Goal: Task Accomplishment & Management: Use online tool/utility

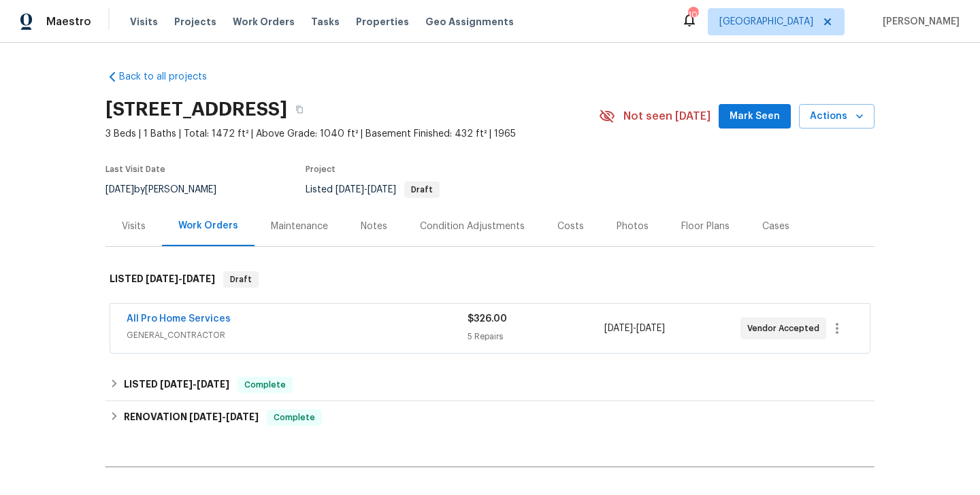
click at [144, 227] on div "Visits" at bounding box center [134, 227] width 24 height 14
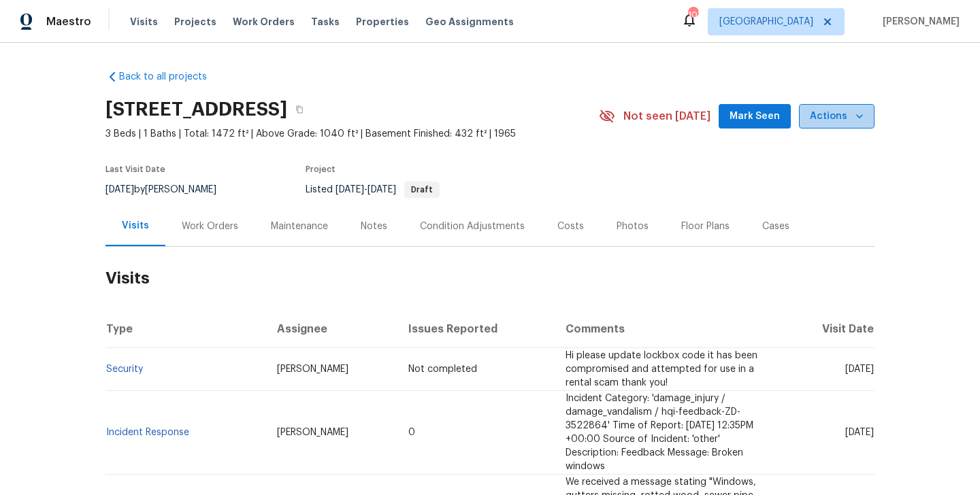
click at [840, 116] on span "Actions" at bounding box center [837, 116] width 54 height 17
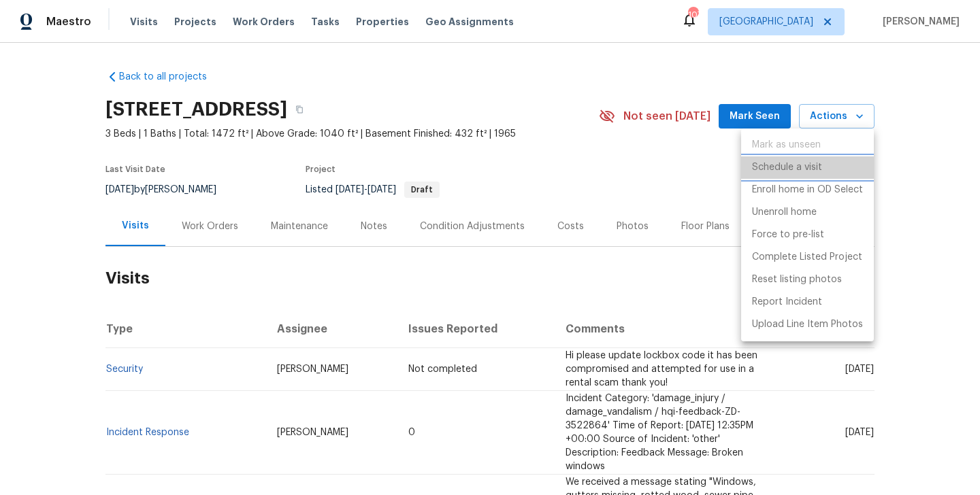
click at [807, 161] on p "Schedule a visit" at bounding box center [787, 168] width 70 height 14
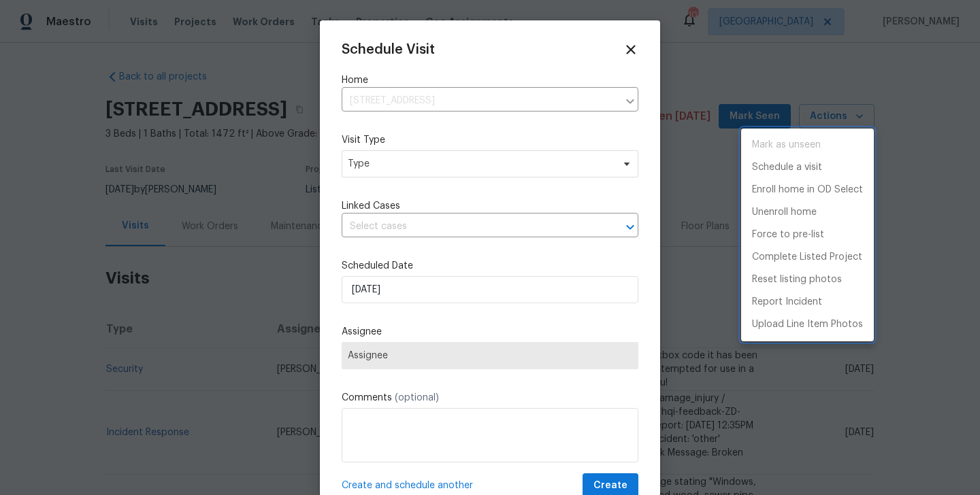
click at [373, 158] on div at bounding box center [490, 247] width 980 height 495
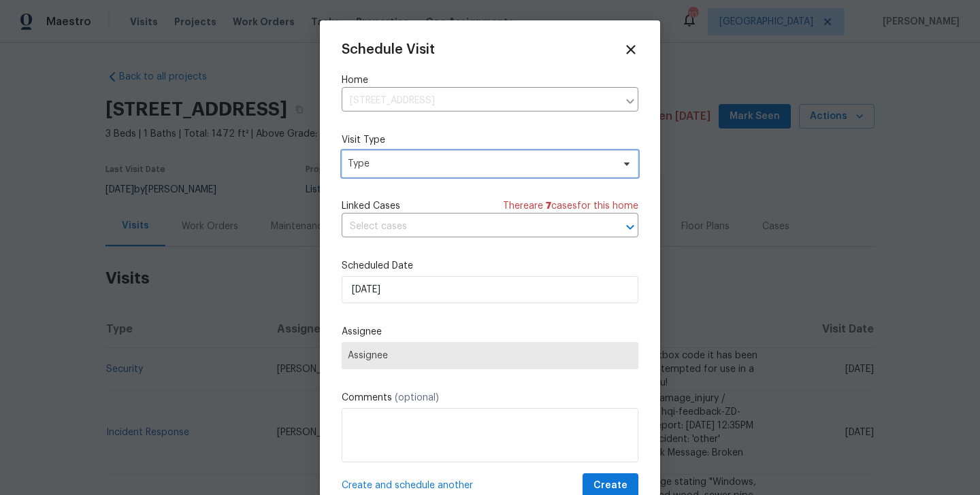
click at [363, 164] on span "Type" at bounding box center [480, 164] width 265 height 14
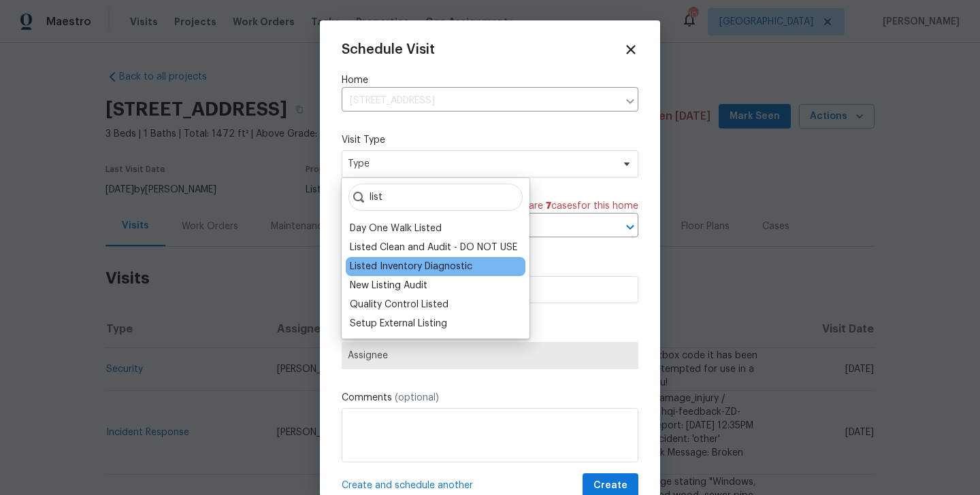
type input "list"
click at [400, 263] on div "Listed Inventory Diagnostic" at bounding box center [411, 267] width 123 height 14
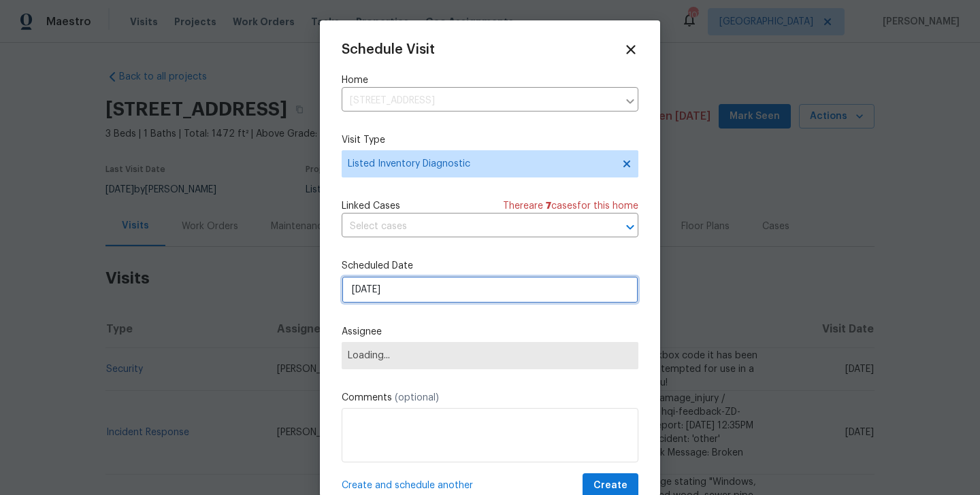
click at [397, 291] on input "[DATE]" at bounding box center [490, 289] width 297 height 27
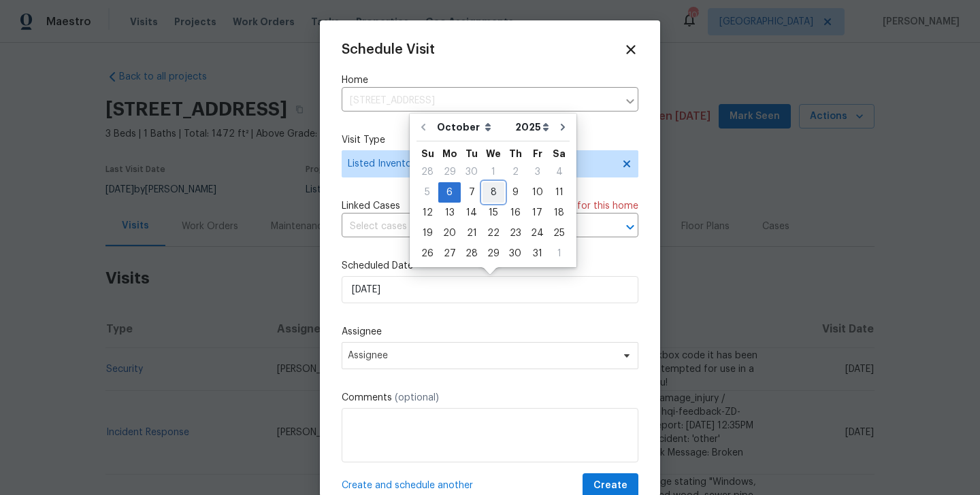
click at [489, 192] on div "8" at bounding box center [494, 192] width 22 height 19
type input "[DATE]"
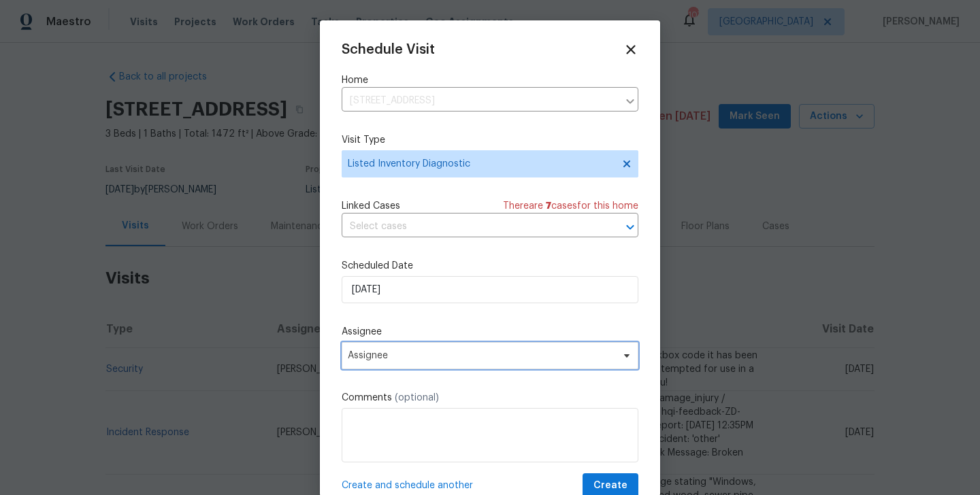
click at [427, 357] on span "Assignee" at bounding box center [481, 356] width 267 height 11
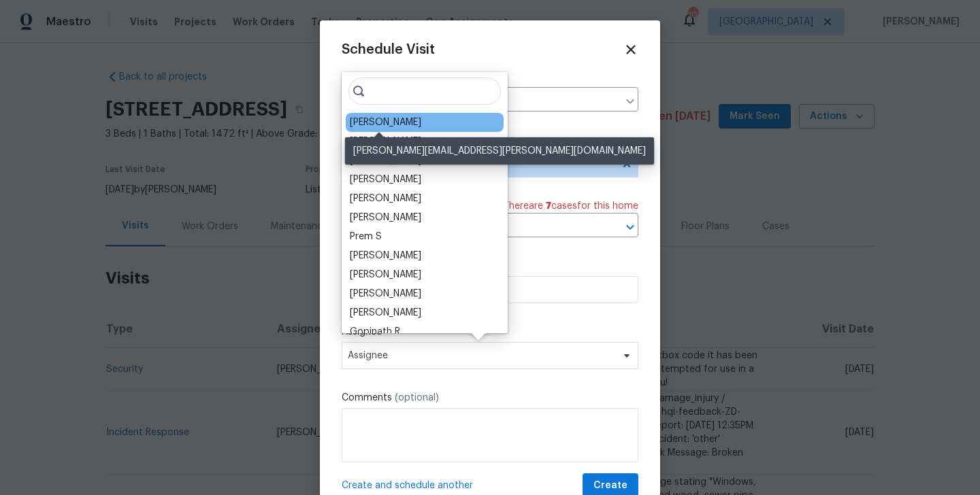
click at [368, 120] on div "[PERSON_NAME]" at bounding box center [385, 123] width 71 height 14
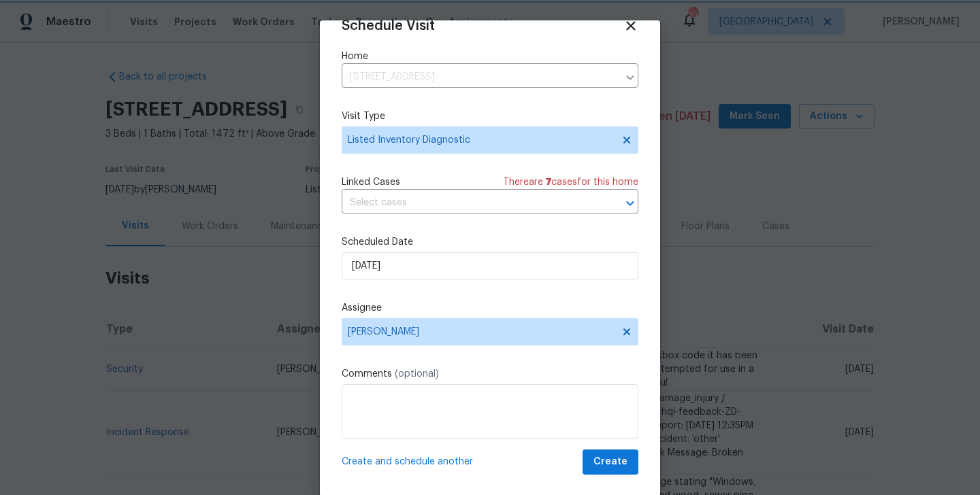
scroll to position [22, 0]
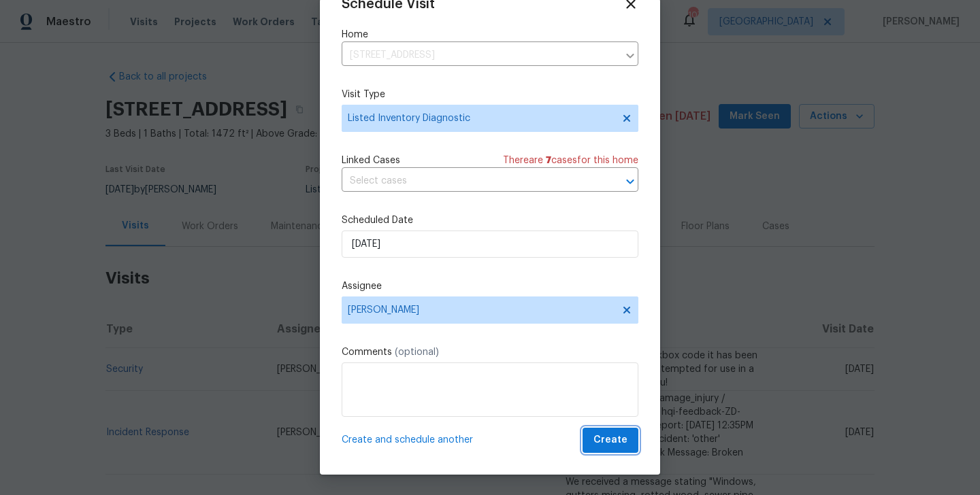
click at [610, 436] on span "Create" at bounding box center [610, 440] width 34 height 17
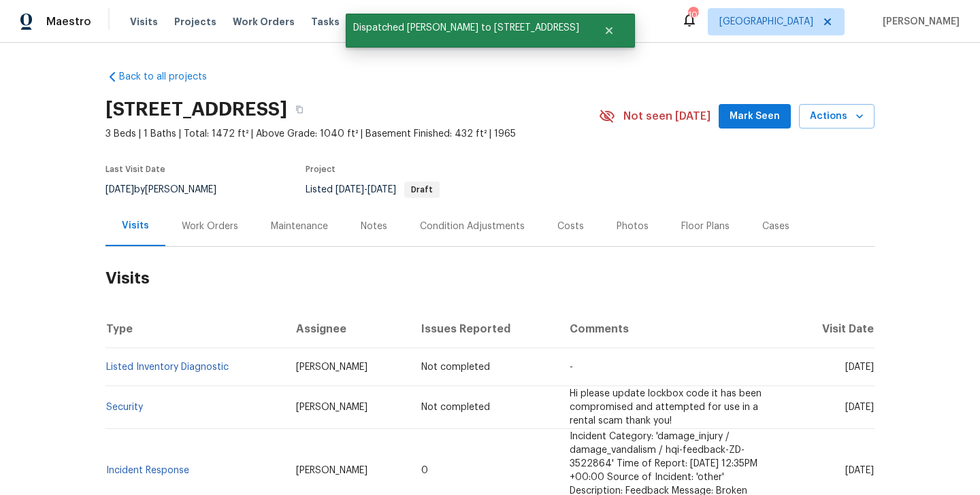
scroll to position [0, 0]
click at [235, 367] on td "Listed Inventory Diagnostic" at bounding box center [195, 367] width 180 height 38
copy link "Listed Inventory Diagnostic"
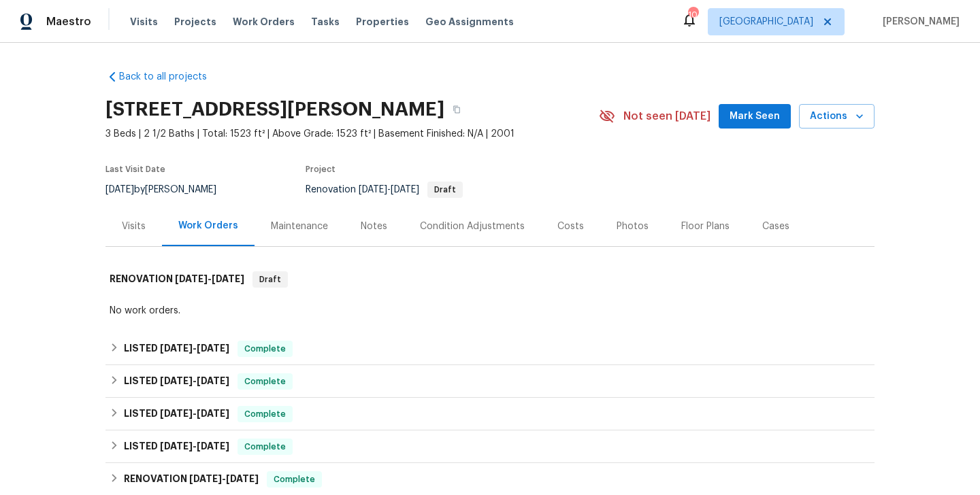
click at [116, 223] on div "Visits" at bounding box center [133, 226] width 56 height 40
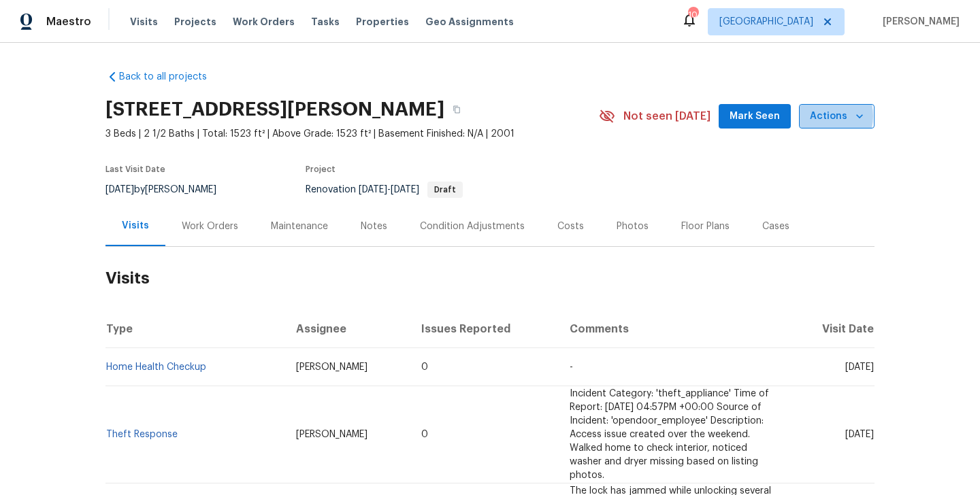
click at [821, 116] on span "Actions" at bounding box center [837, 116] width 54 height 17
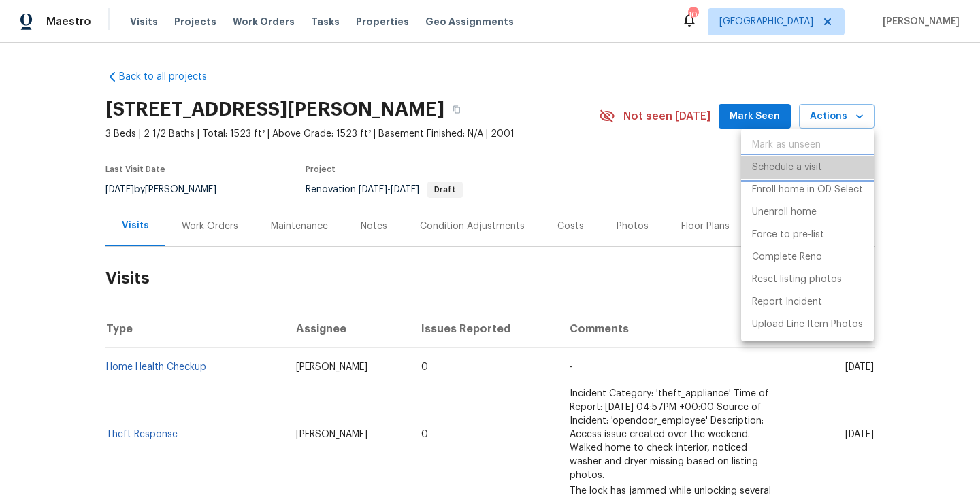
click at [759, 165] on p "Schedule a visit" at bounding box center [787, 168] width 70 height 14
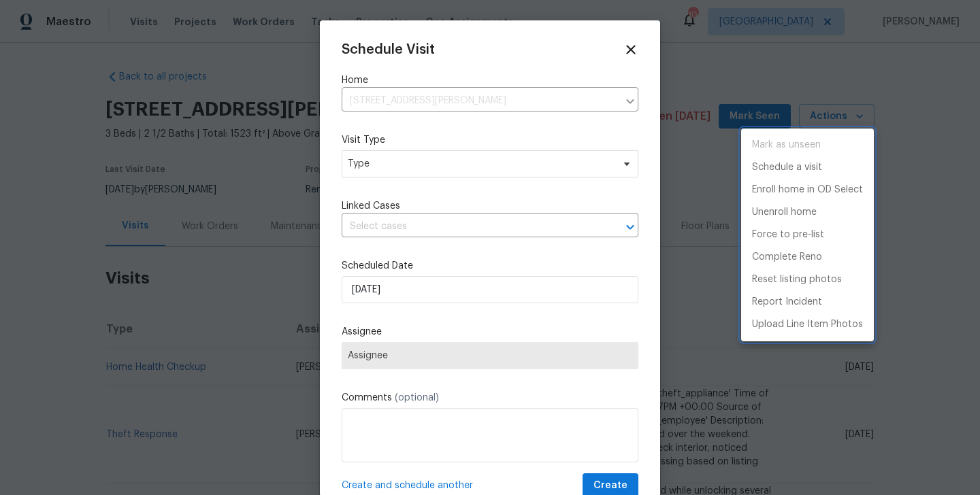
click at [366, 165] on div at bounding box center [490, 247] width 980 height 495
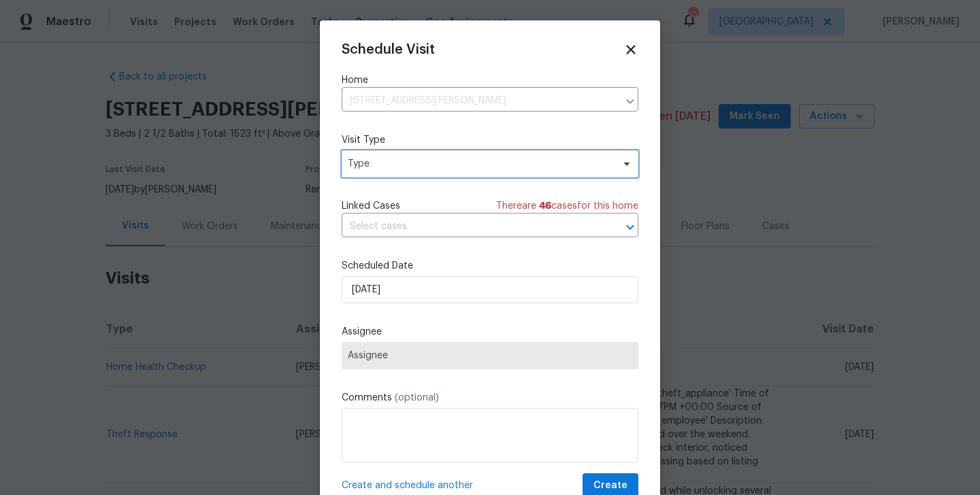
click at [357, 163] on span "Type" at bounding box center [480, 164] width 265 height 14
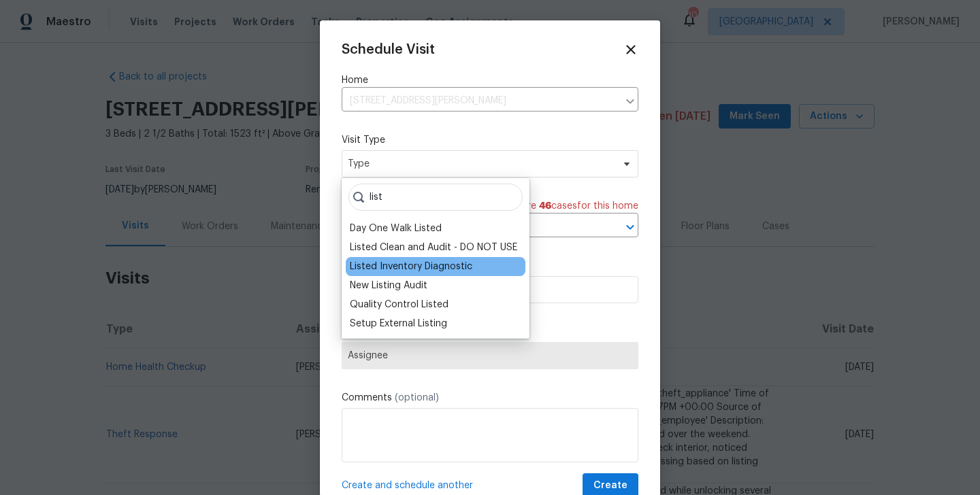
type input "list"
click at [379, 272] on div "Listed Inventory Diagnostic" at bounding box center [411, 267] width 123 height 14
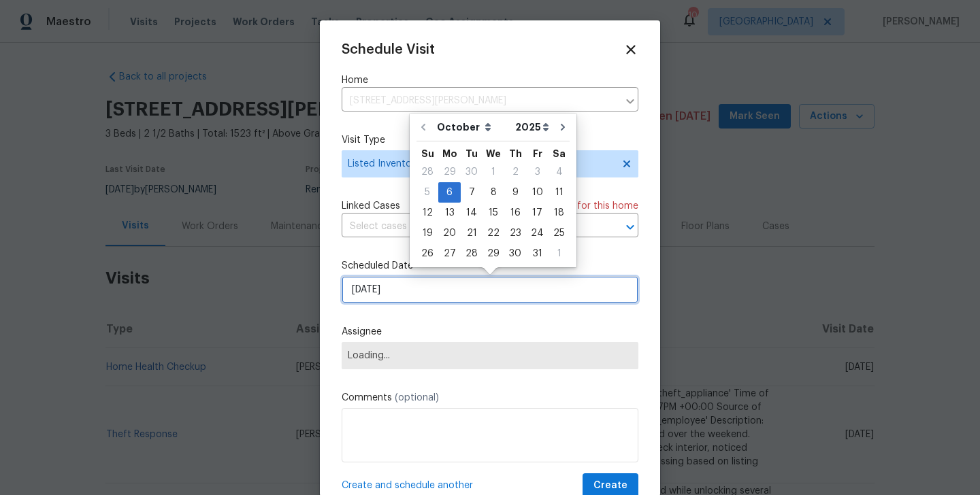
click at [378, 291] on input "[DATE]" at bounding box center [490, 289] width 297 height 27
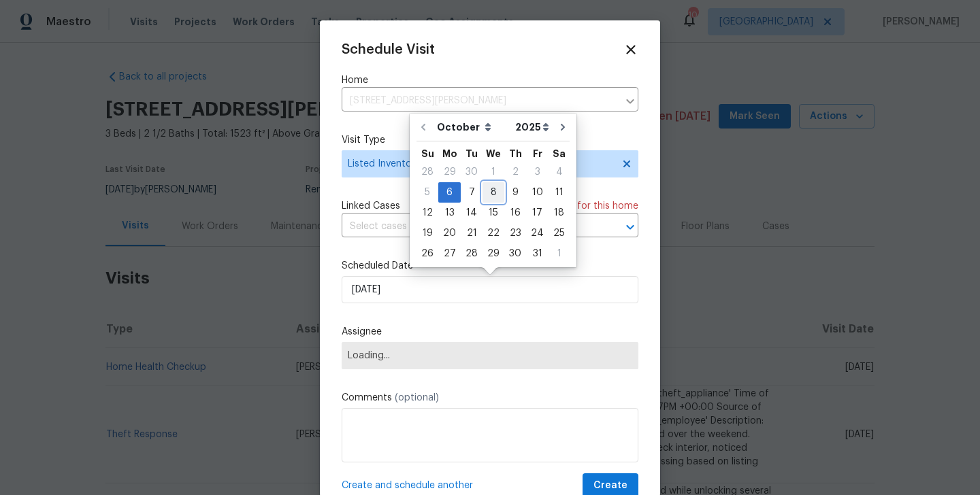
click at [487, 186] on div "8" at bounding box center [494, 192] width 22 height 19
type input "[DATE]"
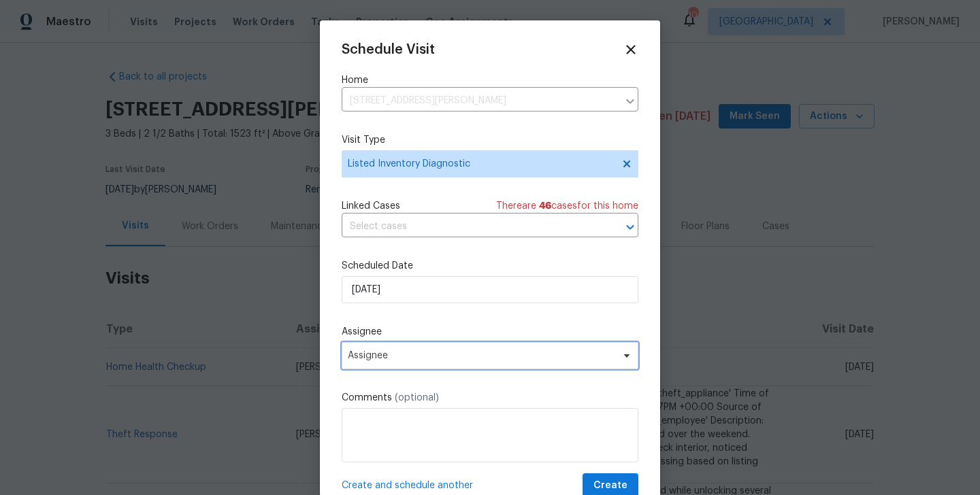
click at [378, 360] on span "Assignee" at bounding box center [481, 356] width 267 height 11
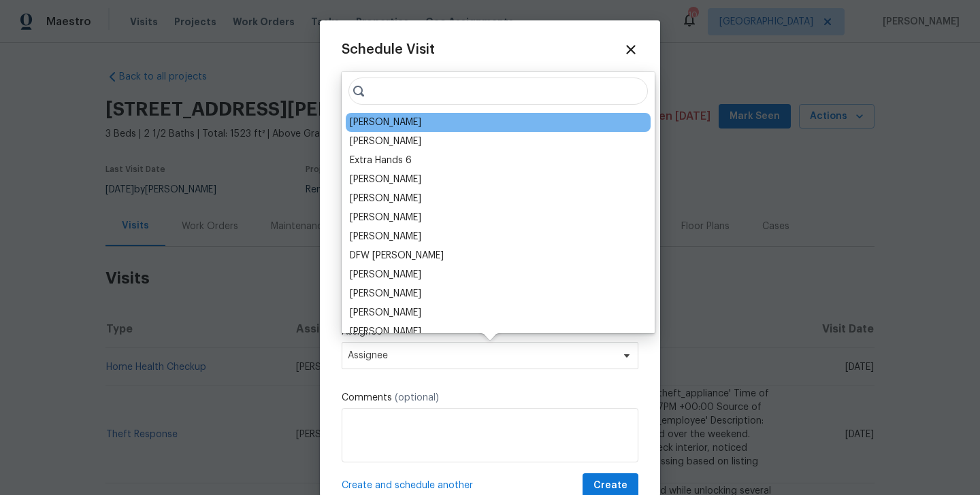
click at [378, 114] on div "Billy Towle" at bounding box center [498, 122] width 305 height 19
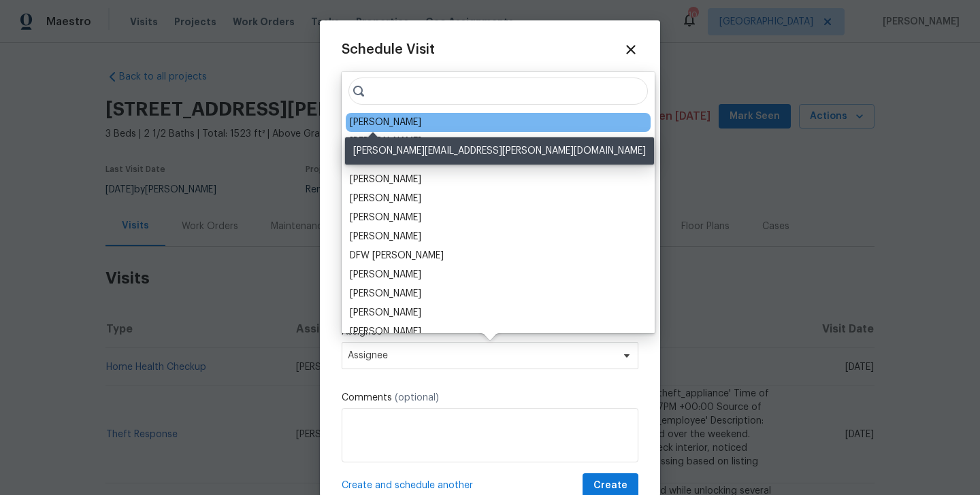
click at [378, 122] on div "Billy Towle" at bounding box center [385, 123] width 71 height 14
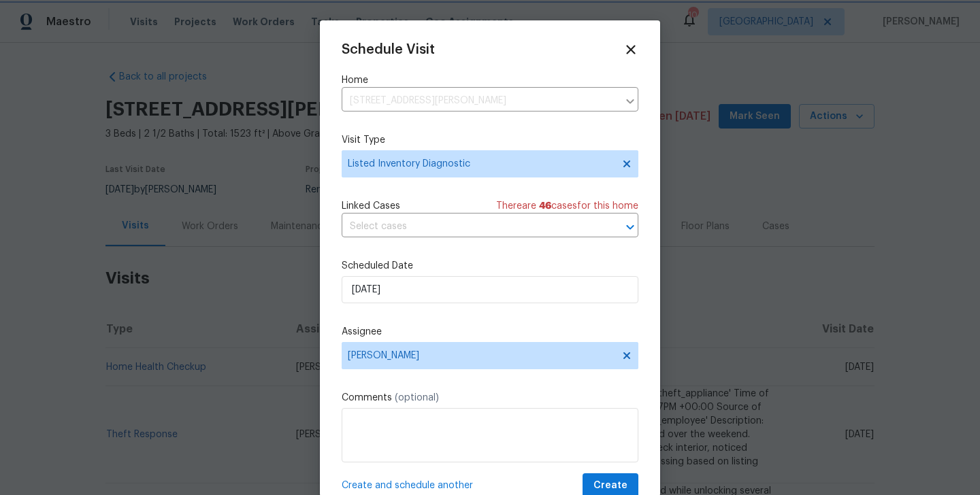
scroll to position [25, 0]
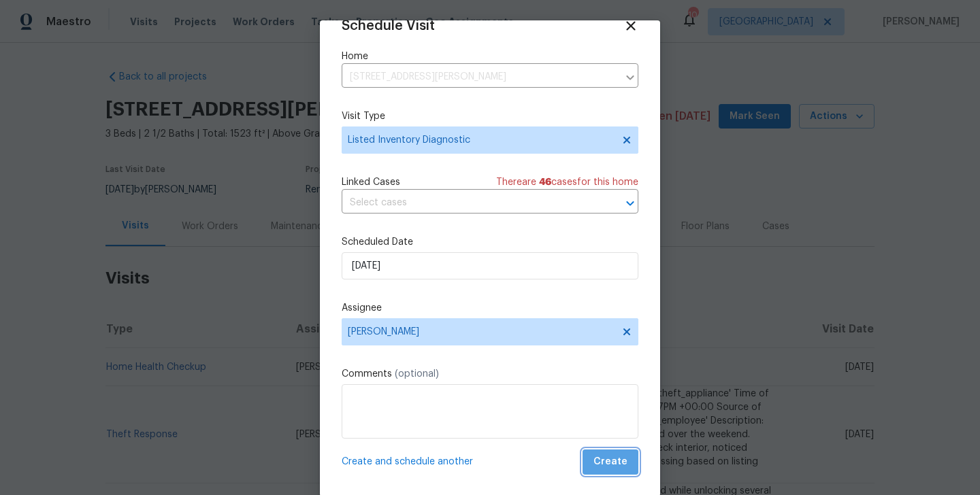
click at [626, 464] on span "Create" at bounding box center [610, 462] width 34 height 17
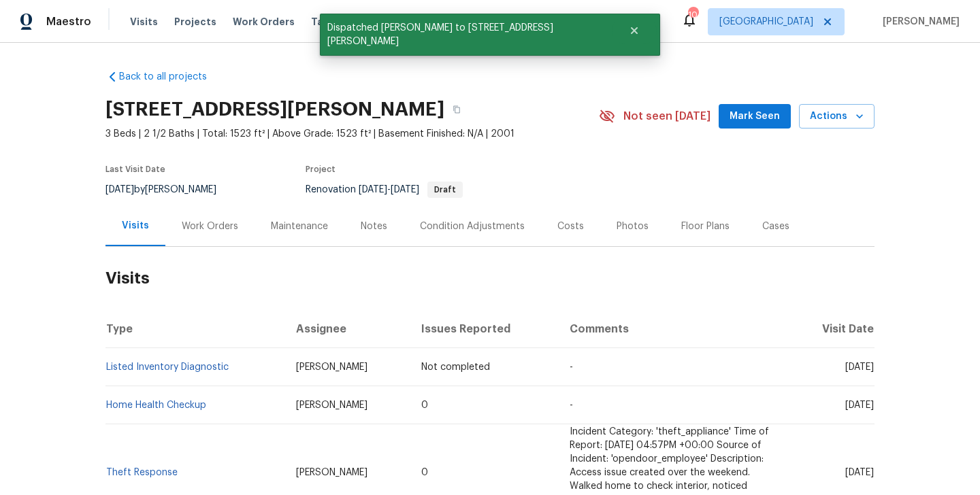
click at [236, 367] on td "Listed Inventory Diagnostic" at bounding box center [195, 367] width 180 height 38
copy link "Listed Inventory Diagnostic"
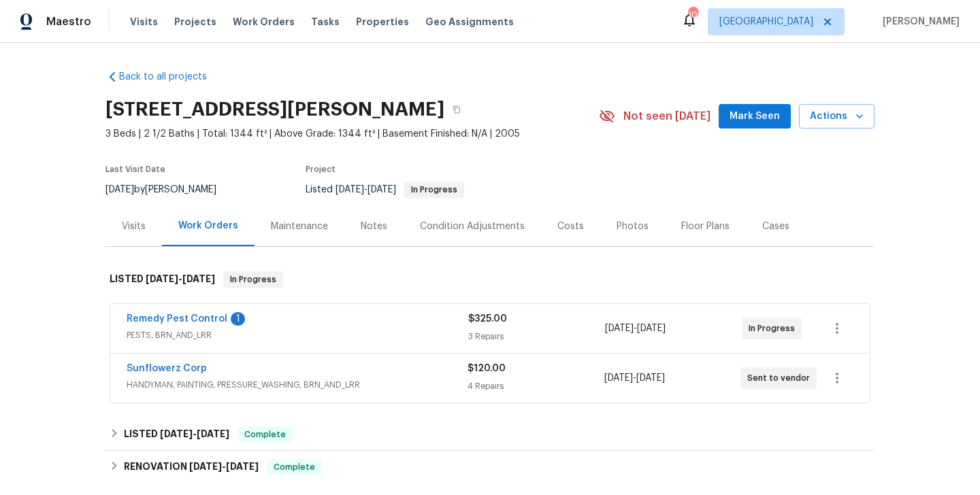
click at [126, 235] on div "Visits" at bounding box center [133, 226] width 56 height 40
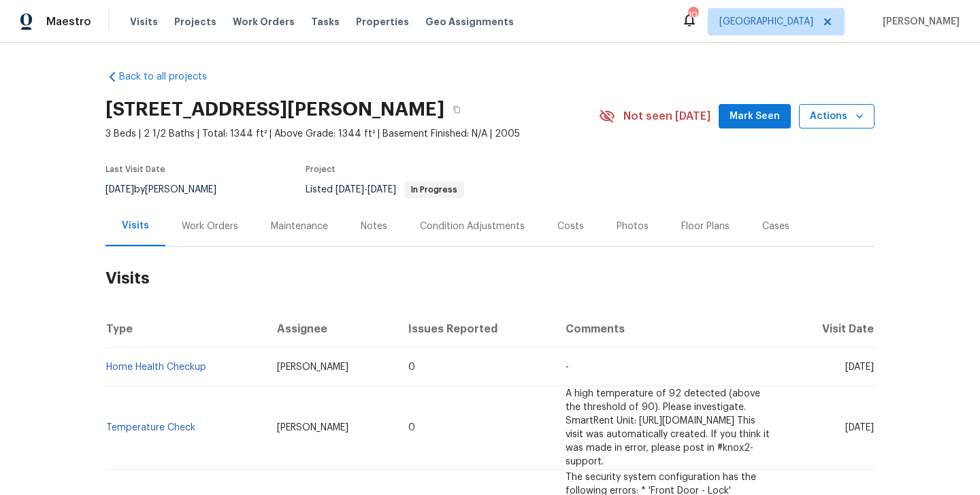
click at [854, 121] on icon "button" at bounding box center [860, 117] width 14 height 14
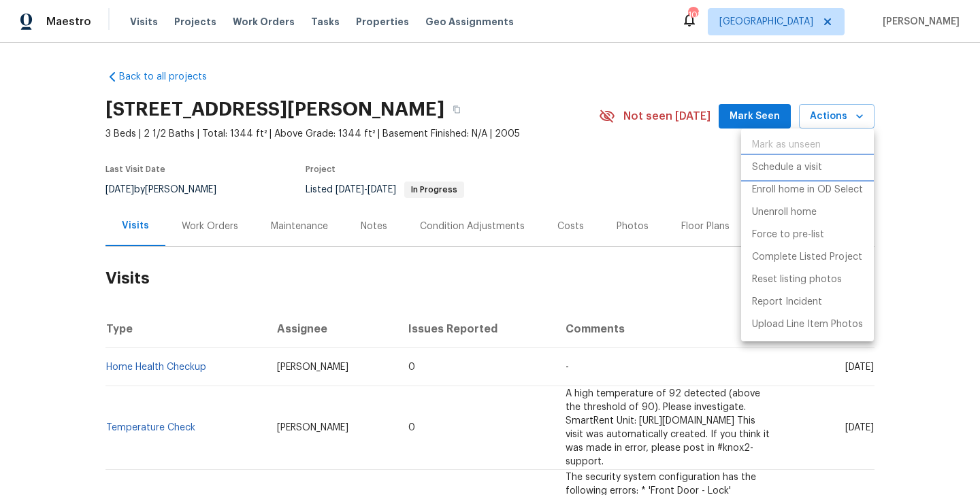
click at [763, 166] on p "Schedule a visit" at bounding box center [787, 168] width 70 height 14
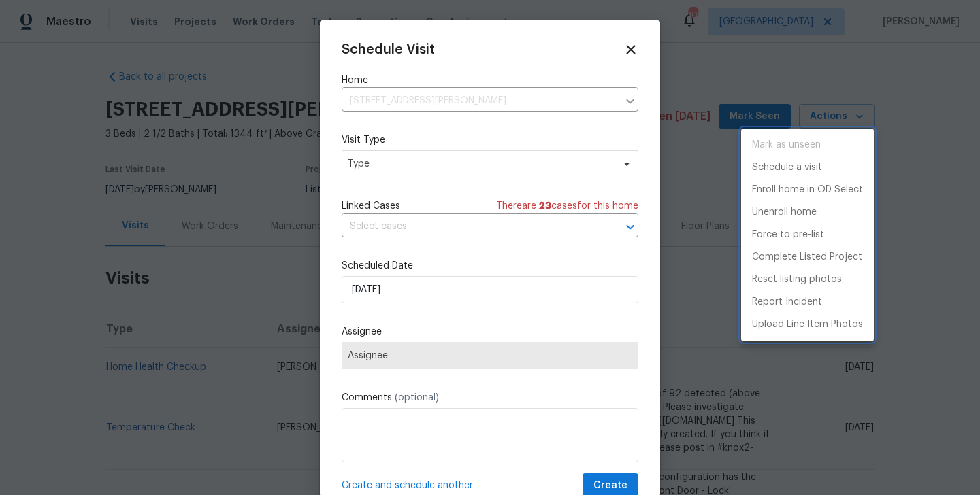
click at [405, 228] on div at bounding box center [490, 247] width 980 height 495
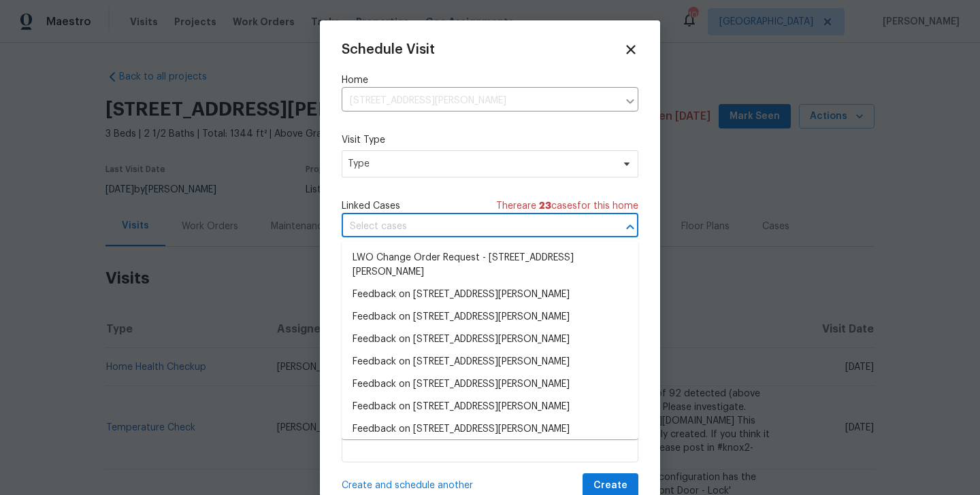
click at [389, 227] on input "text" at bounding box center [471, 226] width 259 height 21
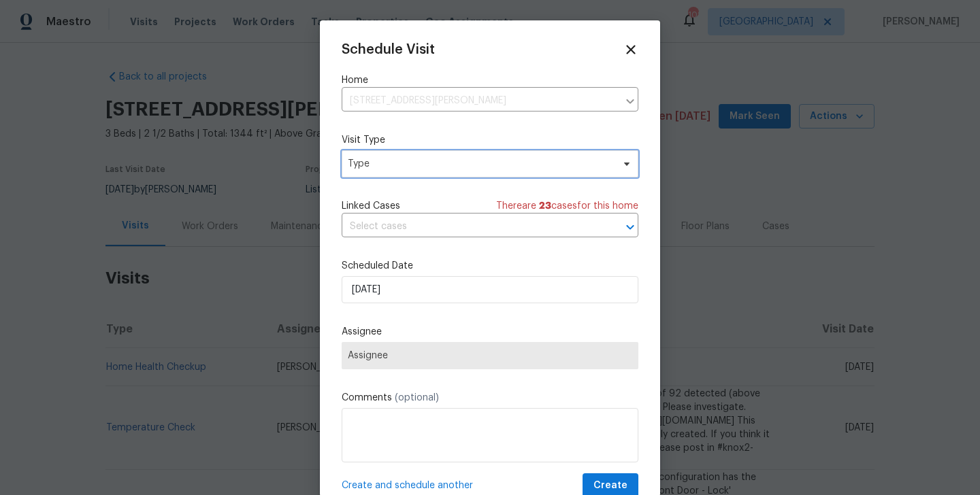
click at [376, 165] on span "Type" at bounding box center [480, 164] width 265 height 14
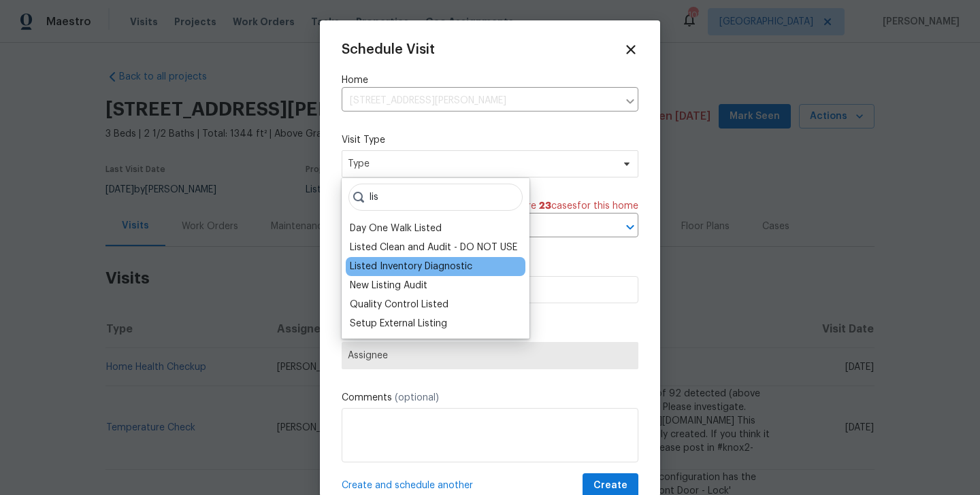
type input "lis"
click at [385, 264] on div "Listed Inventory Diagnostic" at bounding box center [411, 267] width 123 height 14
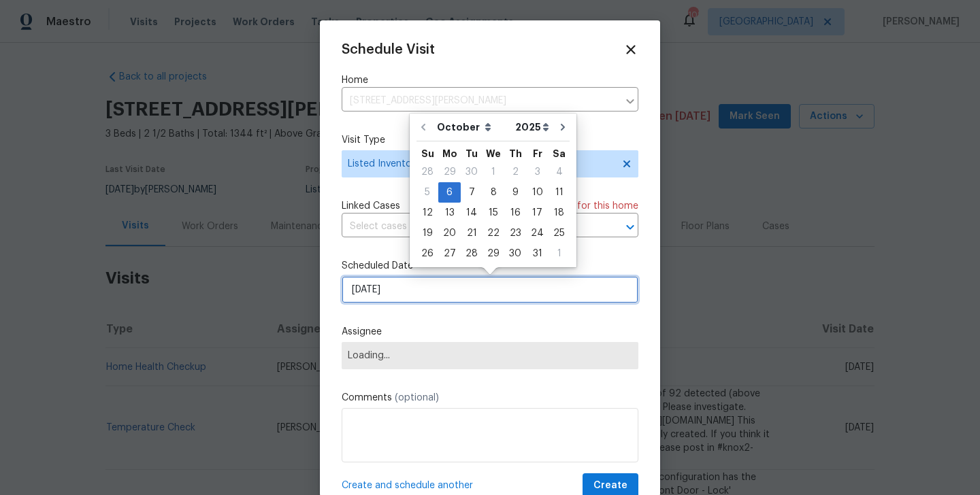
click at [376, 294] on input "[DATE]" at bounding box center [490, 289] width 297 height 27
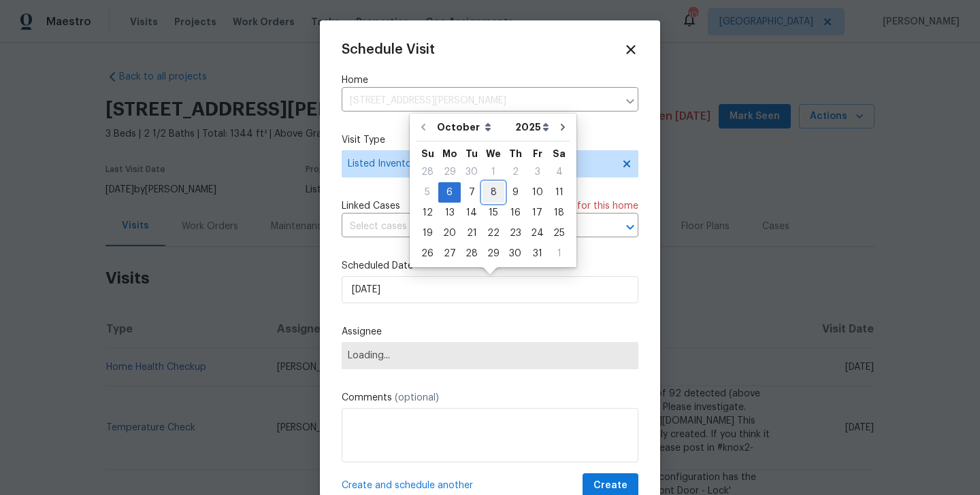
click at [491, 191] on div "8" at bounding box center [494, 192] width 22 height 19
type input "[DATE]"
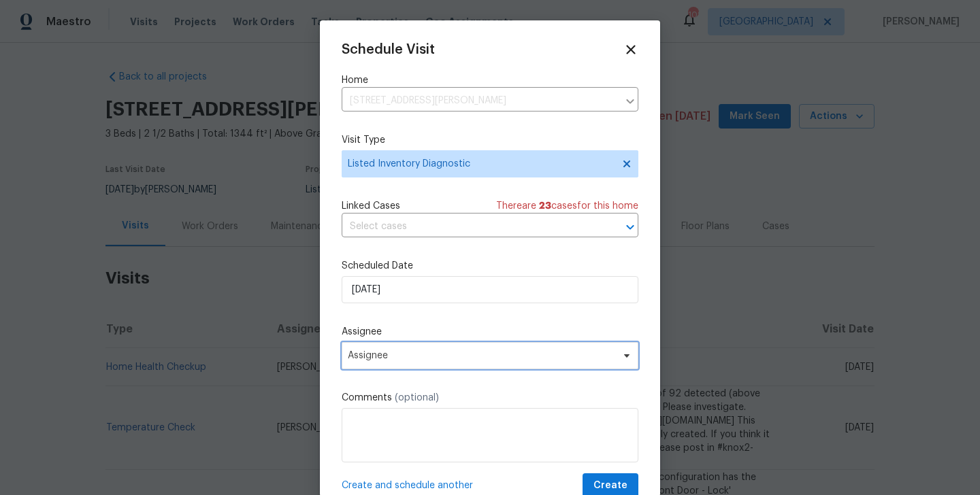
click at [430, 362] on span "Assignee" at bounding box center [490, 355] width 297 height 27
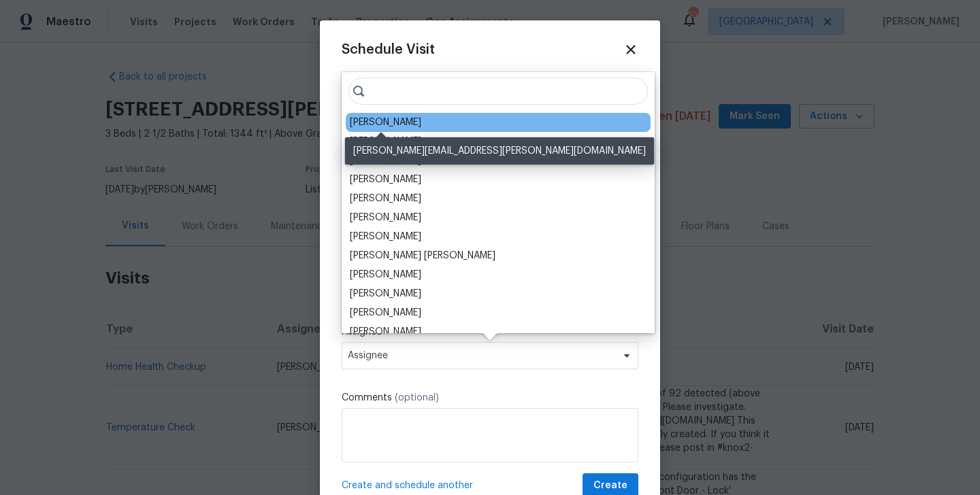
click at [380, 120] on div "Jason Bouque" at bounding box center [385, 123] width 71 height 14
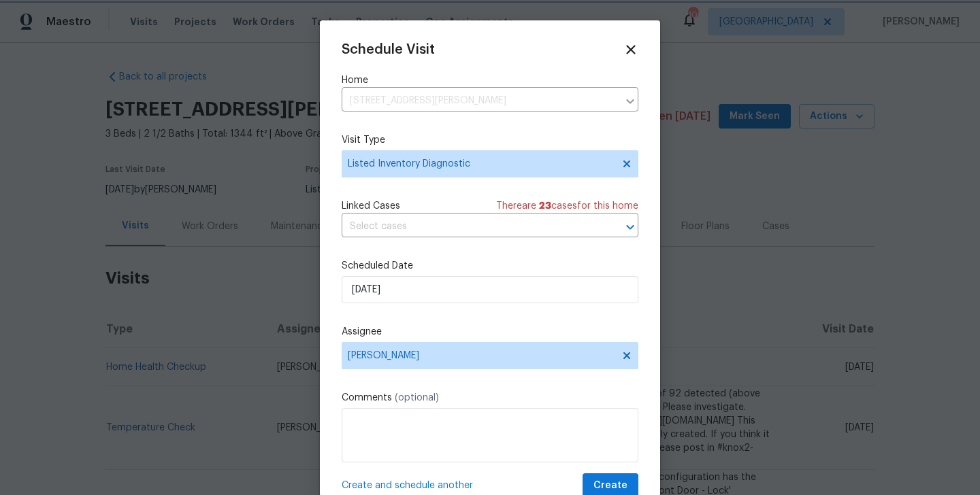
scroll to position [25, 0]
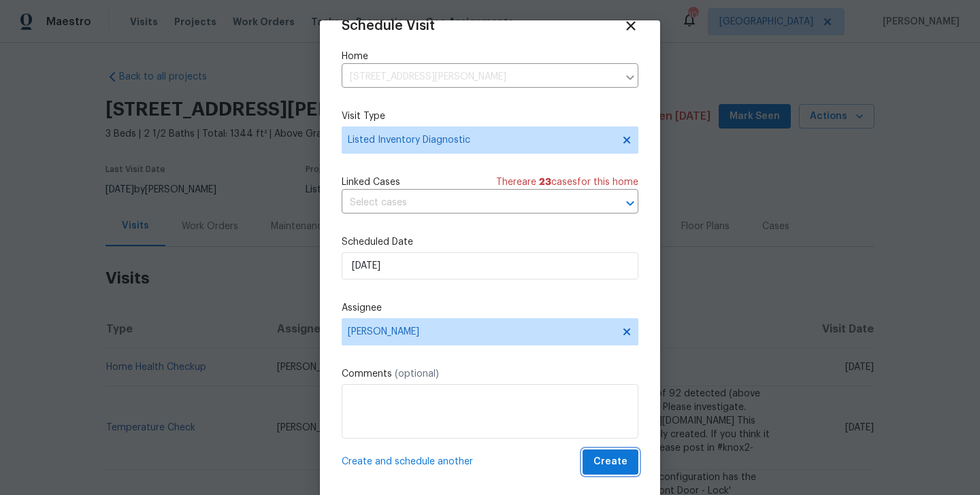
click at [604, 454] on span "Create" at bounding box center [610, 462] width 34 height 17
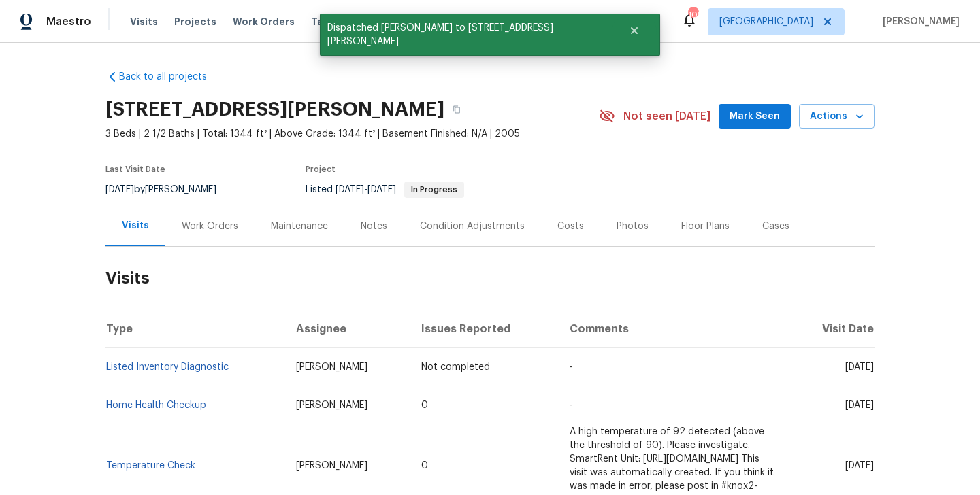
click at [241, 365] on td "Listed Inventory Diagnostic" at bounding box center [195, 367] width 180 height 38
copy link "Listed Inventory Diagnostic"
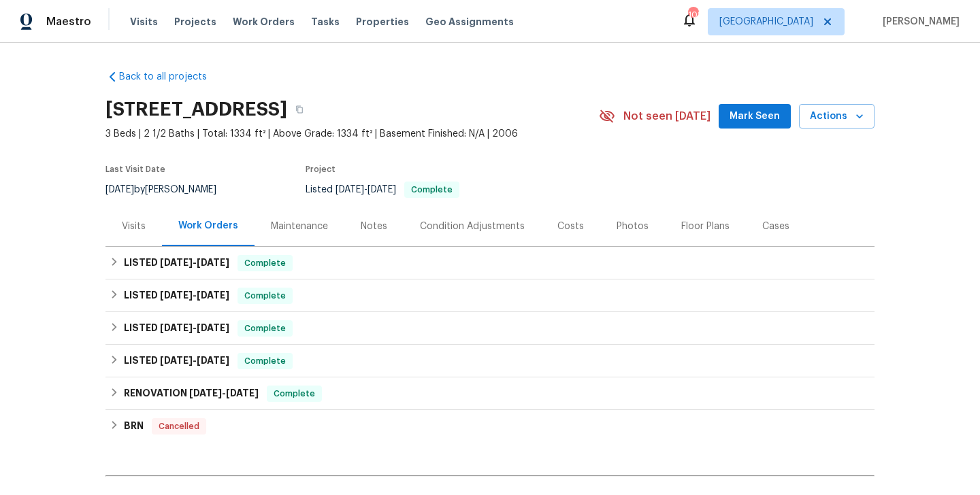
click at [140, 222] on div "Visits" at bounding box center [134, 227] width 24 height 14
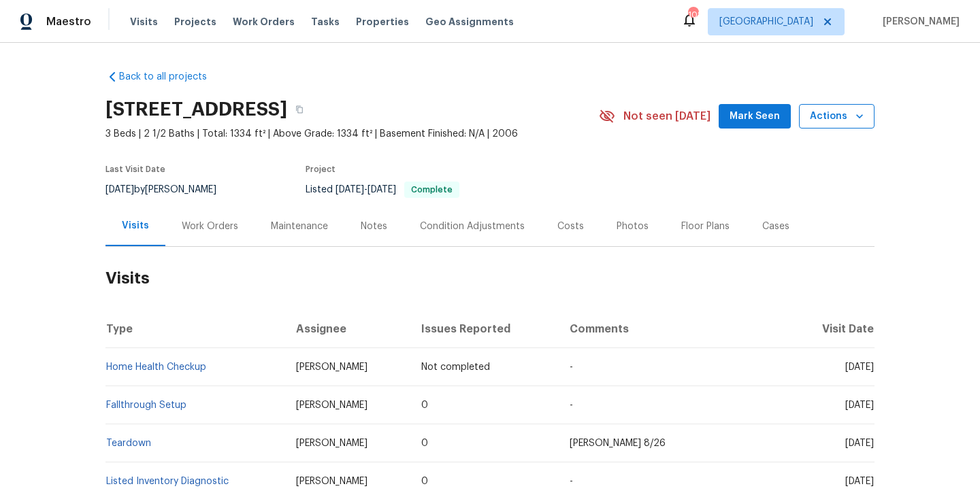
click at [849, 115] on span "Actions" at bounding box center [837, 116] width 54 height 17
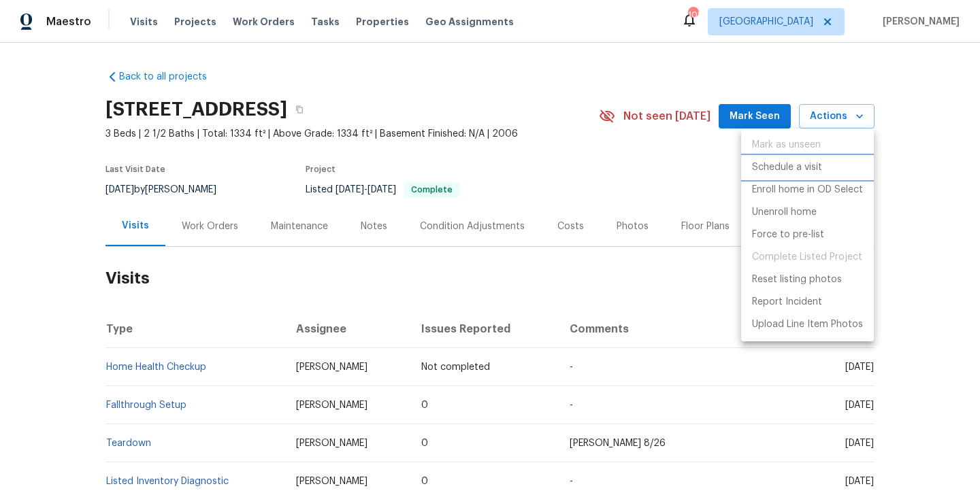
click at [808, 172] on p "Schedule a visit" at bounding box center [787, 168] width 70 height 14
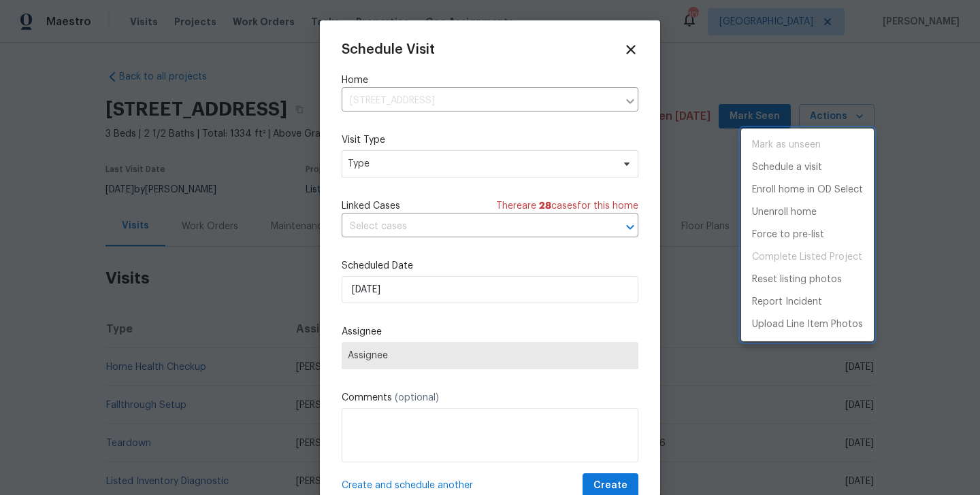
click at [382, 165] on div at bounding box center [490, 247] width 980 height 495
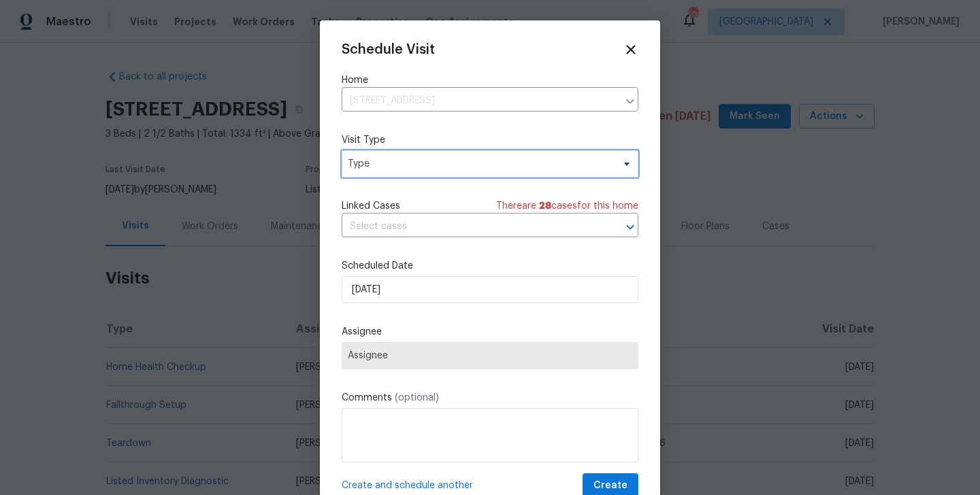
click at [376, 165] on span "Type" at bounding box center [480, 164] width 265 height 14
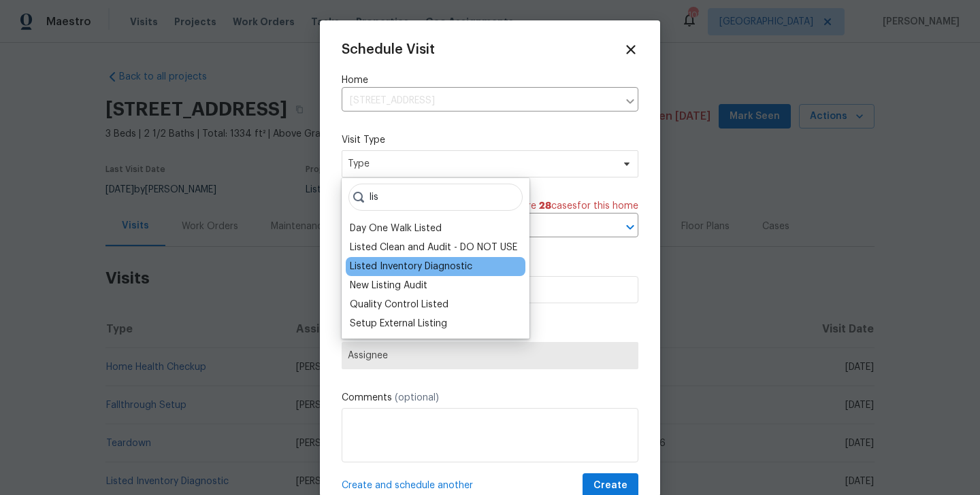
type input "lis"
click at [376, 270] on div "Listed Inventory Diagnostic" at bounding box center [411, 267] width 123 height 14
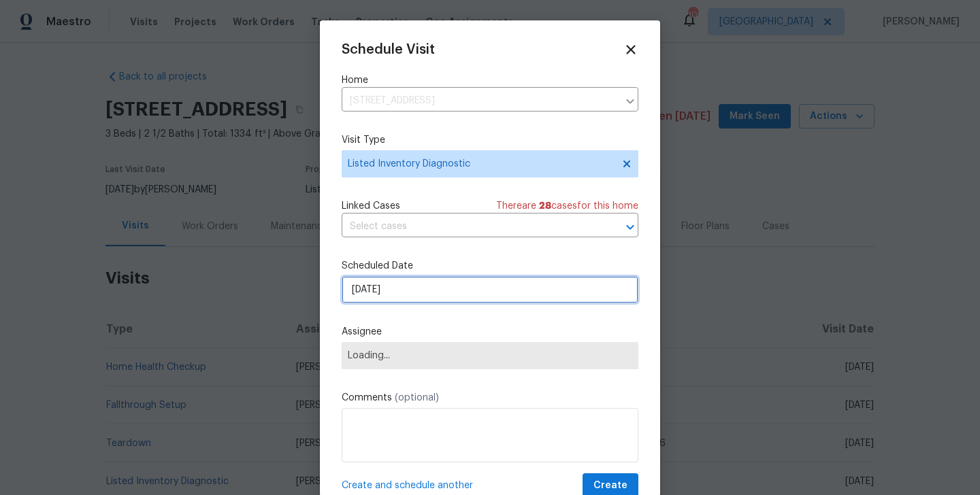
click at [384, 289] on input "[DATE]" at bounding box center [490, 289] width 297 height 27
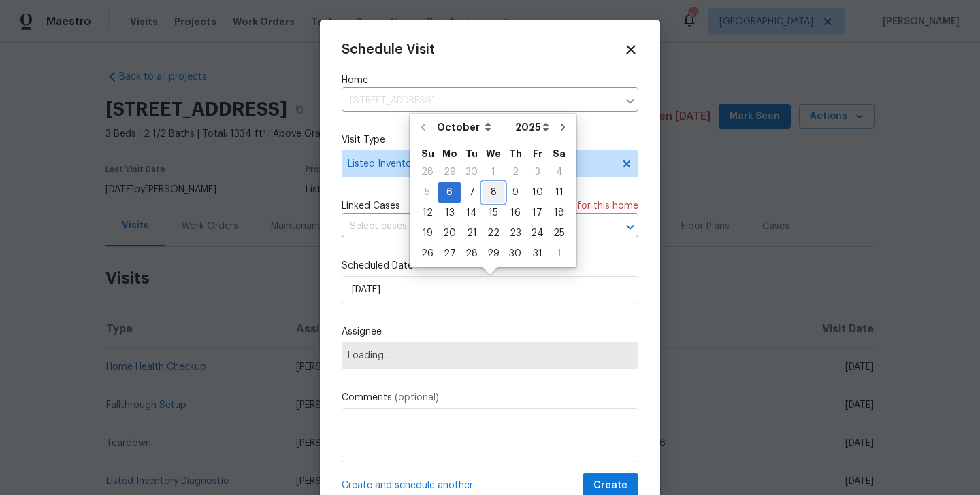
click at [487, 197] on div "8" at bounding box center [494, 192] width 22 height 19
type input "[DATE]"
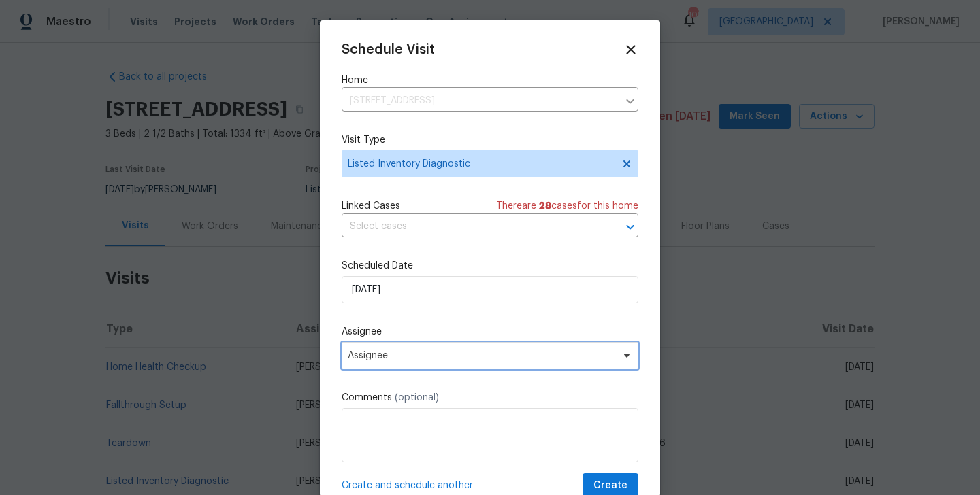
click at [427, 359] on span "Assignee" at bounding box center [481, 356] width 267 height 11
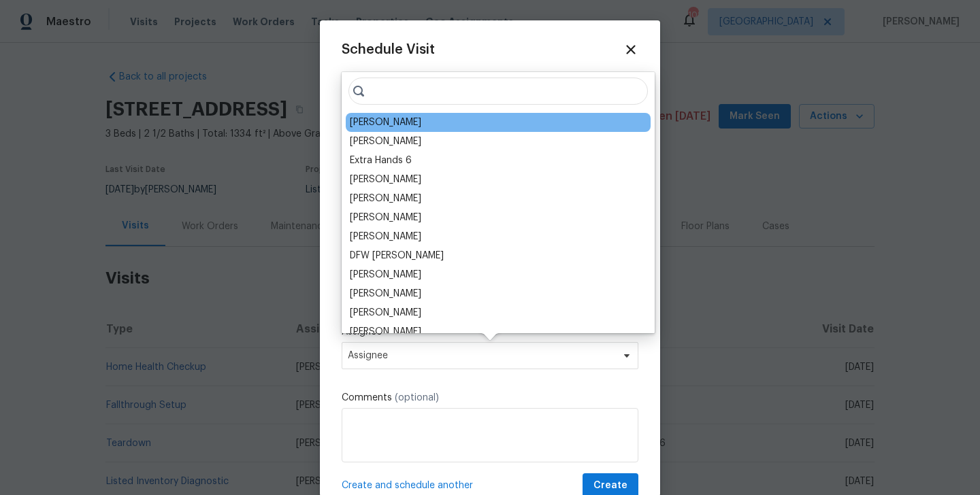
click at [397, 122] on div "Billy Towle" at bounding box center [498, 122] width 305 height 19
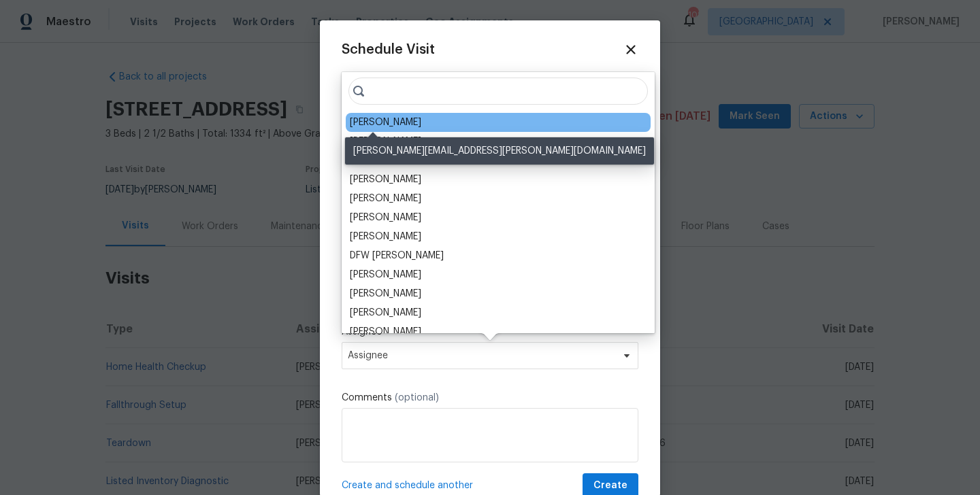
click at [380, 125] on div "Billy Towle" at bounding box center [385, 123] width 71 height 14
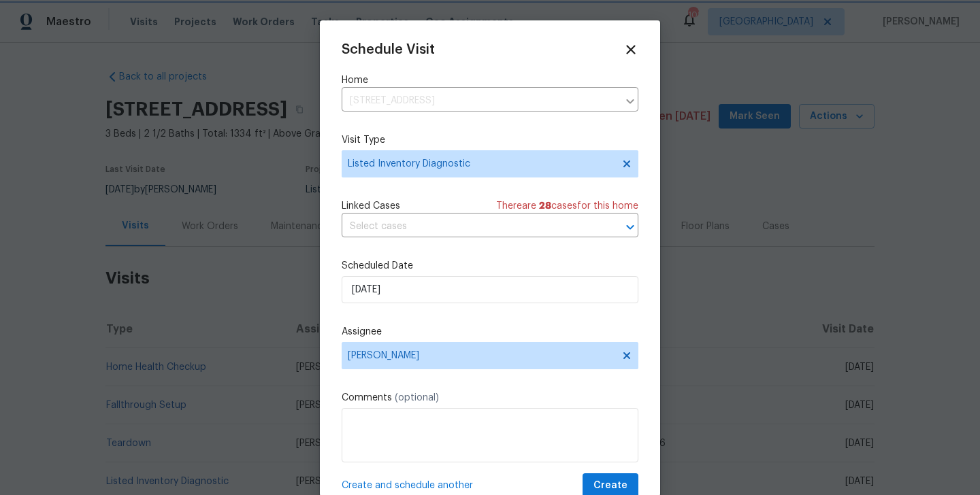
scroll to position [25, 0]
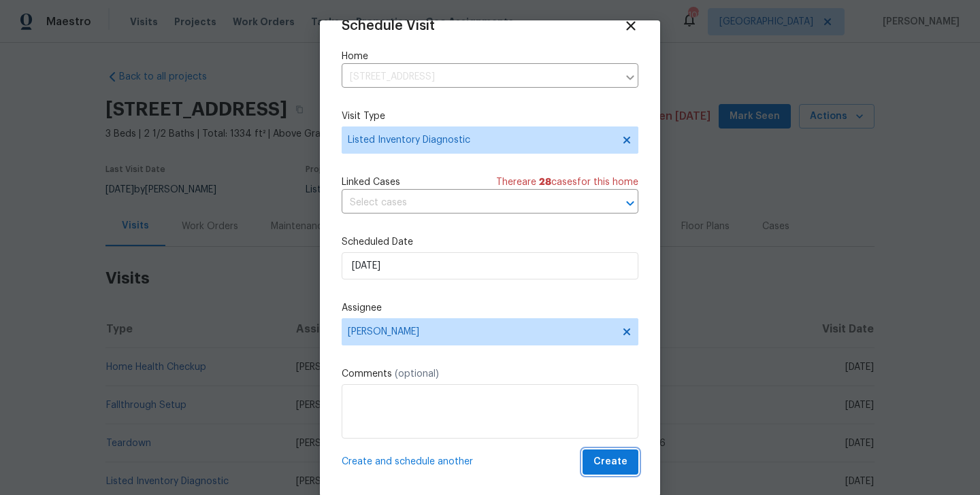
click at [616, 461] on span "Create" at bounding box center [610, 462] width 34 height 17
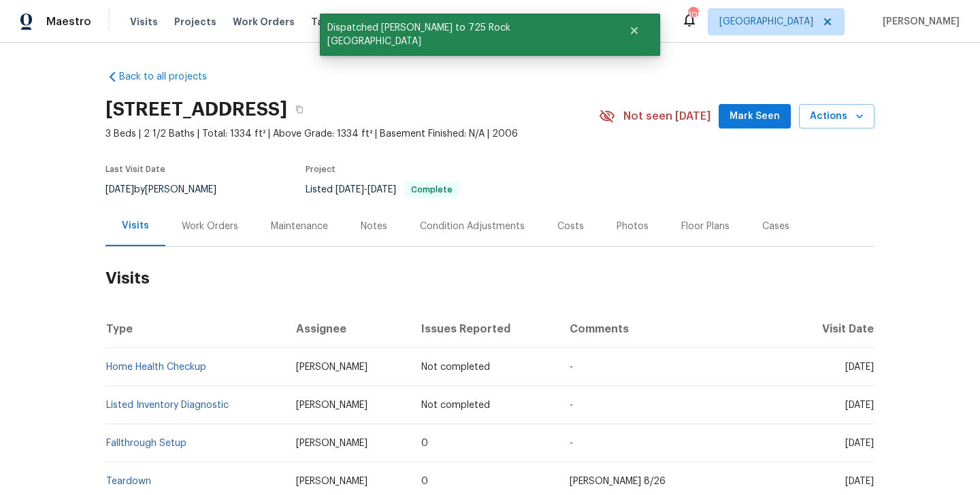
click at [223, 370] on td "Home Health Checkup" at bounding box center [195, 367] width 180 height 38
copy link "Home Health Checkup"
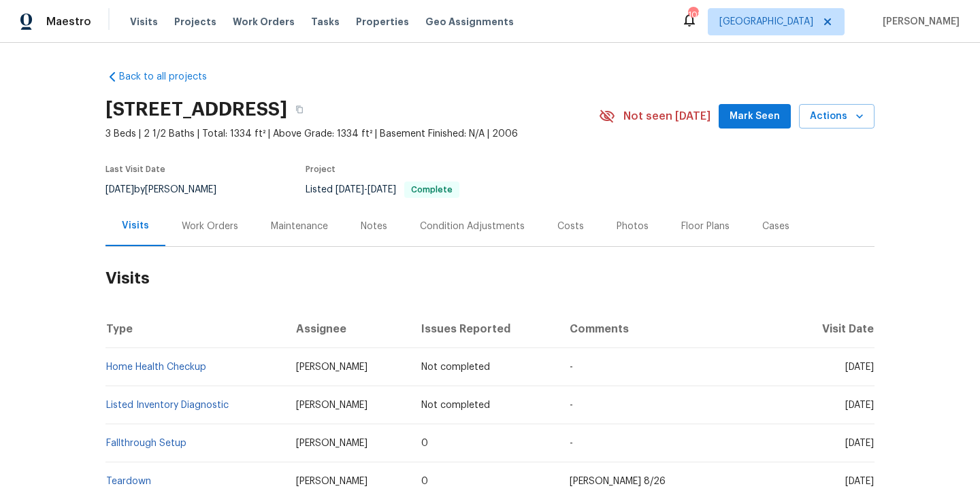
click at [256, 397] on td "Listed Inventory Diagnostic" at bounding box center [195, 406] width 180 height 38
copy link "Listed Inventory Diagnostic"
click at [244, 403] on td "Listed Inventory Diagnostic" at bounding box center [195, 406] width 180 height 38
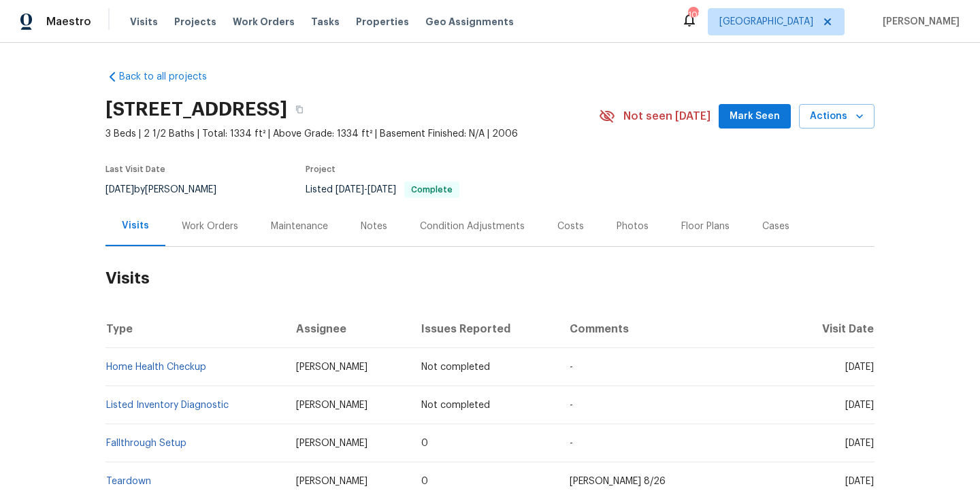
click at [244, 403] on td "Listed Inventory Diagnostic" at bounding box center [195, 406] width 180 height 38
copy link "Listed Inventory Diagnostic"
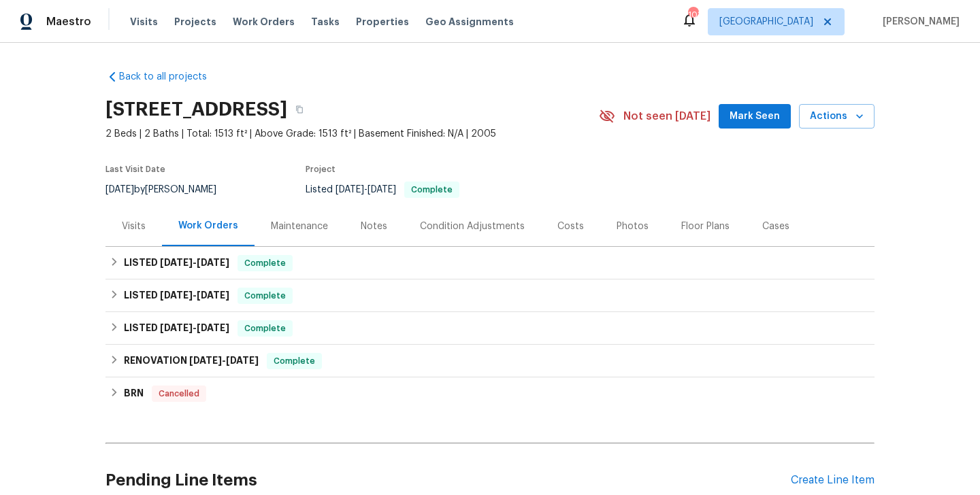
click at [135, 233] on div "Visits" at bounding box center [133, 226] width 56 height 40
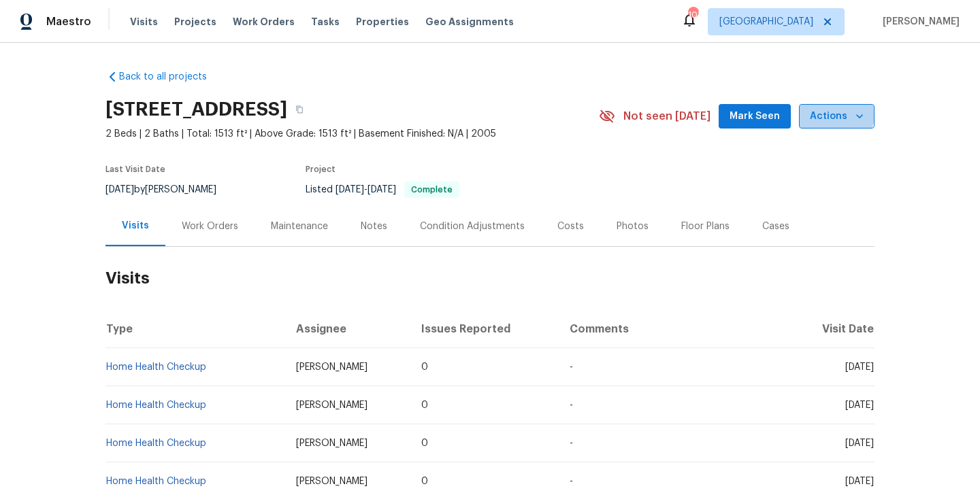
click at [835, 115] on span "Actions" at bounding box center [837, 116] width 54 height 17
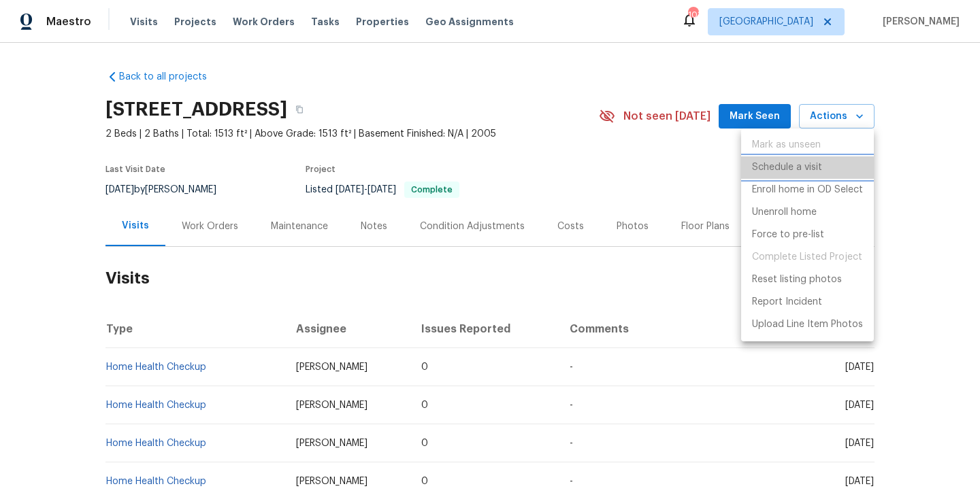
click at [772, 161] on p "Schedule a visit" at bounding box center [787, 168] width 70 height 14
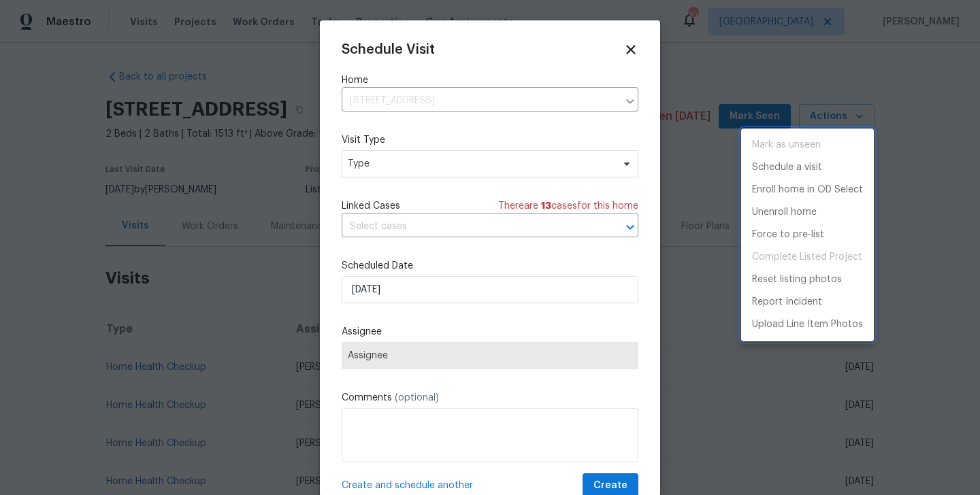
click at [363, 214] on div at bounding box center [490, 247] width 980 height 495
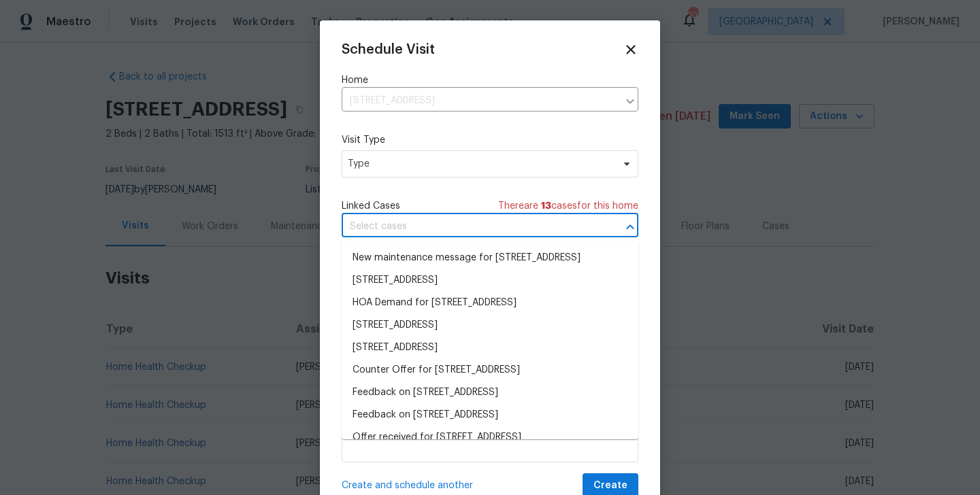
click at [353, 229] on input "text" at bounding box center [471, 226] width 259 height 21
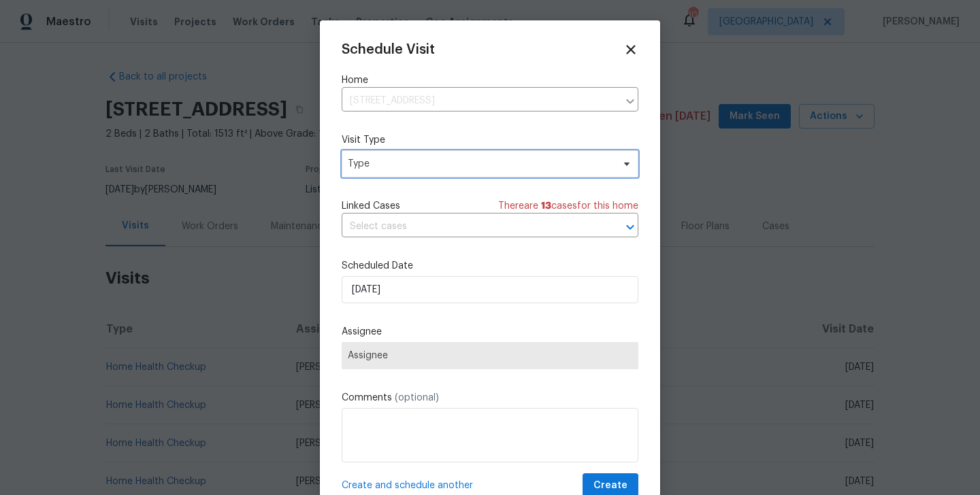
click at [409, 163] on span "Type" at bounding box center [480, 164] width 265 height 14
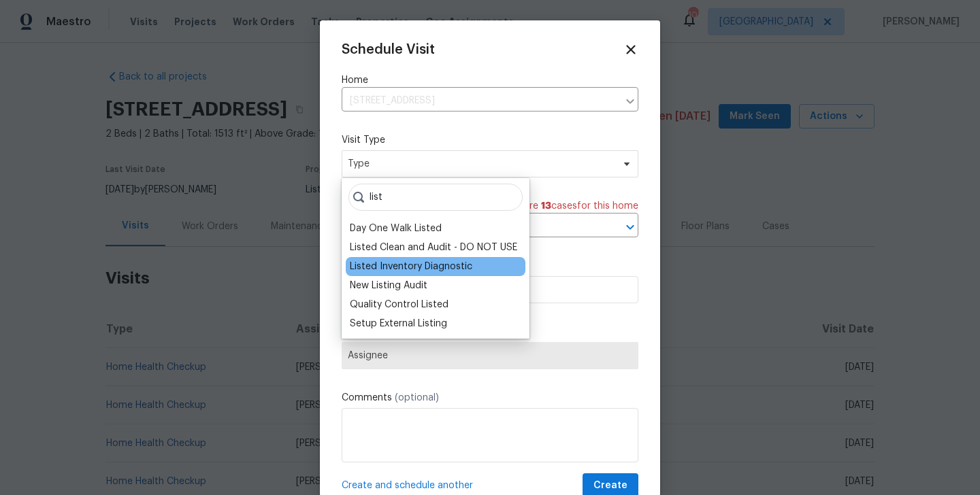
type input "list"
click at [414, 274] on div "Listed Inventory Diagnostic" at bounding box center [436, 266] width 180 height 19
click at [402, 267] on div "Listed Inventory Diagnostic" at bounding box center [411, 267] width 123 height 14
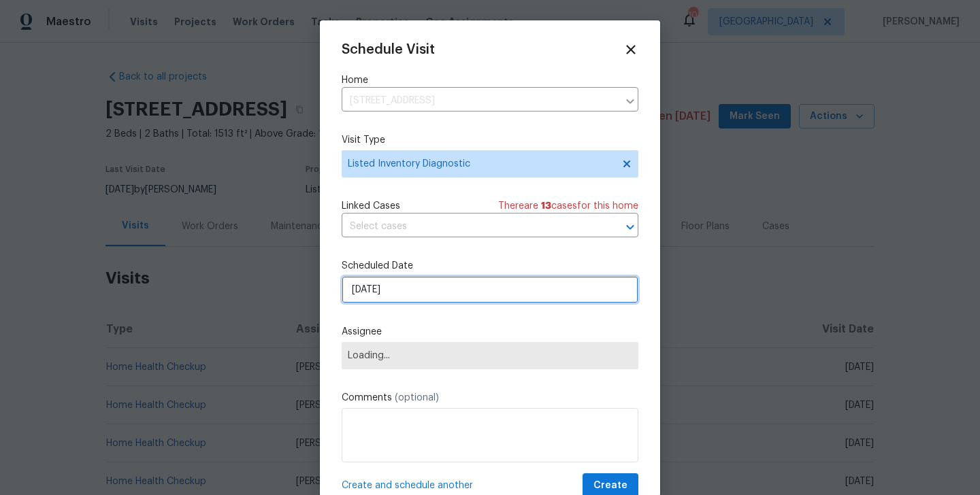
click at [393, 303] on input "[DATE]" at bounding box center [490, 289] width 297 height 27
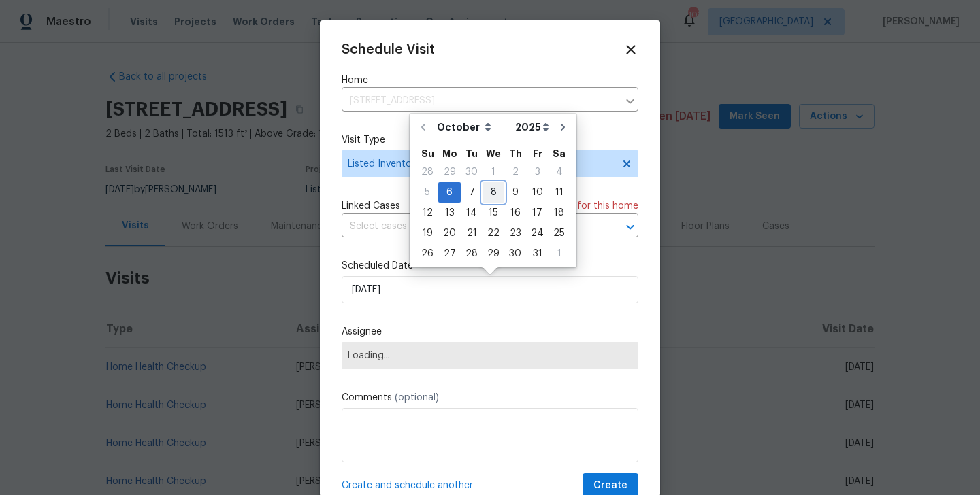
click at [487, 194] on div "8" at bounding box center [494, 192] width 22 height 19
type input "[DATE]"
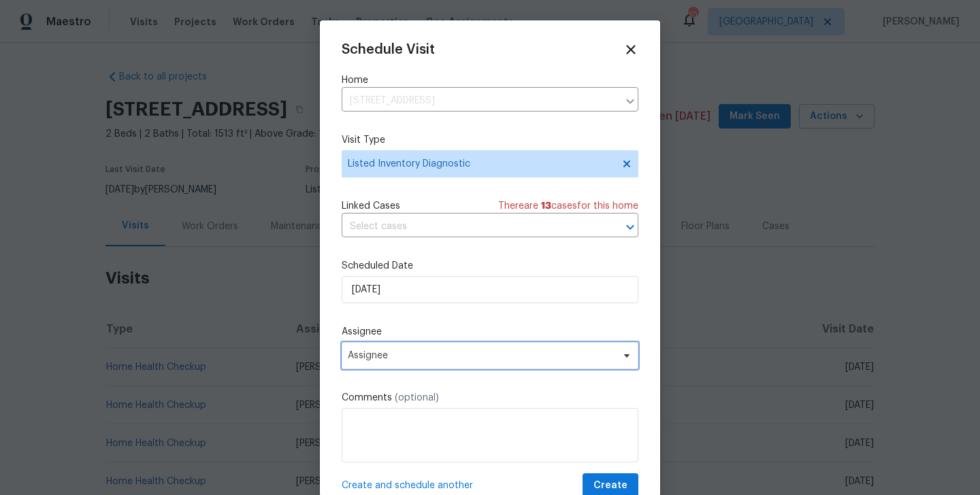
click at [453, 360] on span "Assignee" at bounding box center [481, 356] width 267 height 11
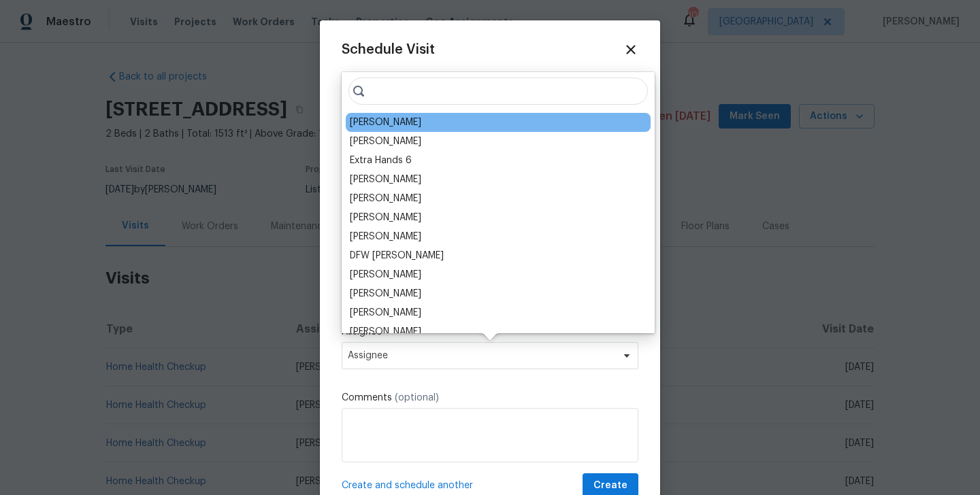
click at [411, 119] on div "[PERSON_NAME]" at bounding box center [498, 122] width 305 height 19
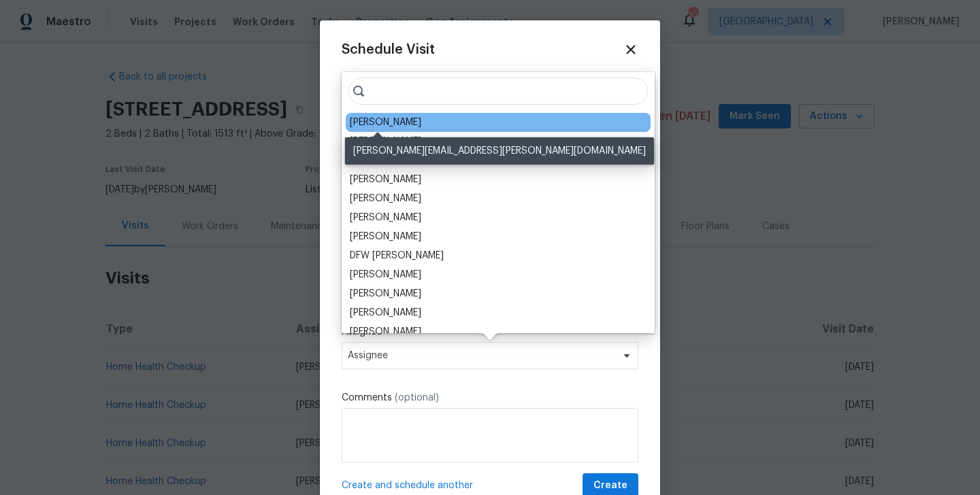
click at [393, 121] on div "[PERSON_NAME]" at bounding box center [385, 123] width 71 height 14
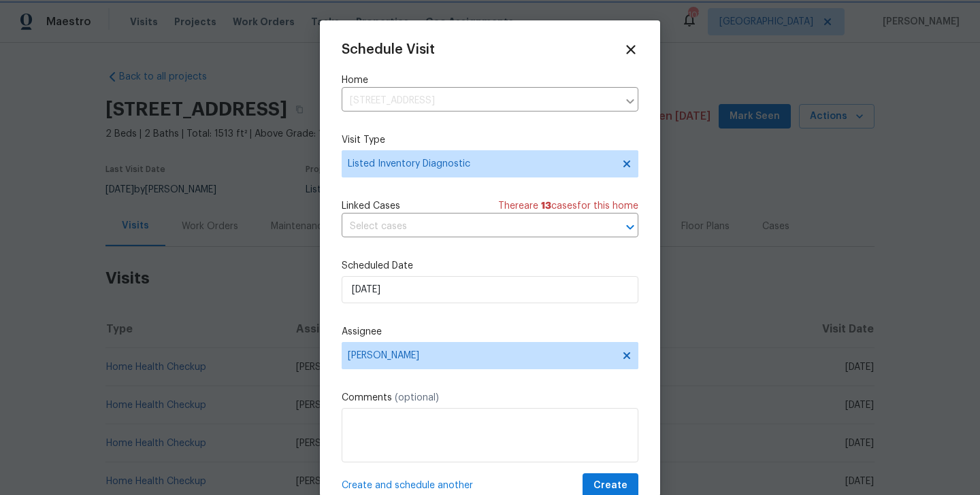
scroll to position [25, 0]
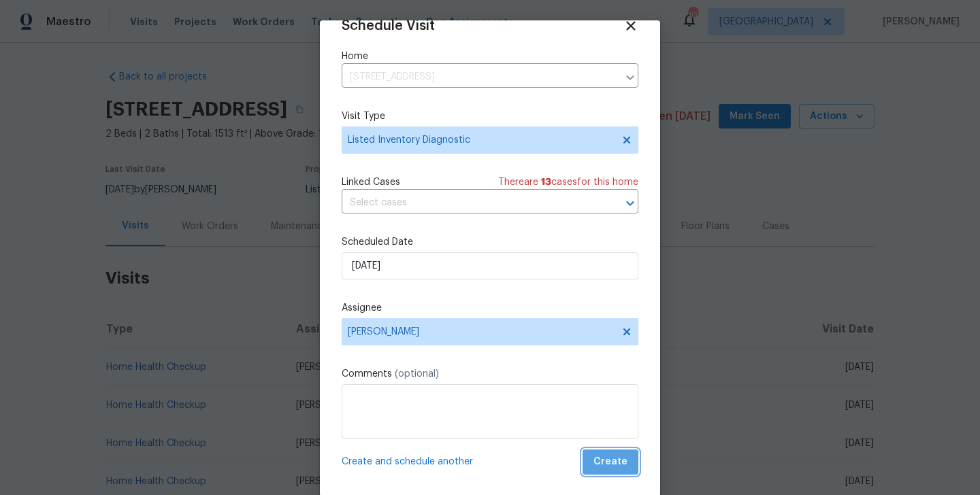
click at [613, 455] on span "Create" at bounding box center [610, 462] width 34 height 17
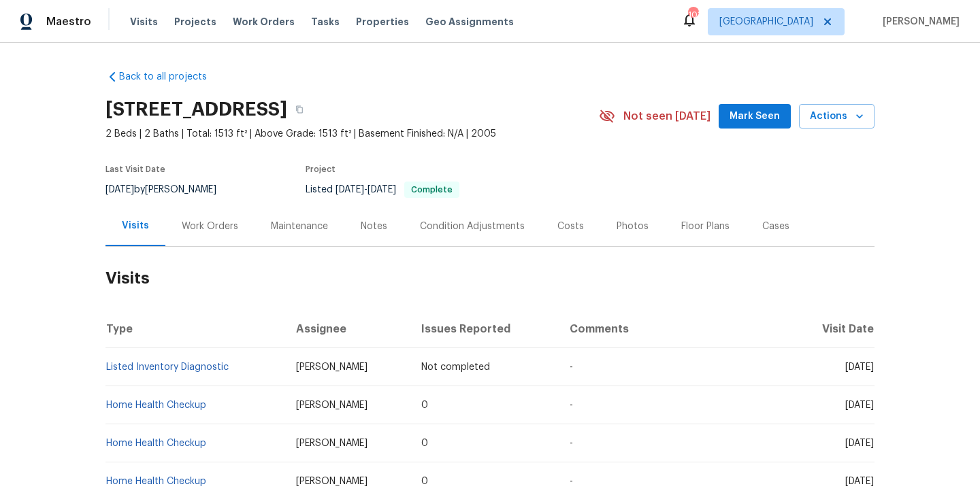
click at [235, 371] on td "Listed Inventory Diagnostic" at bounding box center [195, 367] width 180 height 38
copy link "Listed Inventory Diagnostic"
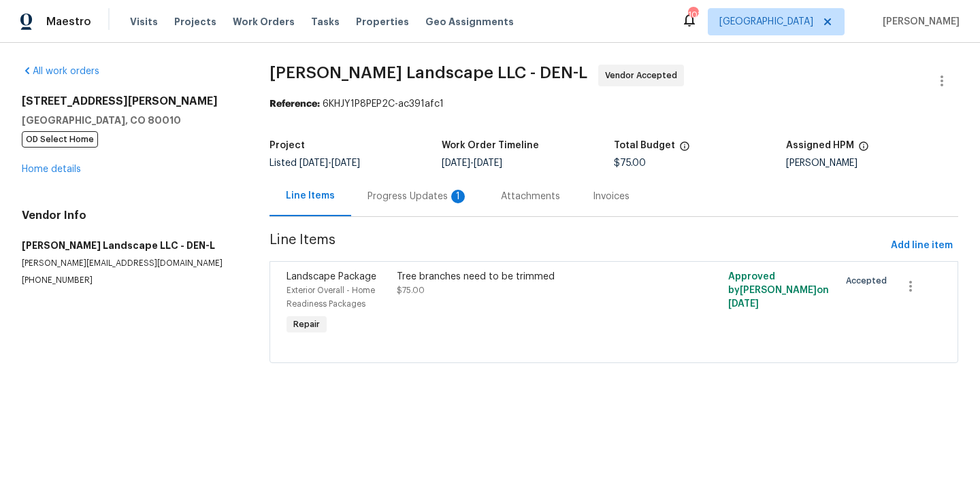
click at [408, 196] on div "Progress Updates 1" at bounding box center [418, 197] width 101 height 14
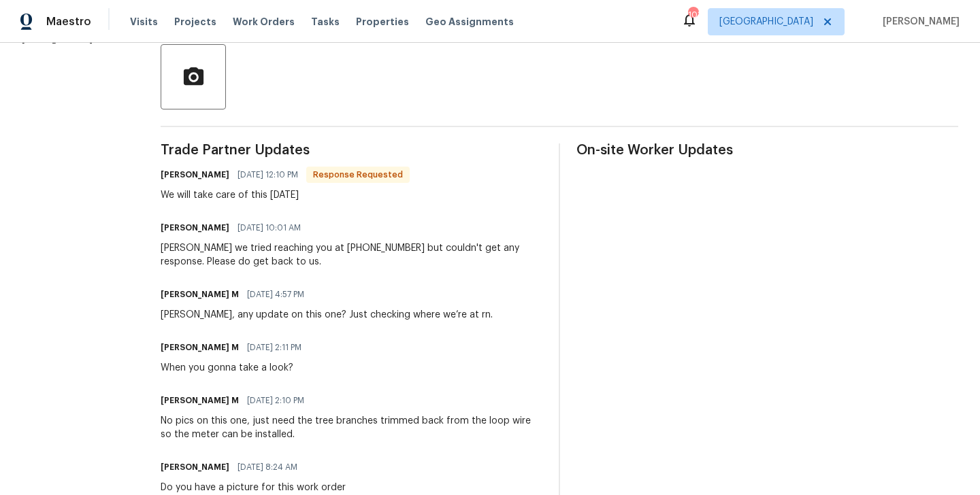
scroll to position [348, 0]
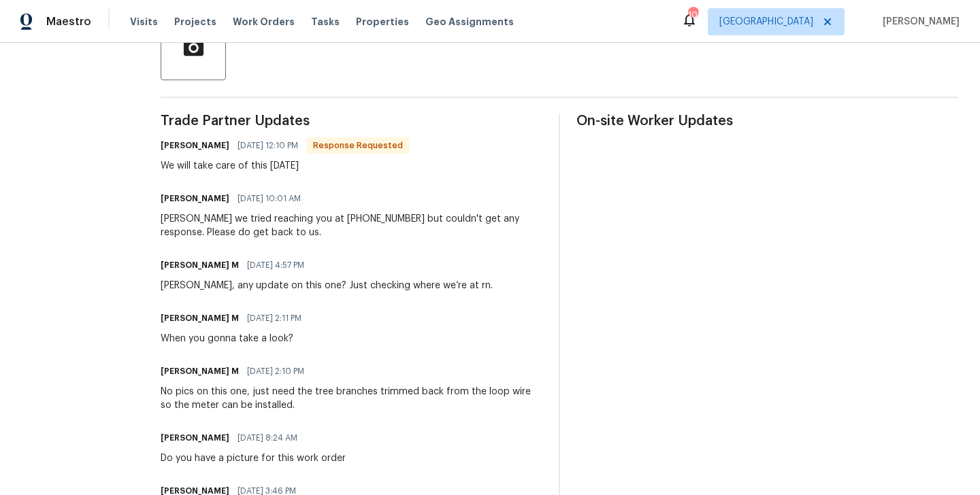
click at [331, 135] on div "Trade Partner Updates [PERSON_NAME] [DATE] 12:10 PM Response Requested We will …" at bounding box center [352, 405] width 382 height 583
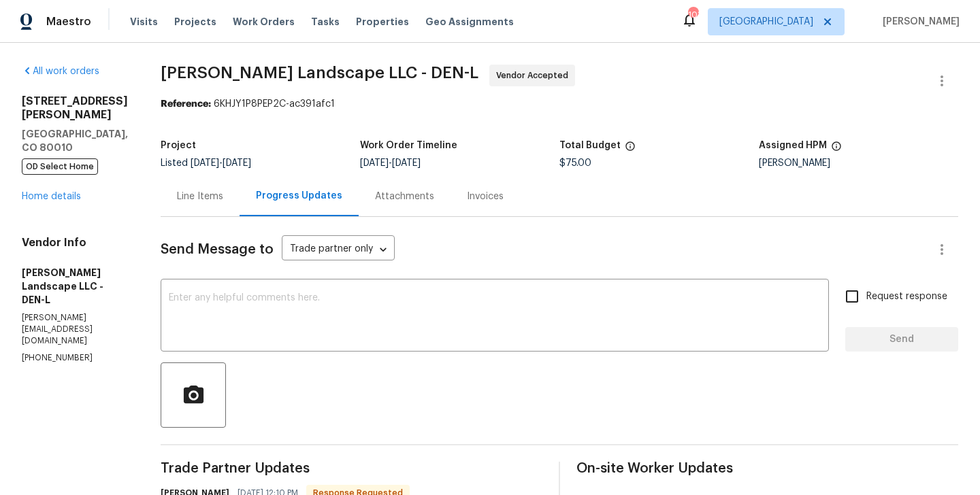
click at [208, 200] on div "Line Items" at bounding box center [200, 197] width 46 height 14
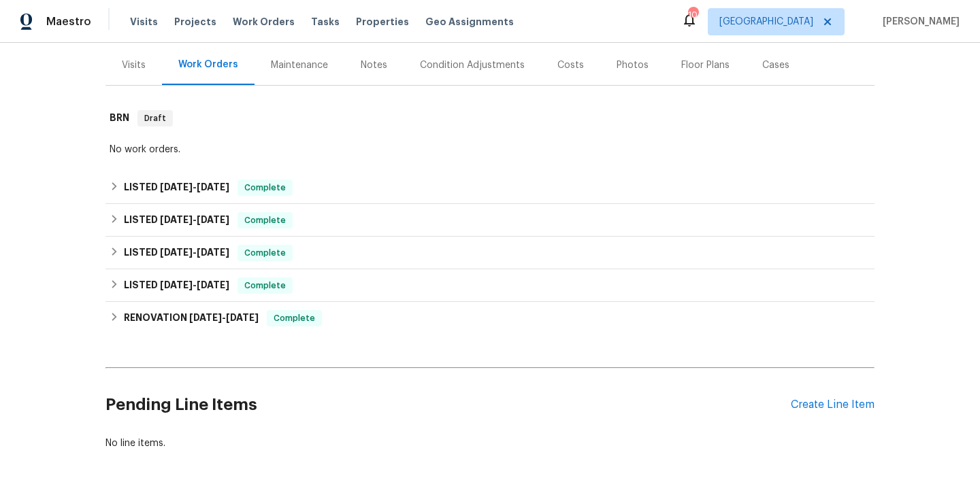
scroll to position [163, 0]
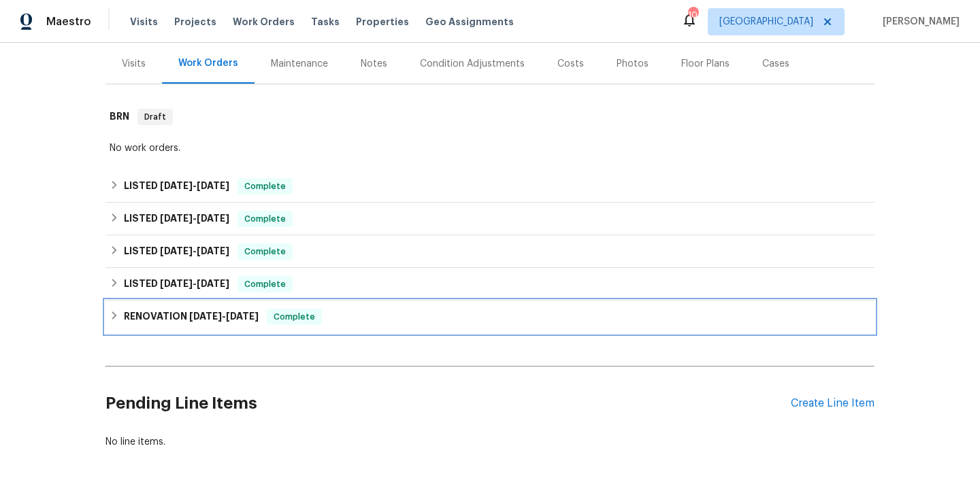
click at [272, 312] on div "RENOVATION [DATE] - [DATE] Complete" at bounding box center [490, 317] width 761 height 16
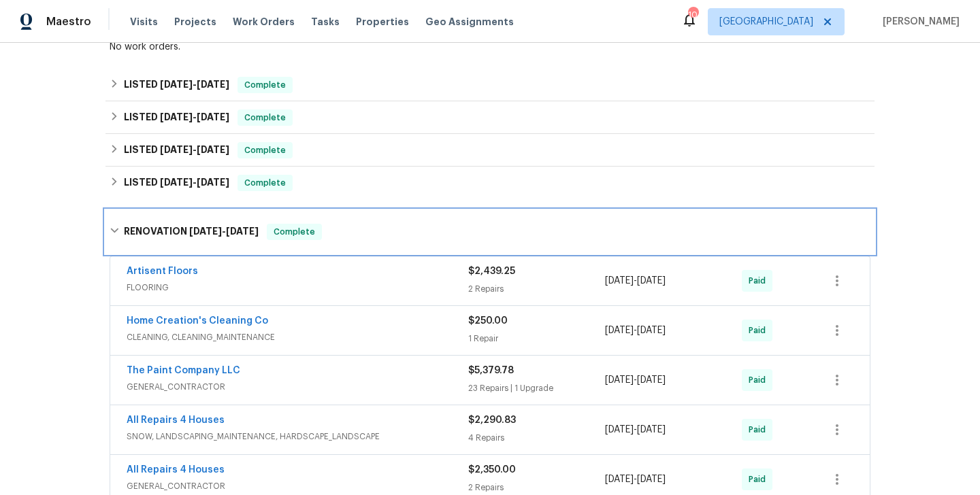
scroll to position [263, 0]
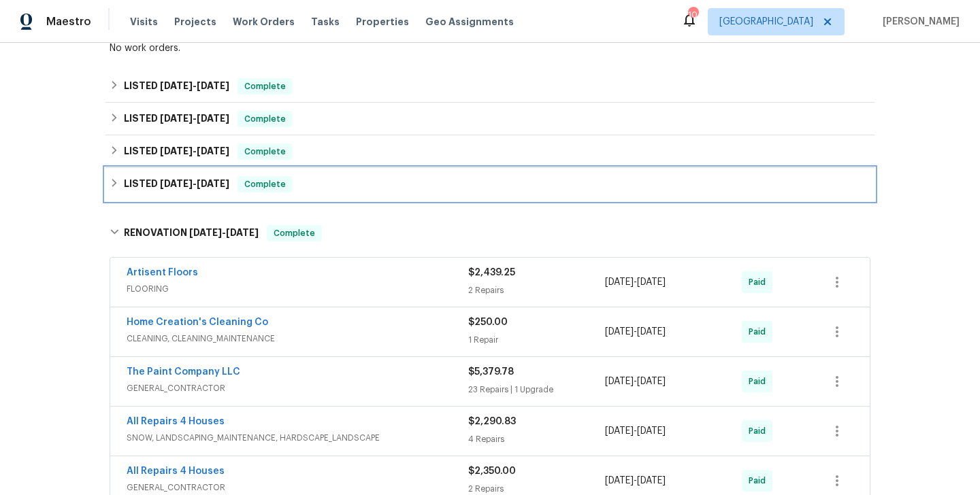
click at [227, 176] on div "LISTED [DATE] - [DATE] Complete" at bounding box center [489, 184] width 769 height 33
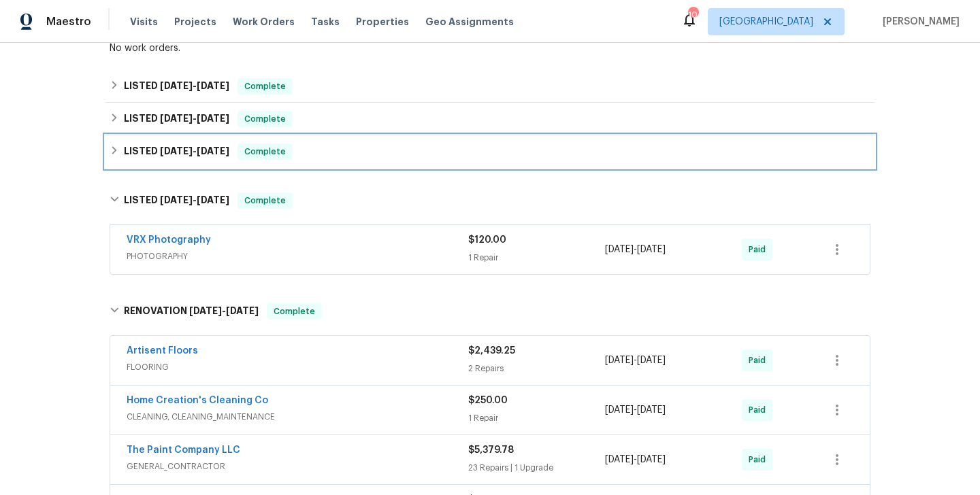
click at [227, 144] on h6 "LISTED [DATE] - [DATE]" at bounding box center [176, 152] width 105 height 16
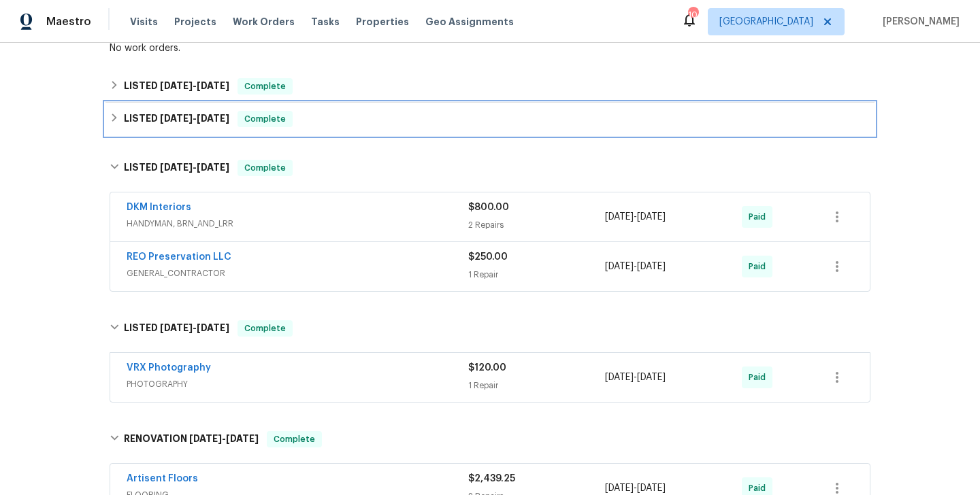
click at [223, 118] on span "[DATE]" at bounding box center [213, 119] width 33 height 10
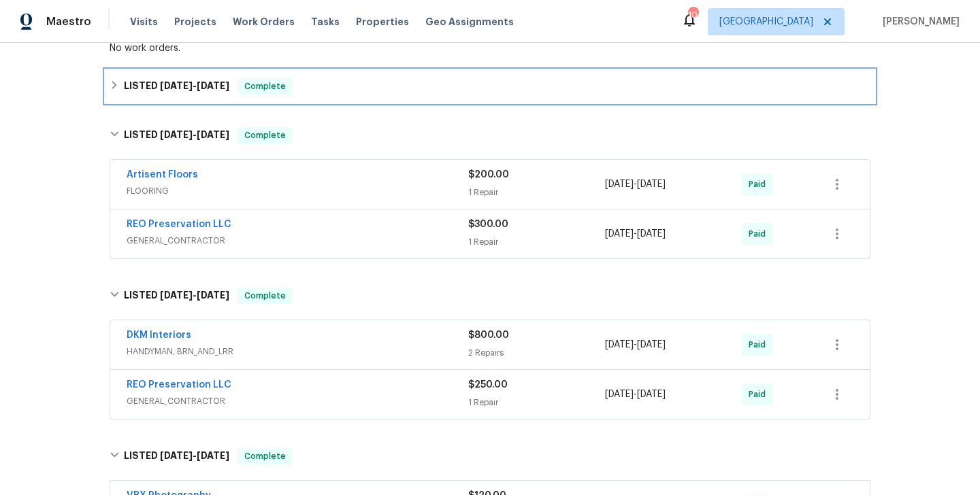
click at [231, 76] on div "LISTED [DATE] - [DATE] Complete" at bounding box center [489, 86] width 769 height 33
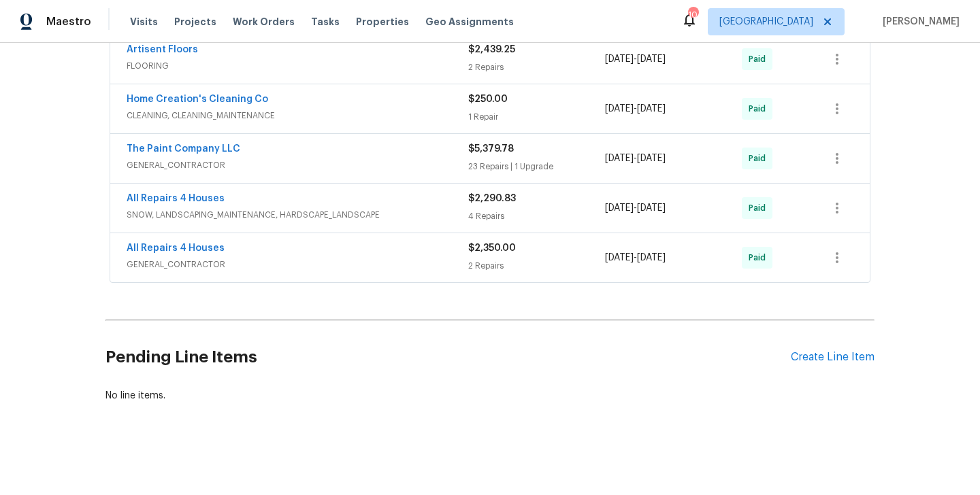
scroll to position [855, 0]
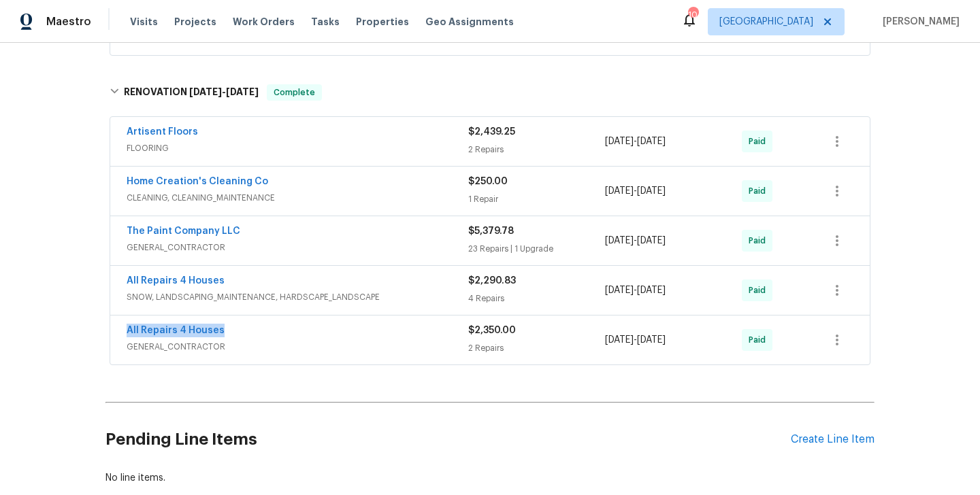
drag, startPoint x: 235, startPoint y: 329, endPoint x: 118, endPoint y: 326, distance: 116.4
click at [118, 326] on div "All Repairs 4 Houses GENERAL_CONTRACTOR $2,350.00 2 Repairs [DATE] - [DATE] Paid" at bounding box center [490, 340] width 760 height 49
copy link "All Repairs 4 Houses"
drag, startPoint x: 519, startPoint y: 331, endPoint x: 469, endPoint y: 329, distance: 50.4
click at [469, 329] on div "$2,350.00" at bounding box center [536, 331] width 137 height 14
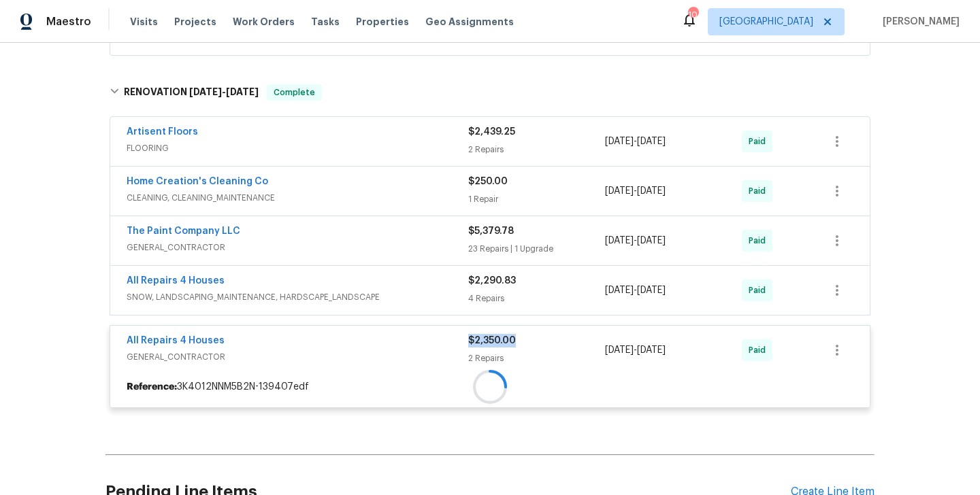
copy span "$2,350.00"
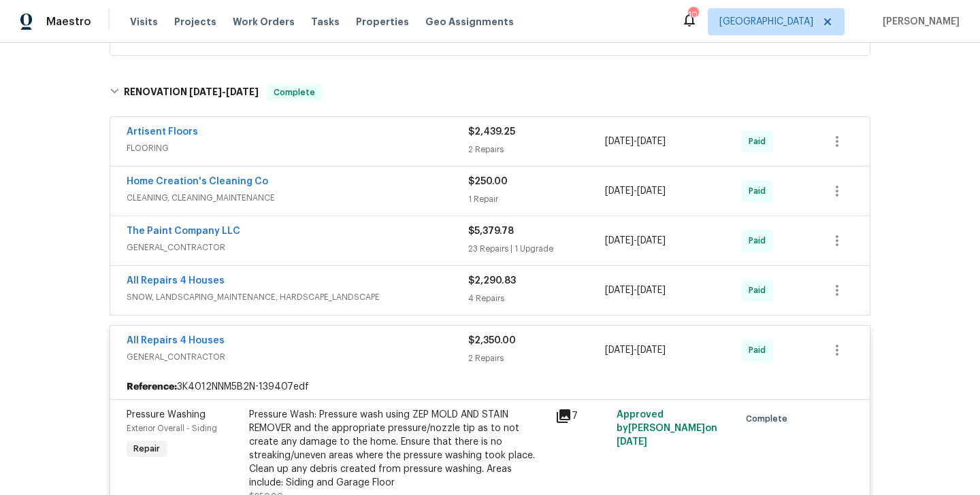
click at [264, 344] on div "All Repairs 4 Houses" at bounding box center [298, 342] width 342 height 16
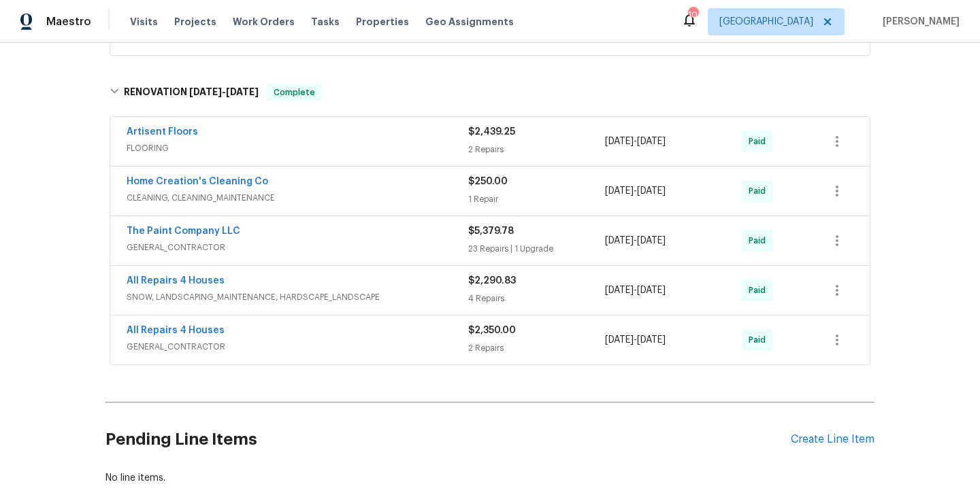
click at [278, 329] on div "All Repairs 4 Houses" at bounding box center [298, 332] width 342 height 16
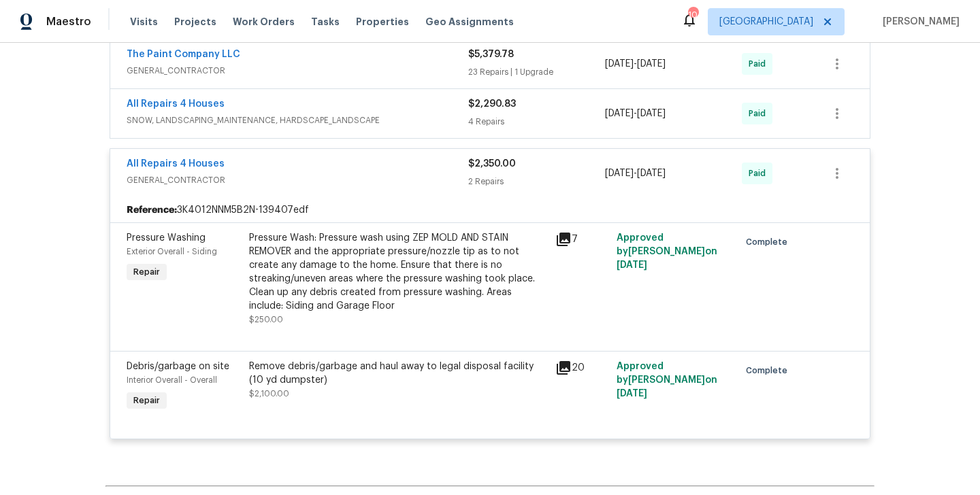
scroll to position [1032, 0]
click at [267, 167] on div "All Repairs 4 Houses" at bounding box center [298, 165] width 342 height 16
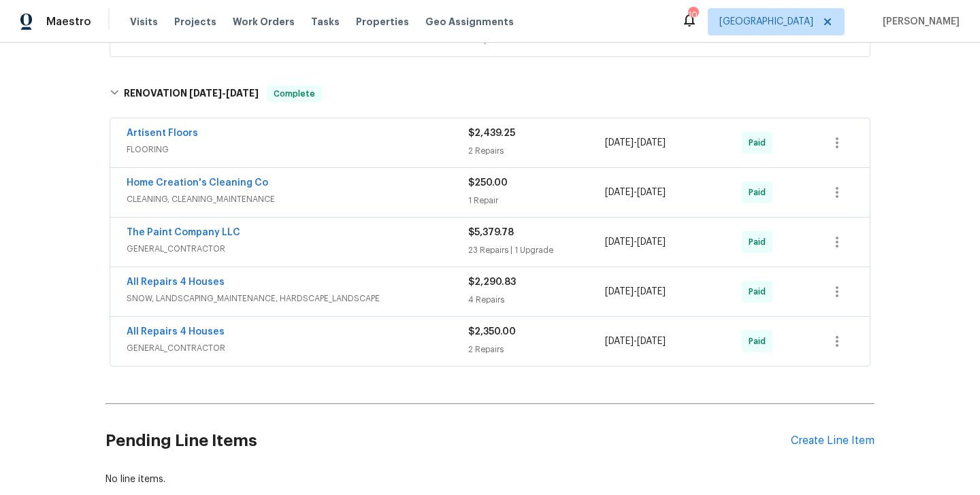
scroll to position [851, 0]
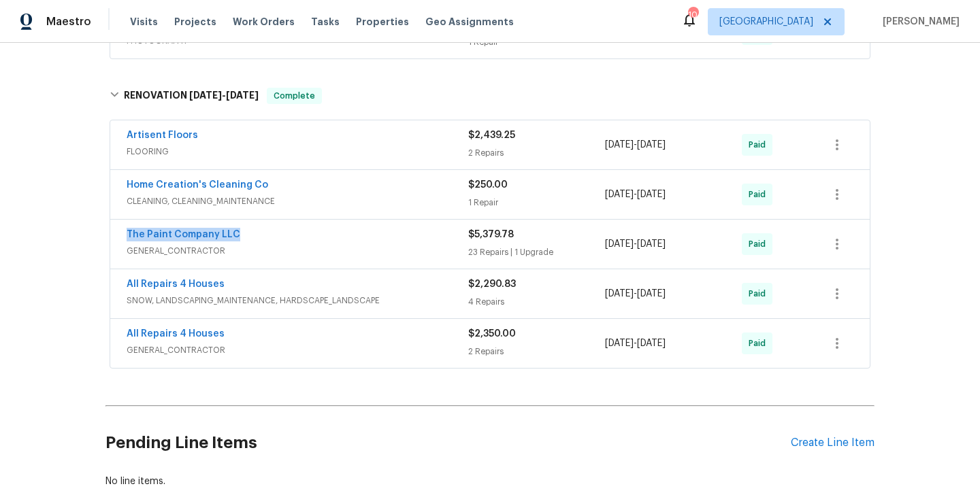
drag, startPoint x: 254, startPoint y: 242, endPoint x: 114, endPoint y: 235, distance: 140.4
click at [114, 235] on div "The Paint Company LLC GENERAL_CONTRACTOR $5,379.78 23 Repairs | 1 Upgrade [DATE…" at bounding box center [490, 244] width 760 height 49
copy link "The Paint Company LLC"
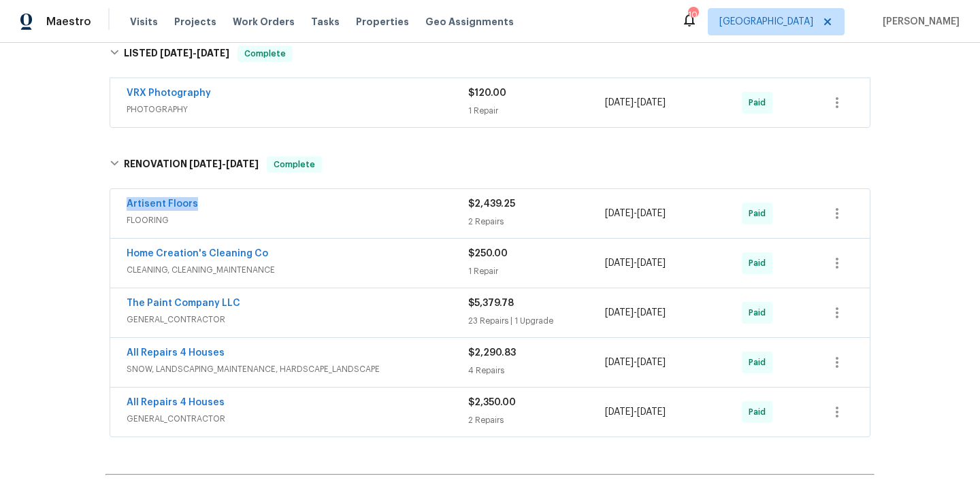
drag, startPoint x: 206, startPoint y: 208, endPoint x: 105, endPoint y: 208, distance: 100.7
click at [105, 208] on div "Artisent Floors FLOORING $2,439.25 2 Repairs [DATE] - [DATE] Paid Home Creation…" at bounding box center [489, 313] width 769 height 255
copy link "Artisent Floors"
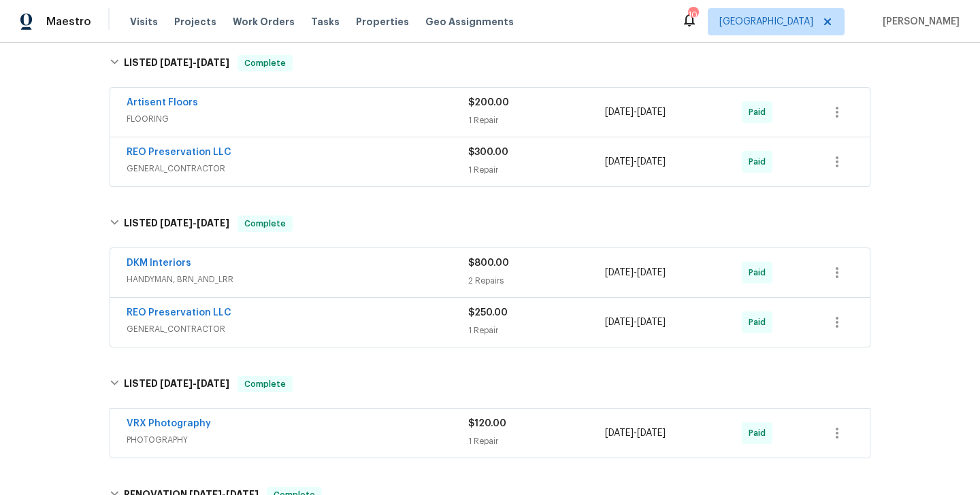
scroll to position [450, 0]
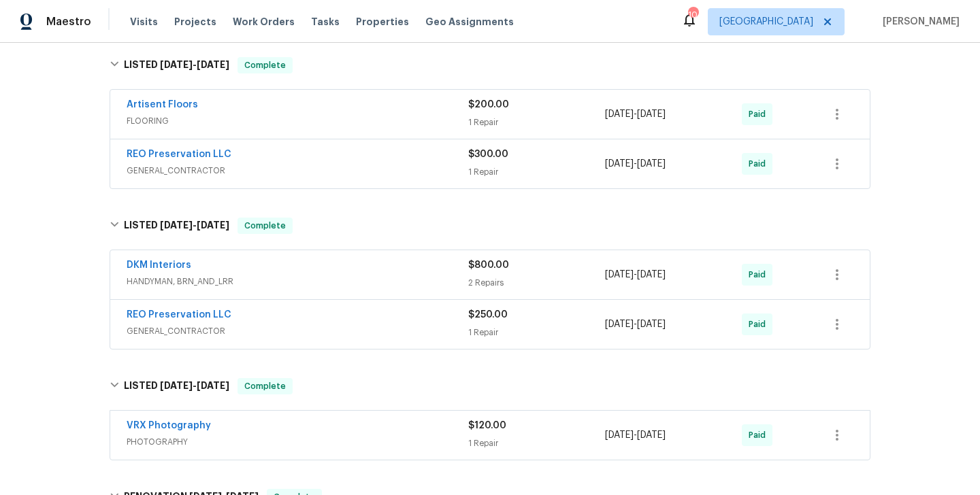
drag, startPoint x: 195, startPoint y: 257, endPoint x: 107, endPoint y: 257, distance: 87.8
click at [107, 257] on div "DKM Interiors HANDYMAN, BRN_AND_LRR $800.00 2 Repairs 5/2/2025 - 5/6/2025 Paid …" at bounding box center [489, 301] width 769 height 106
drag, startPoint x: 206, startPoint y: 271, endPoint x: 108, endPoint y: 269, distance: 98.7
click at [108, 269] on div "DKM Interiors HANDYMAN, BRN_AND_LRR $800.00 2 Repairs 5/2/2025 - 5/6/2025 Paid …" at bounding box center [489, 301] width 769 height 106
copy link "DKM Interiors"
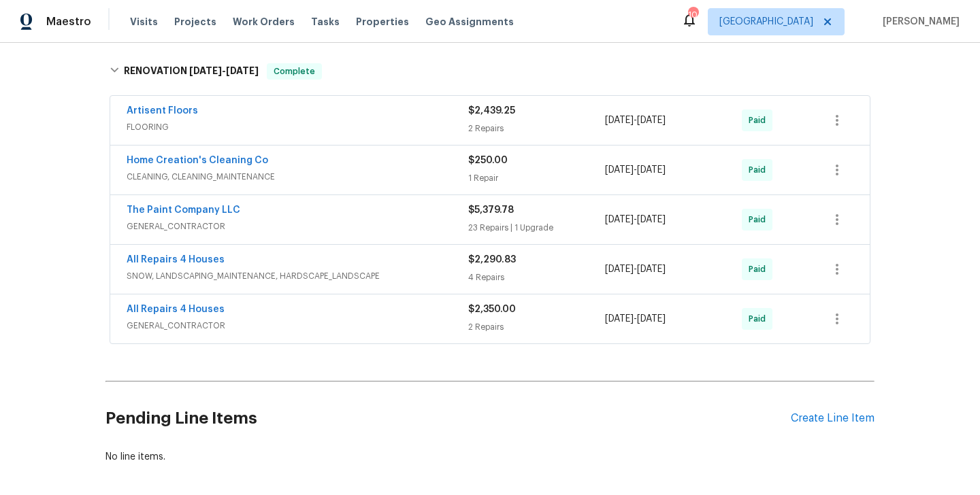
scroll to position [875, 0]
copy link "DKM Interiors"
click at [200, 313] on link "All Repairs 4 Houses" at bounding box center [176, 311] width 98 height 10
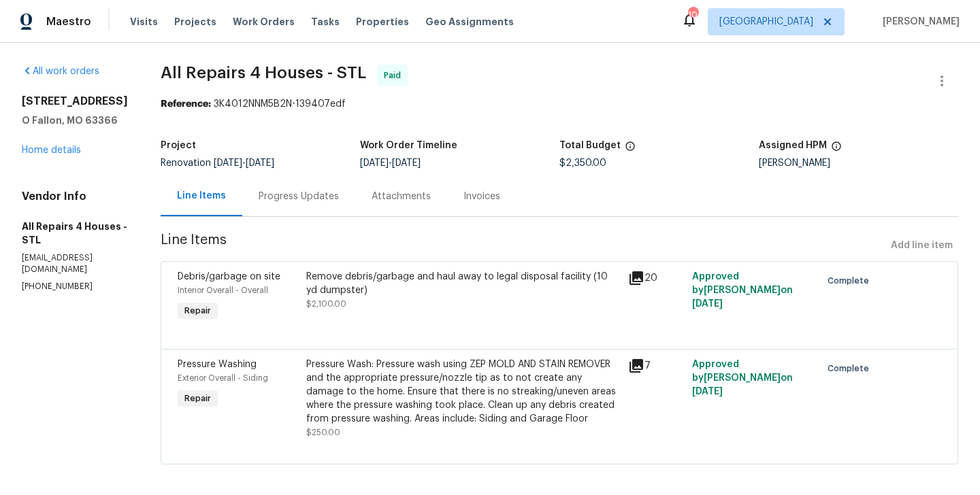
click at [83, 260] on p "allrepair4houses@gmail.com" at bounding box center [75, 264] width 106 height 23
copy p "allrepair4houses@gmail.com"
click at [47, 281] on p "(314) 282-1398" at bounding box center [75, 287] width 106 height 12
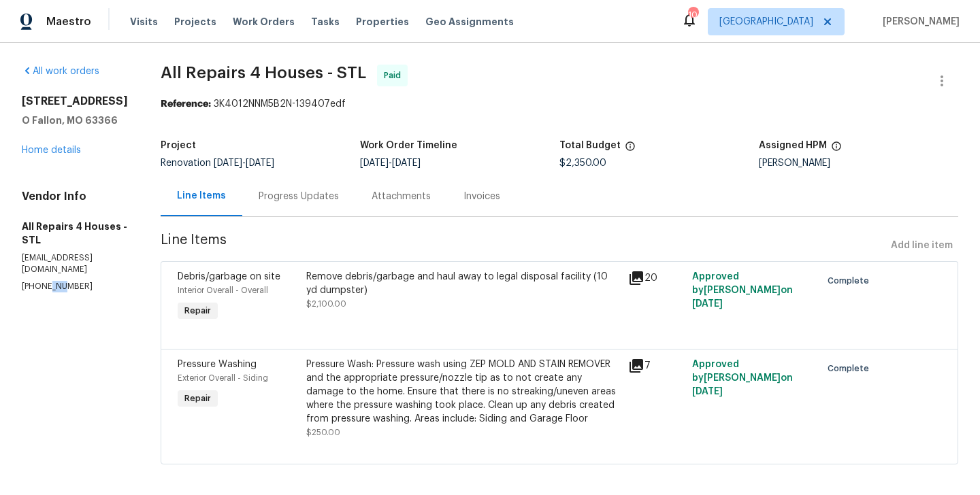
click at [47, 281] on p "(314) 282-1398" at bounding box center [75, 287] width 106 height 12
copy p "(314) 282-1398"
click at [46, 144] on div "38 N Lang Dr O Fallon, MO 63366 Home details" at bounding box center [75, 126] width 106 height 63
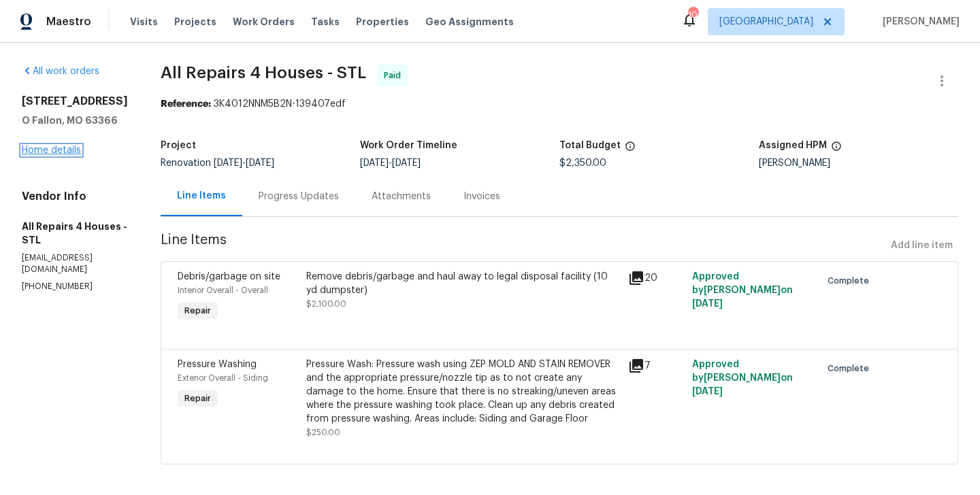
click at [48, 149] on link "Home details" at bounding box center [51, 151] width 59 height 10
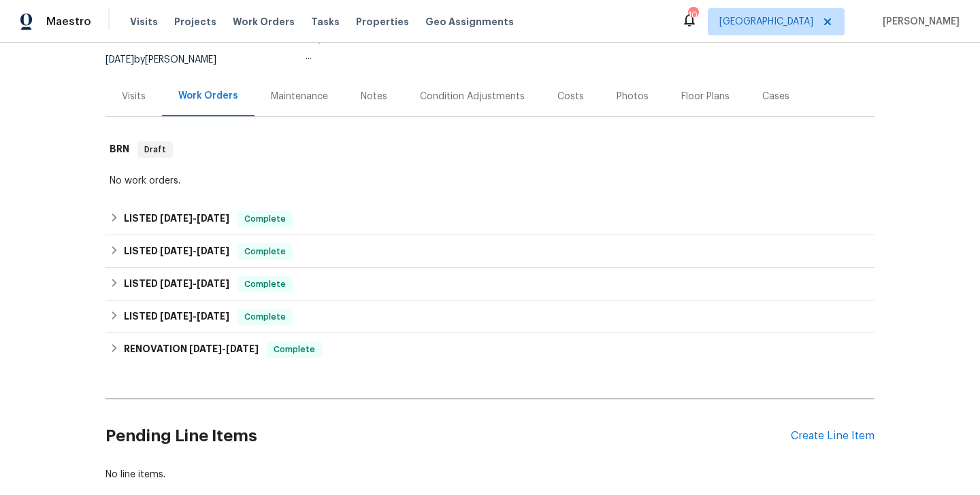
scroll to position [131, 0]
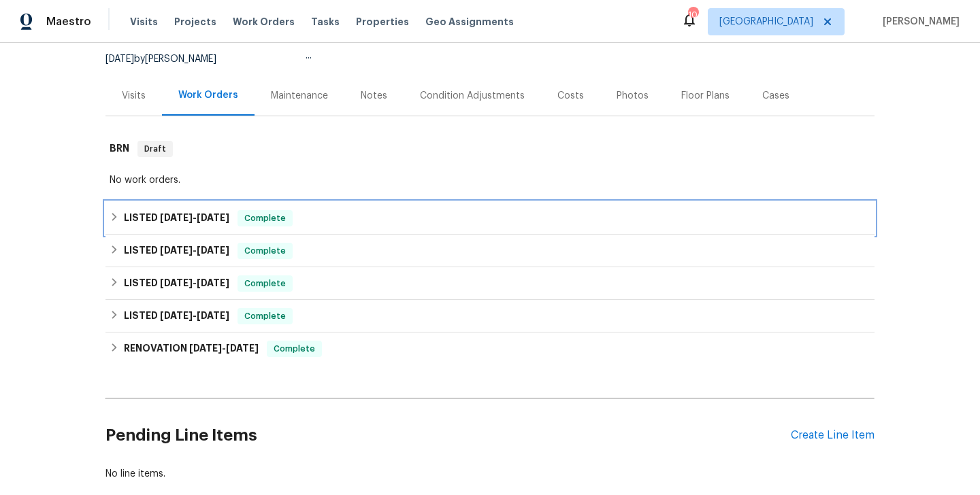
click at [184, 227] on div "LISTED 6/30/25 - 7/3/25 Complete" at bounding box center [489, 218] width 769 height 33
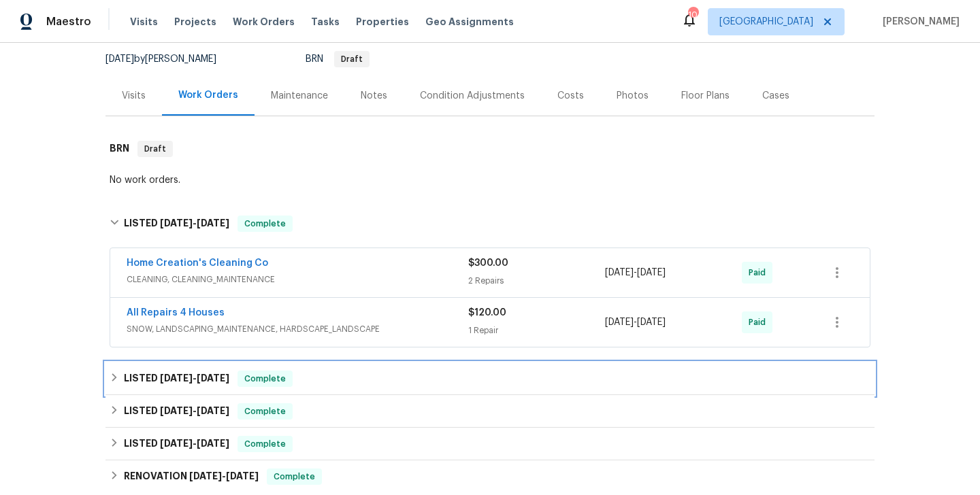
click at [200, 378] on span "5/23/25 - 6/4/25" at bounding box center [194, 379] width 69 height 10
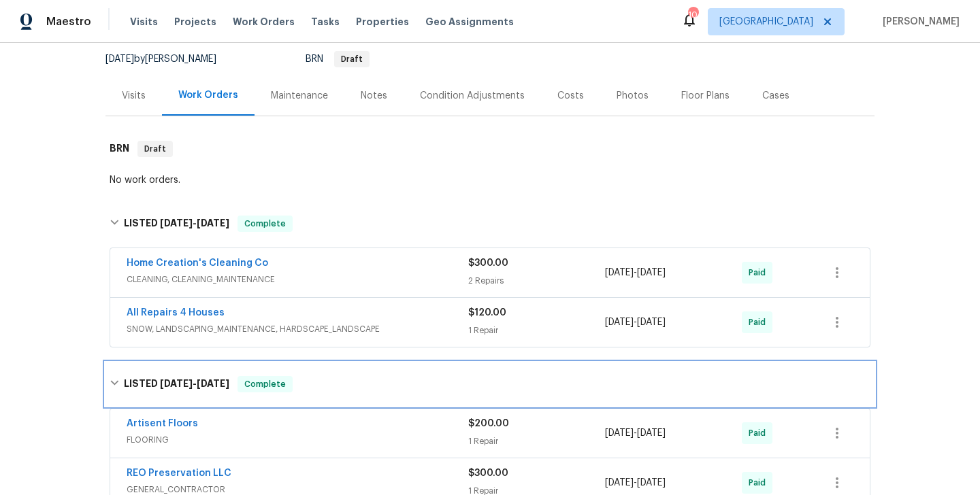
scroll to position [331, 0]
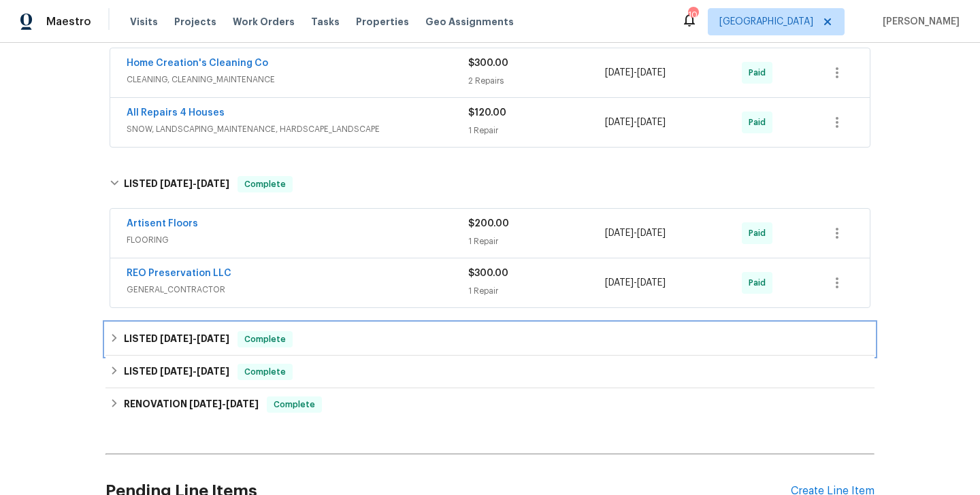
click at [198, 333] on h6 "LISTED 5/2/25 - 5/16/25" at bounding box center [176, 339] width 105 height 16
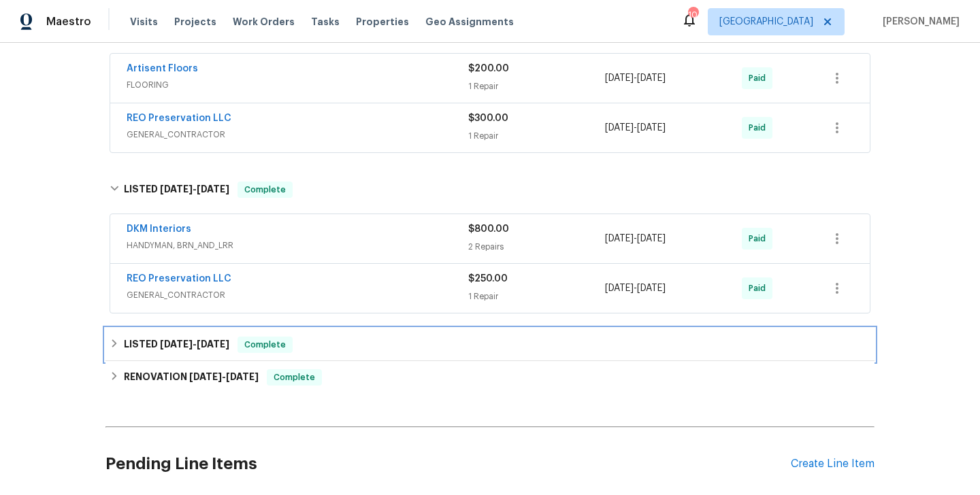
click at [188, 347] on span "3/6/25" at bounding box center [176, 345] width 33 height 10
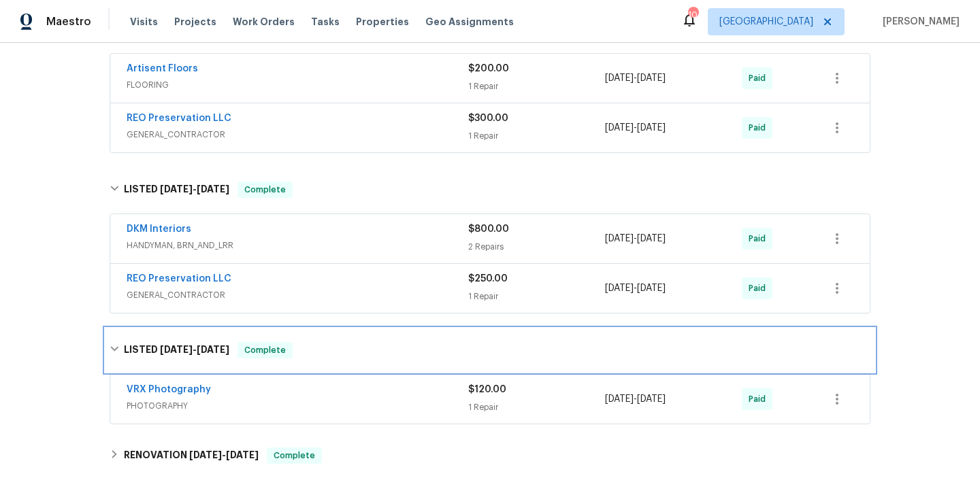
scroll to position [671, 0]
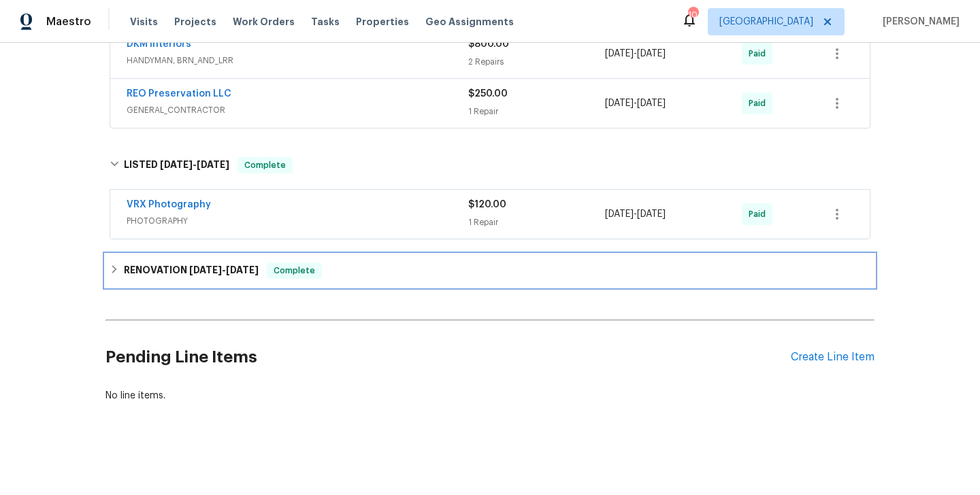
click at [203, 274] on span "12/2/24" at bounding box center [205, 270] width 33 height 10
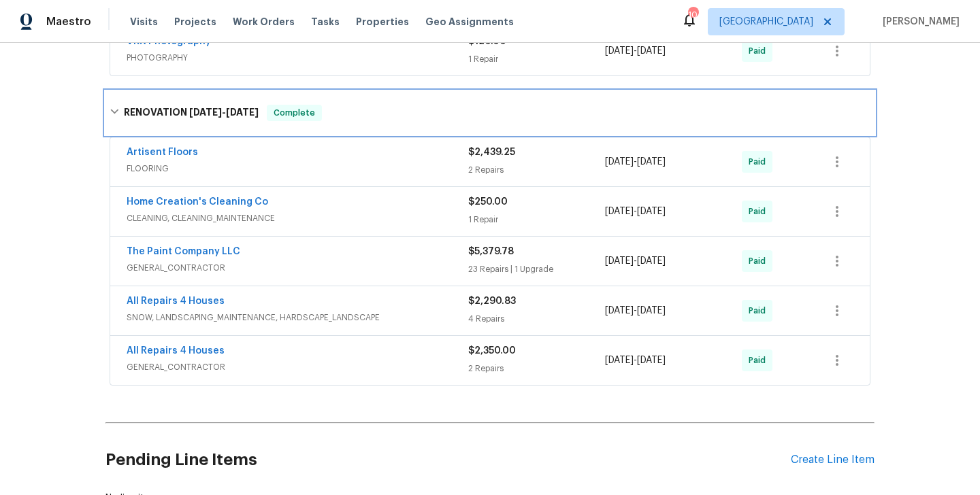
scroll to position [832, 0]
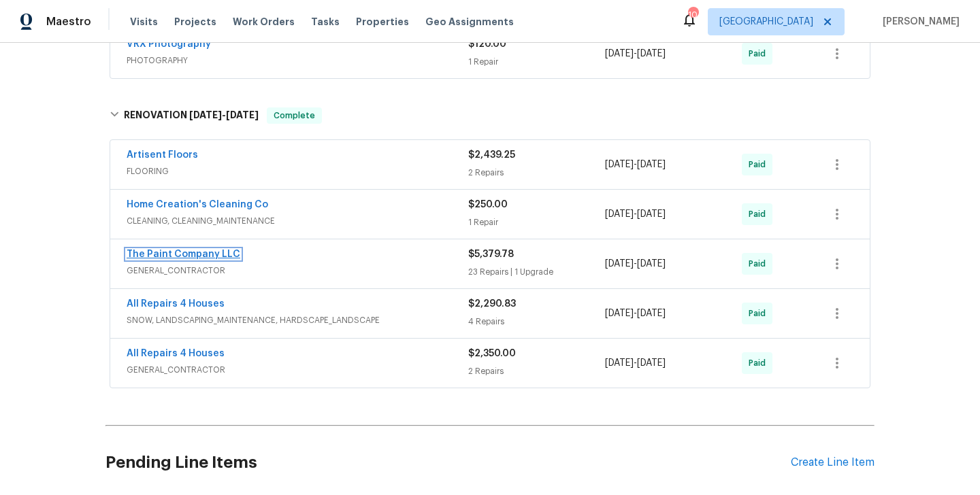
click at [207, 255] on link "The Paint Company LLC" at bounding box center [184, 255] width 114 height 10
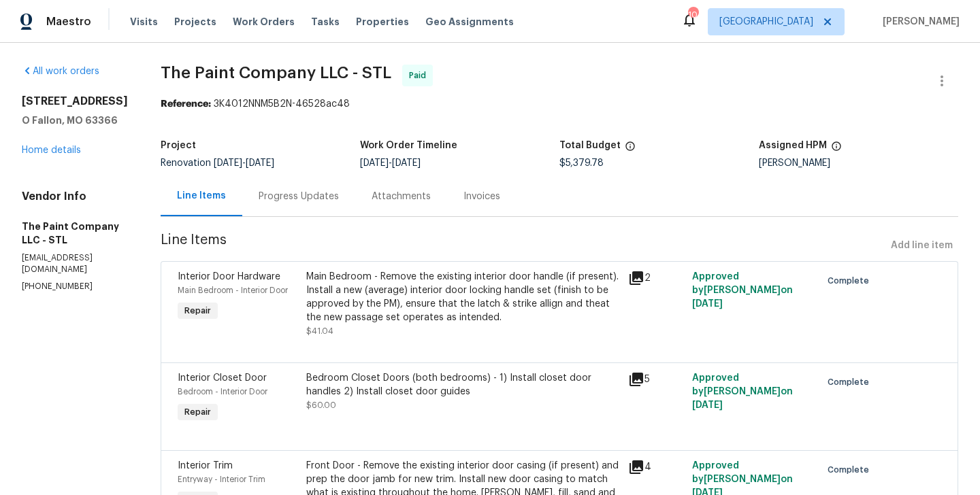
click at [95, 259] on p "thepaintcompany88@yahoo.com" at bounding box center [75, 264] width 106 height 23
copy p "thepaintcompany88@yahoo.com"
click at [80, 281] on p "(636) 332-3044" at bounding box center [75, 287] width 106 height 12
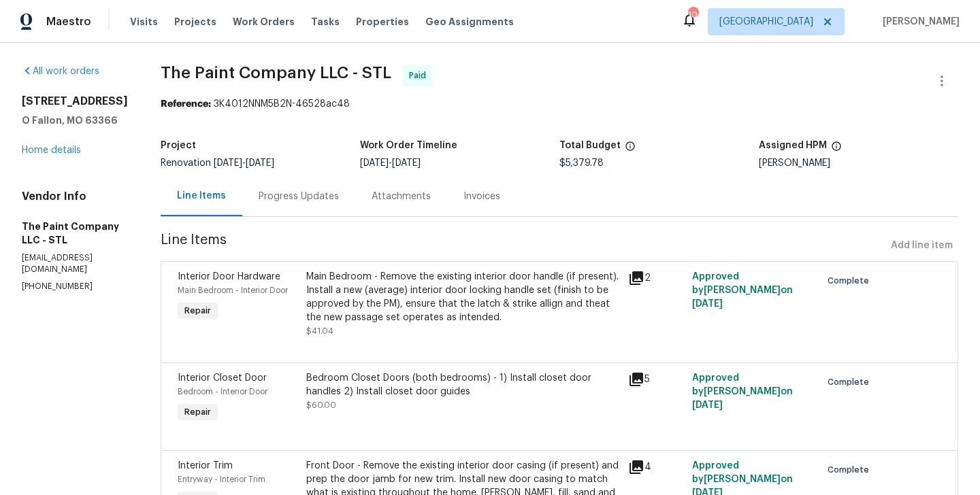
click at [80, 281] on p "(636) 332-3044" at bounding box center [75, 287] width 106 height 12
copy p "(636) 332-3044"
click at [577, 167] on span "$5,379.78" at bounding box center [581, 164] width 44 height 10
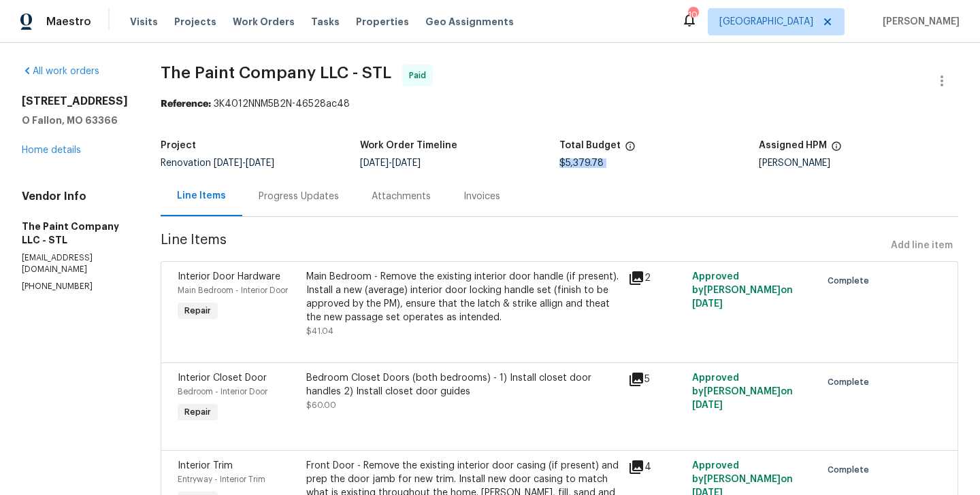
click at [577, 167] on span "$5,379.78" at bounding box center [581, 164] width 44 height 10
click at [64, 152] on link "Home details" at bounding box center [51, 151] width 59 height 10
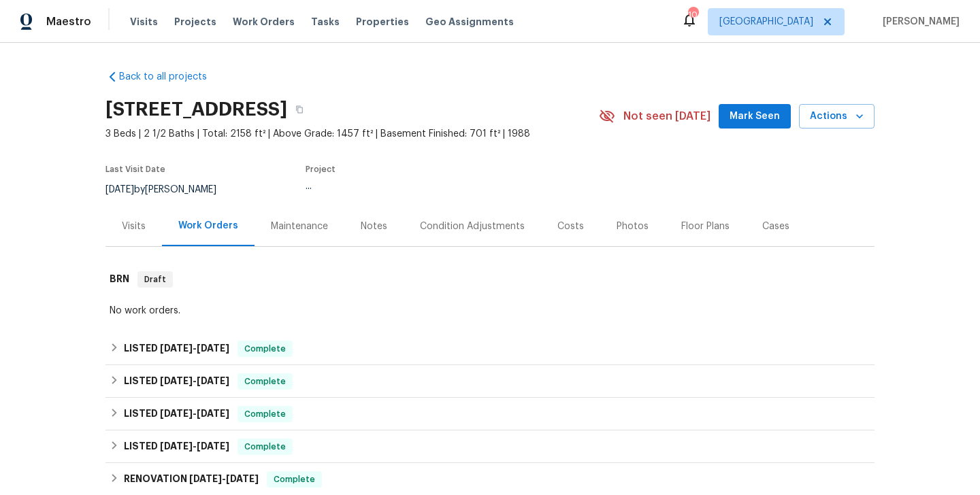
scroll to position [209, 0]
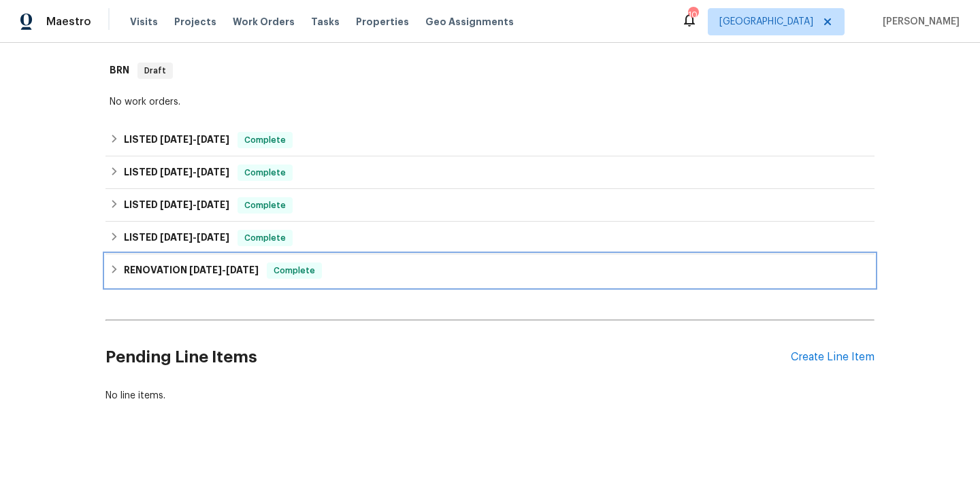
click at [176, 274] on h6 "RENOVATION 12/2/24 - 1/15/25" at bounding box center [191, 271] width 135 height 16
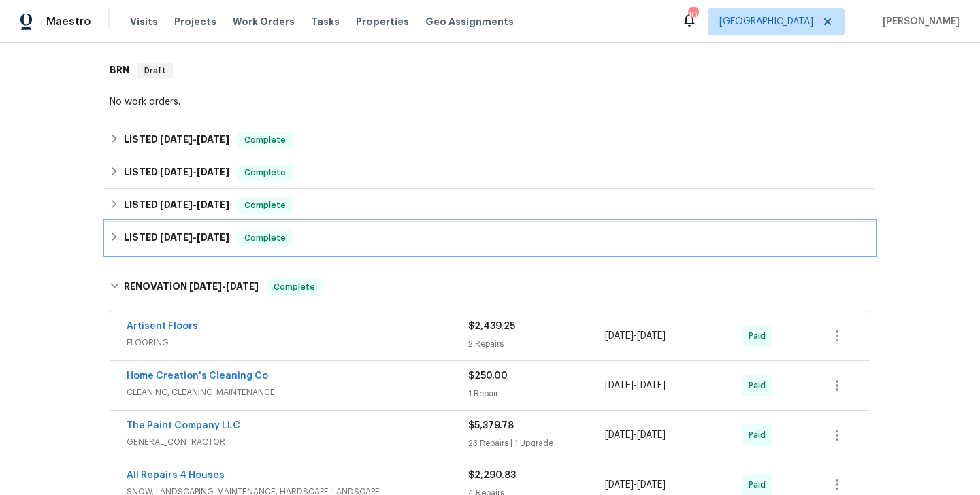
click at [172, 233] on span "3/6/25" at bounding box center [176, 238] width 33 height 10
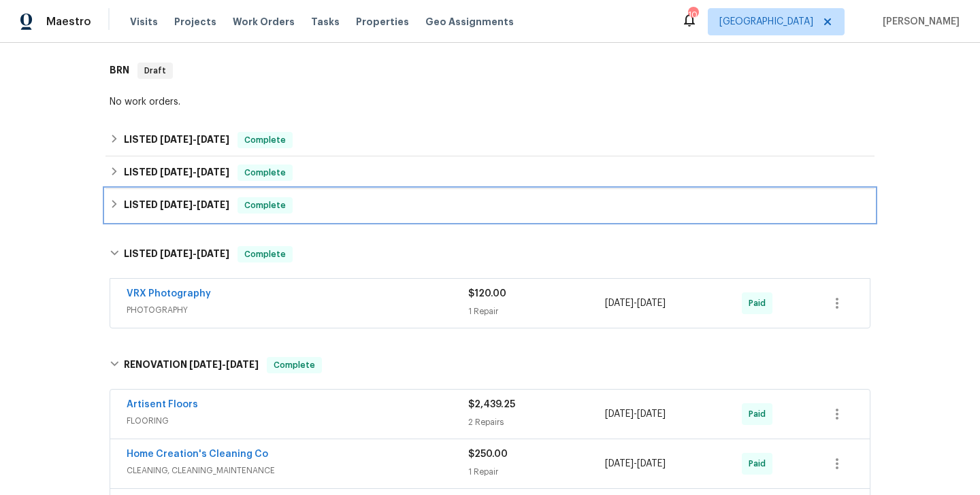
click at [172, 210] on h6 "LISTED 5/2/25 - 5/16/25" at bounding box center [176, 205] width 105 height 16
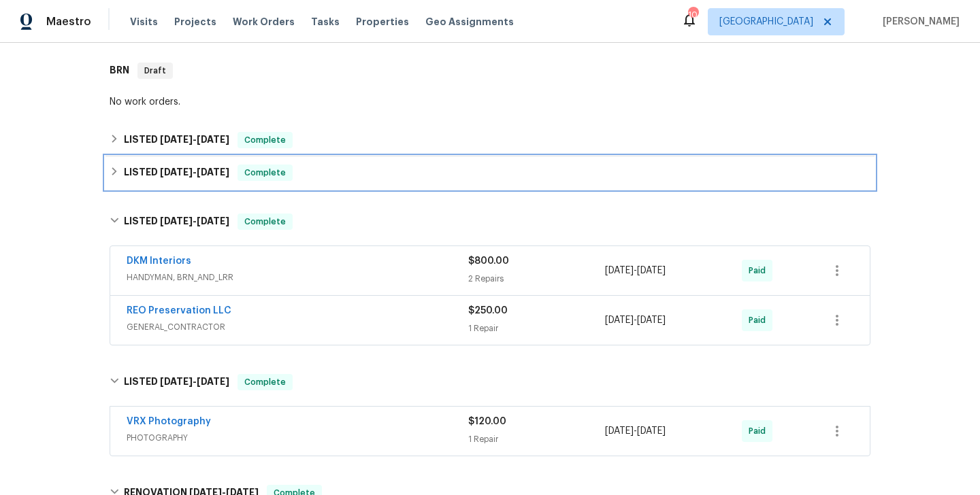
click at [174, 174] on span "5/23/25" at bounding box center [176, 172] width 33 height 10
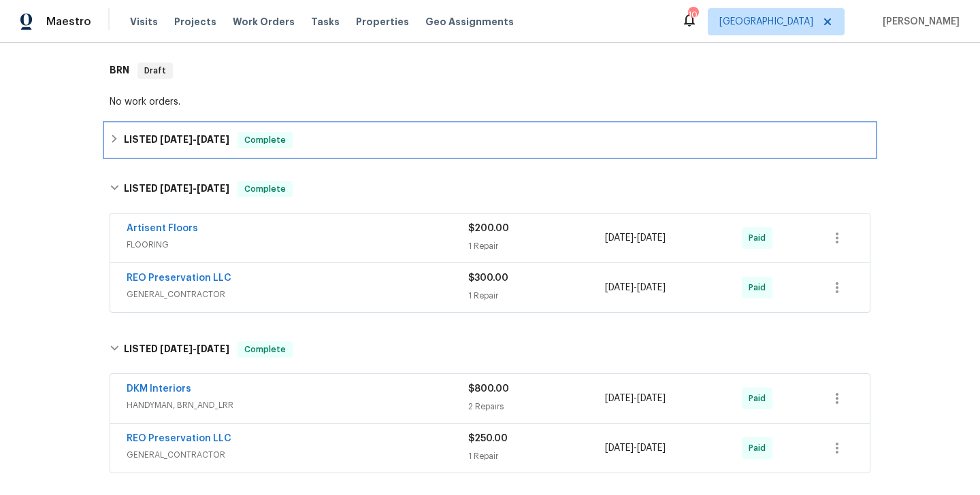
click at [186, 139] on span "6/30/25" at bounding box center [176, 140] width 33 height 10
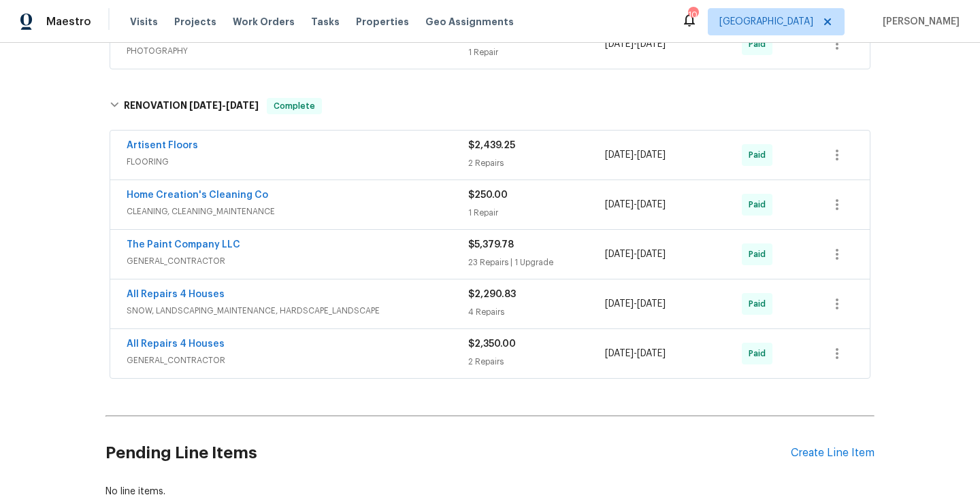
scroll to position [838, 0]
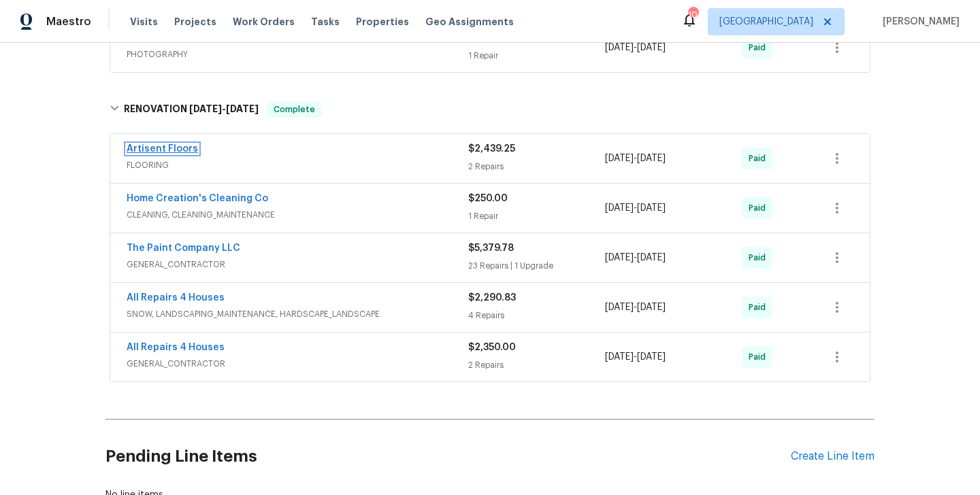
click at [161, 148] on link "Artisent Floors" at bounding box center [162, 149] width 71 height 10
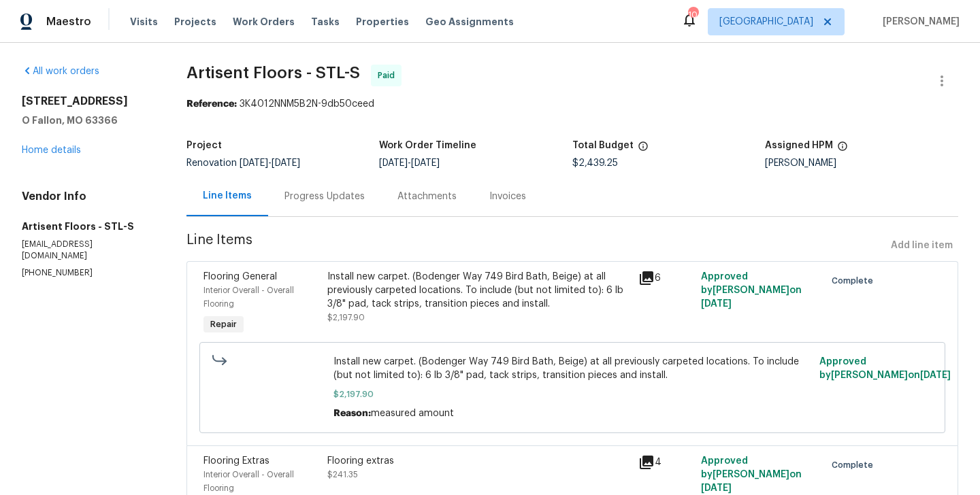
click at [84, 244] on p "kroden@artisentfloors.com" at bounding box center [88, 250] width 132 height 23
click at [40, 267] on p "(314) 330-3531" at bounding box center [88, 273] width 132 height 12
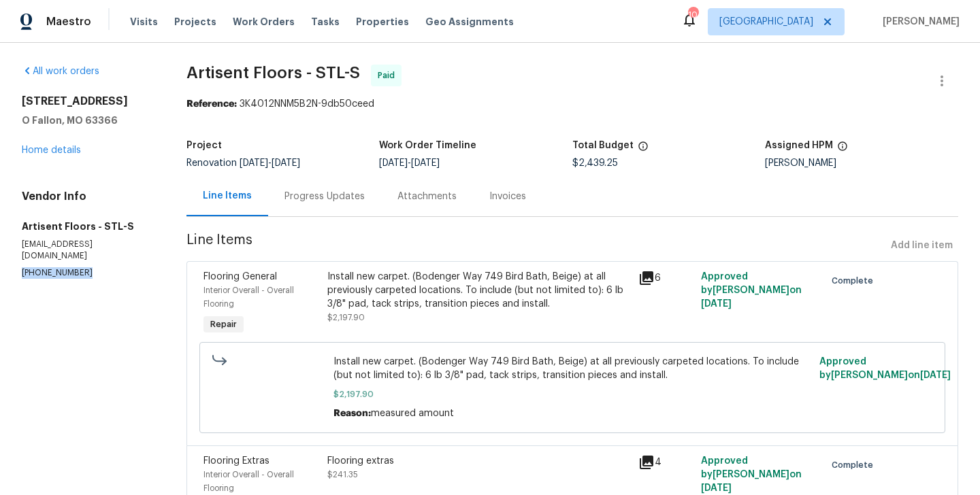
click at [40, 267] on p "(314) 330-3531" at bounding box center [88, 273] width 132 height 12
click at [578, 164] on span "$2,439.25" at bounding box center [595, 164] width 46 height 10
click at [69, 145] on div "38 N Lang Dr O Fallon, MO 63366 Home details" at bounding box center [88, 126] width 132 height 63
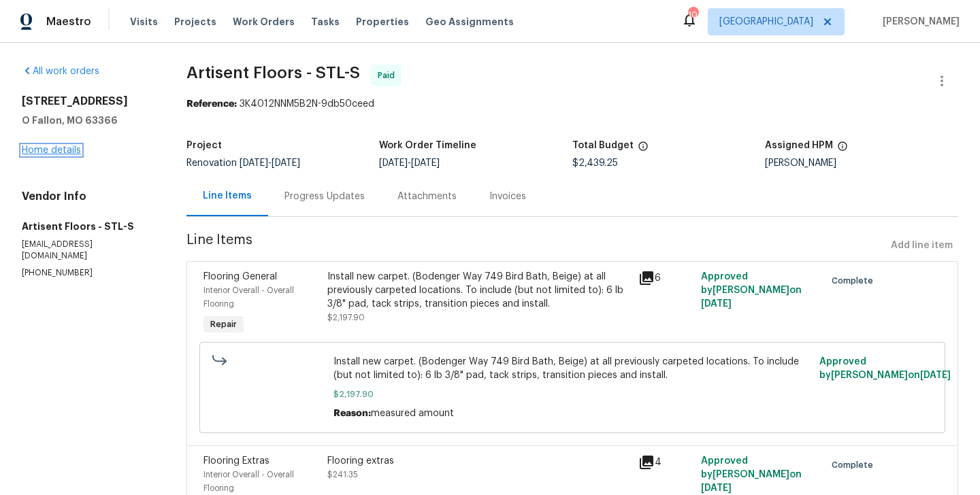
click at [67, 153] on link "Home details" at bounding box center [51, 151] width 59 height 10
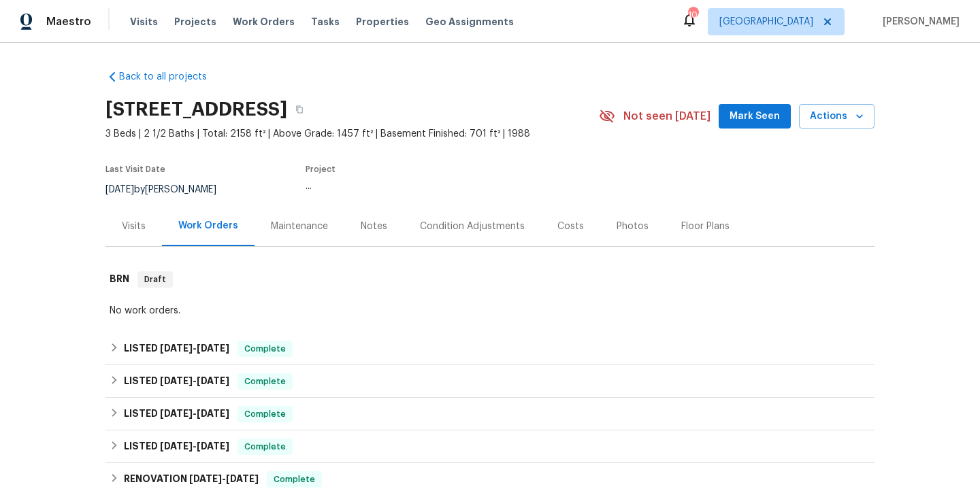
scroll to position [209, 0]
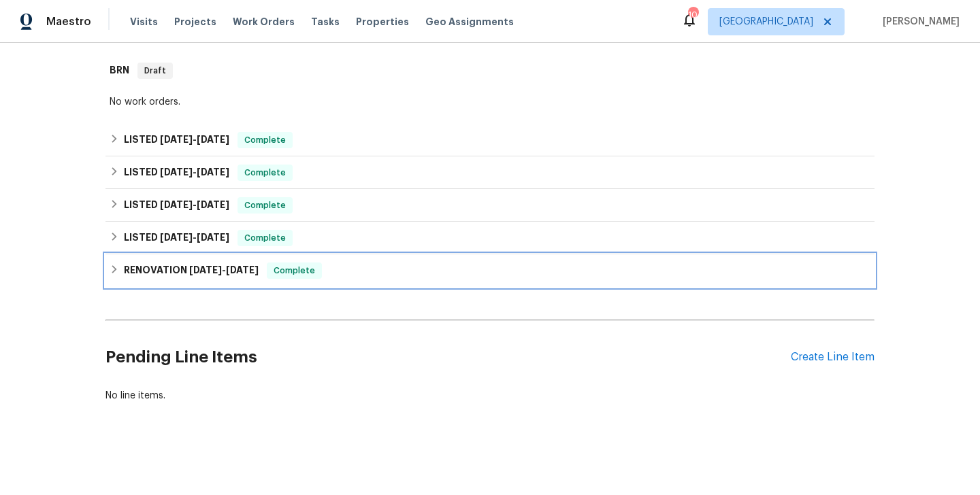
click at [178, 259] on div "RENOVATION 12/2/24 - 1/15/25 Complete" at bounding box center [489, 271] width 769 height 33
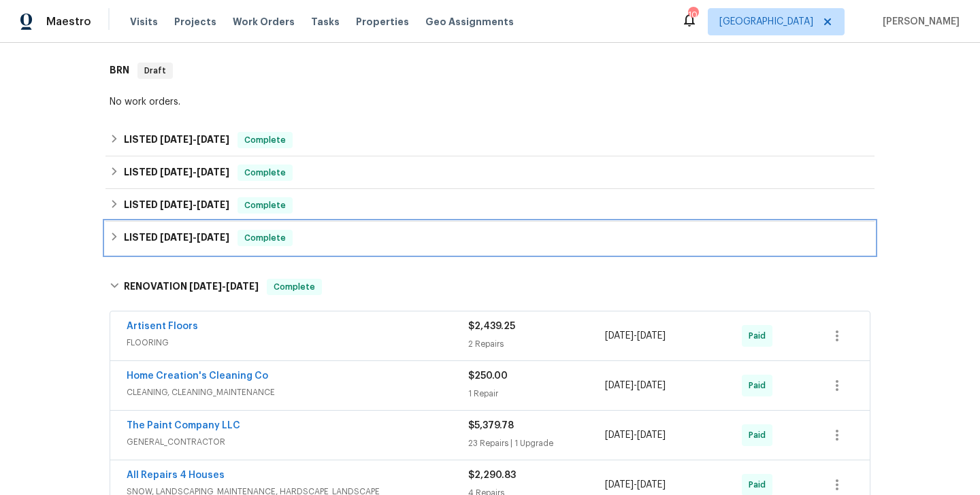
click at [193, 237] on span "3/6/25 - 3/7/25" at bounding box center [194, 238] width 69 height 10
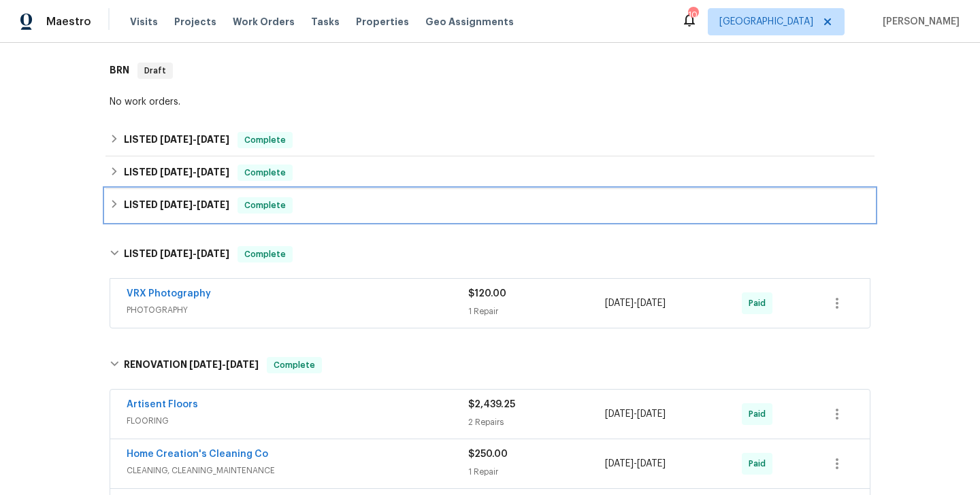
click at [199, 189] on div "LISTED 5/2/25 - 5/16/25 Complete" at bounding box center [489, 205] width 769 height 33
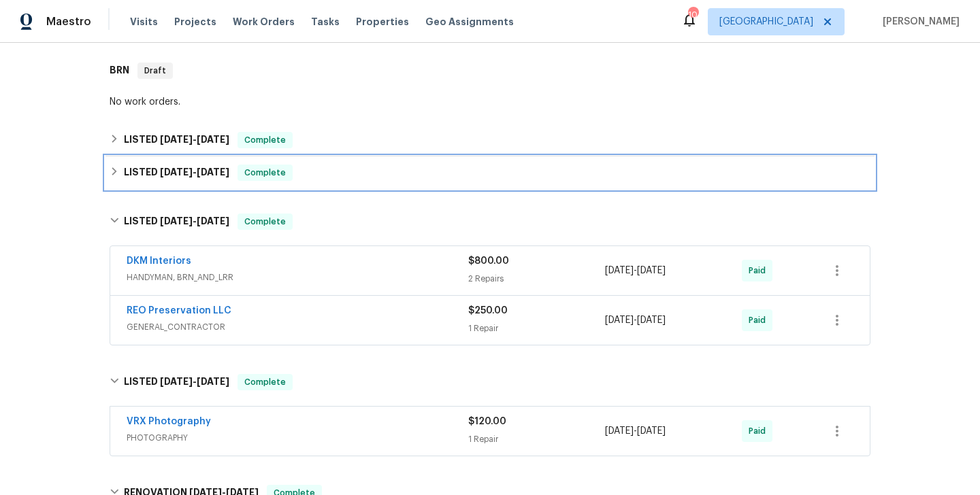
click at [215, 175] on span "[DATE]" at bounding box center [213, 172] width 33 height 10
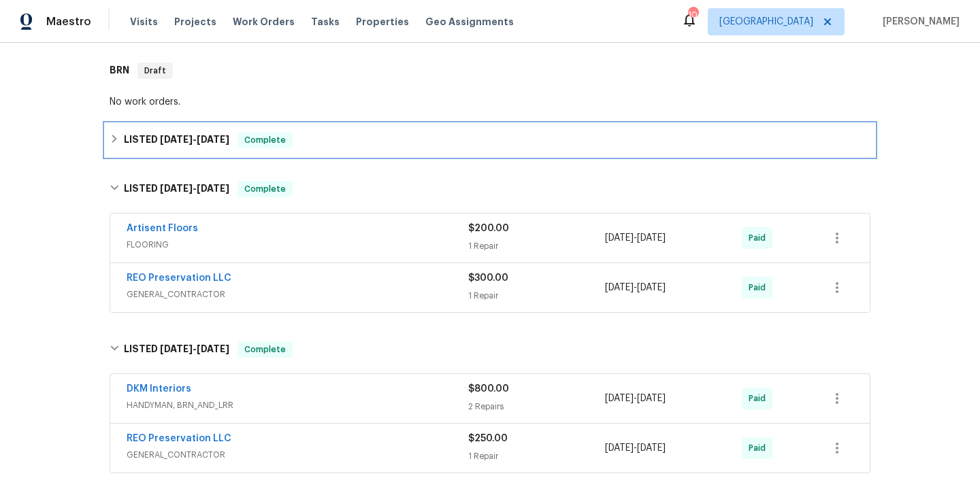
click at [223, 150] on div "LISTED 6/30/25 - 7/3/25 Complete" at bounding box center [489, 140] width 769 height 33
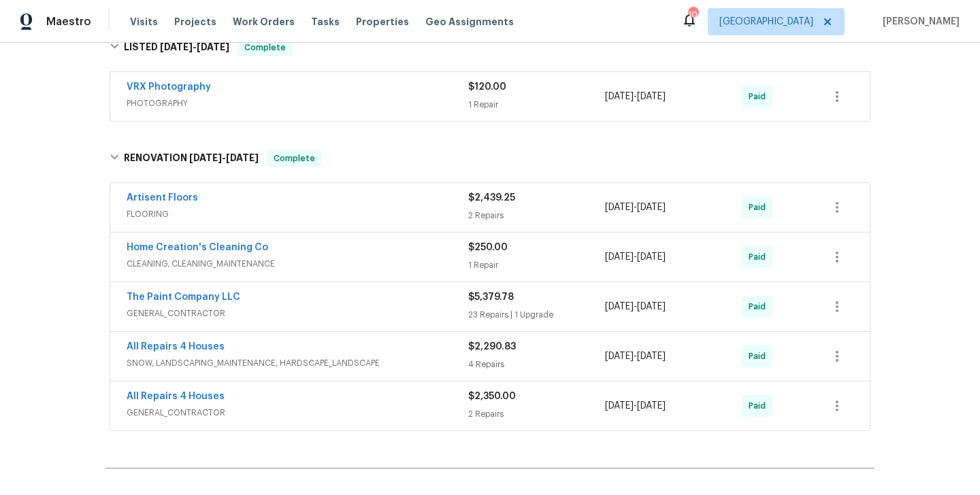
scroll to position [787, 0]
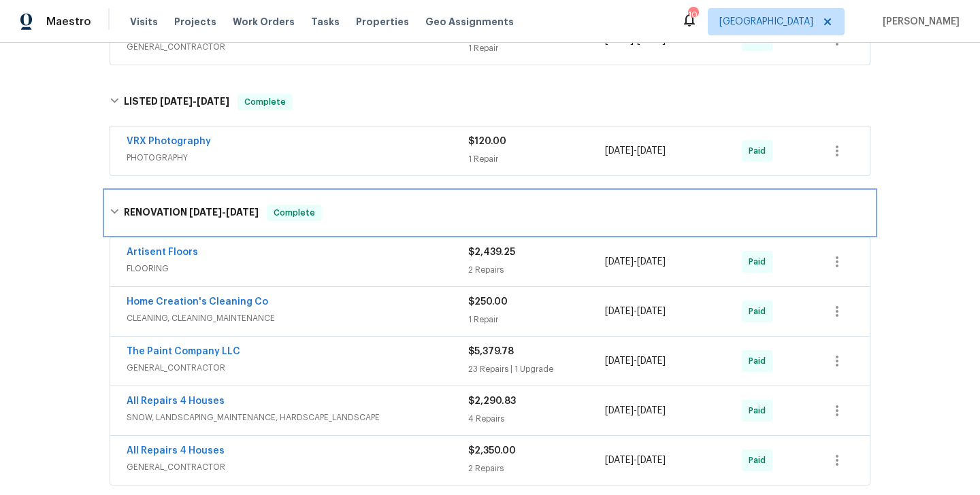
click at [305, 214] on span "Complete" at bounding box center [294, 213] width 52 height 14
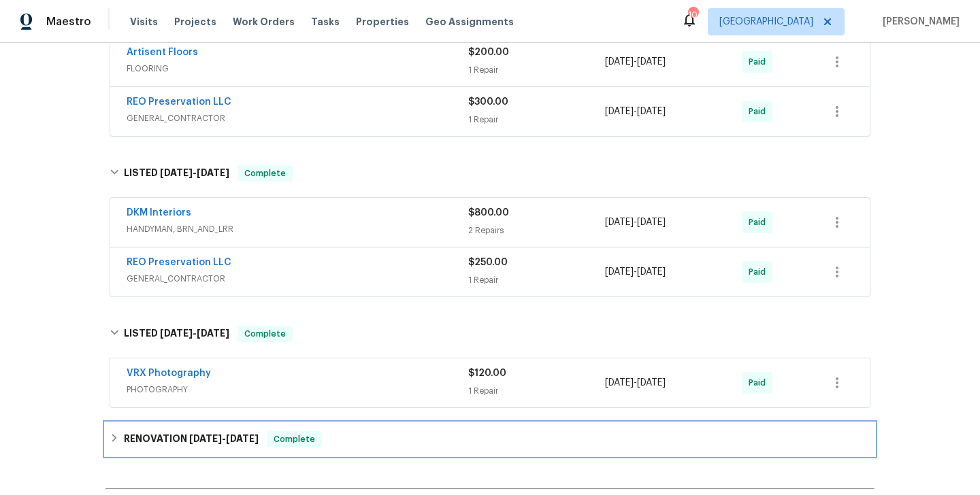
scroll to position [501, 0]
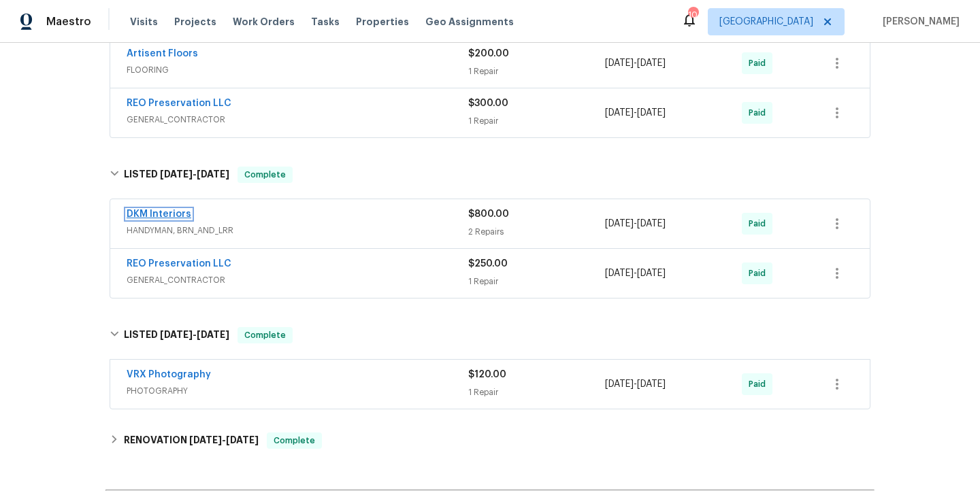
click at [184, 216] on link "DKM Interiors" at bounding box center [159, 215] width 65 height 10
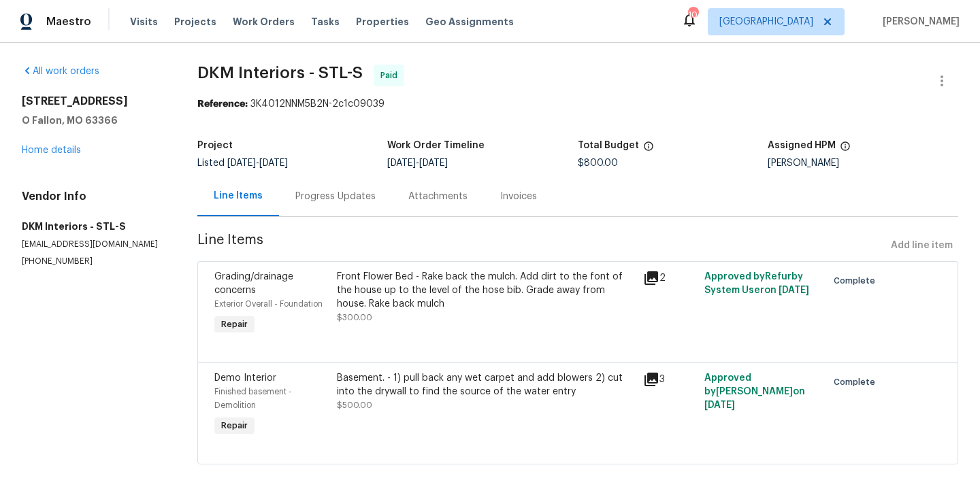
click at [88, 245] on p "dkm.interiors@aol.com" at bounding box center [93, 245] width 143 height 12
click at [35, 258] on p "(618) 531-7467" at bounding box center [93, 262] width 143 height 12
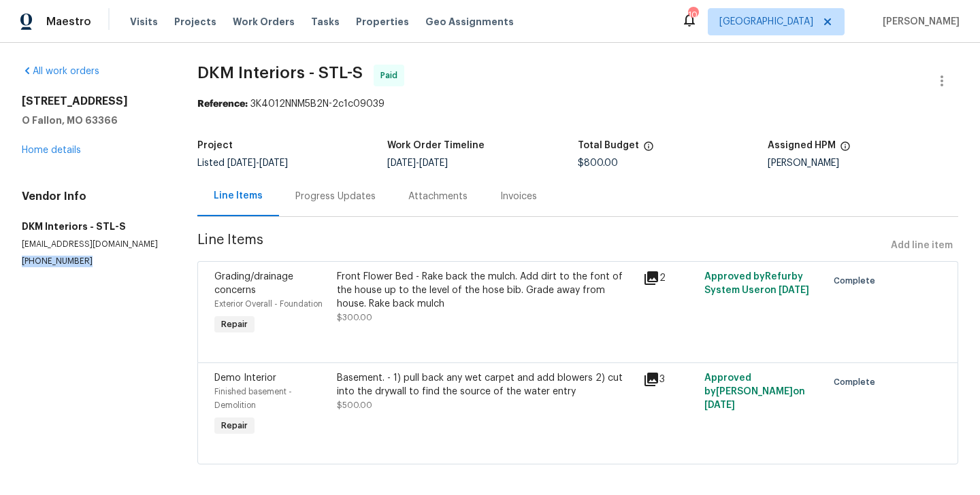
click at [35, 258] on p "(618) 531-7467" at bounding box center [93, 262] width 143 height 12
click at [587, 155] on div "Total Budget" at bounding box center [673, 150] width 191 height 18
click at [587, 161] on span "$800.00" at bounding box center [598, 164] width 40 height 10
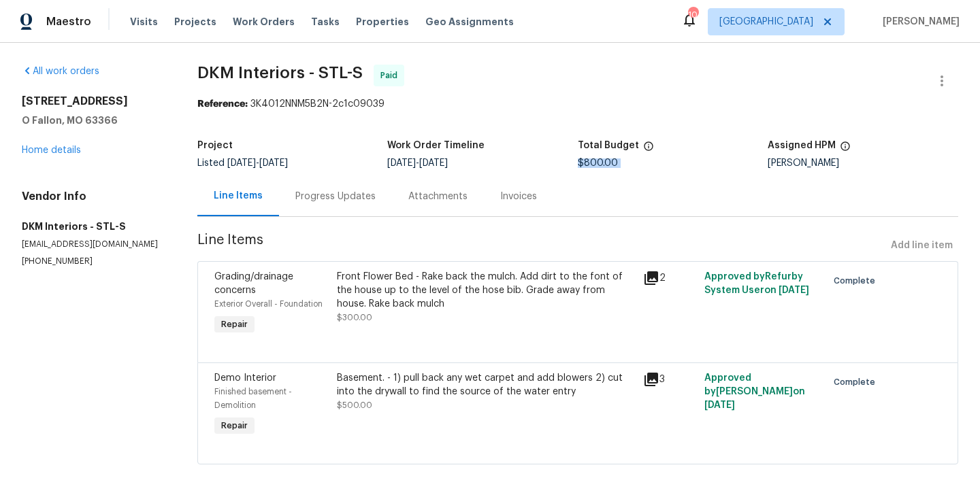
click at [587, 161] on span "$800.00" at bounding box center [598, 164] width 40 height 10
click at [60, 149] on link "Home details" at bounding box center [51, 151] width 59 height 10
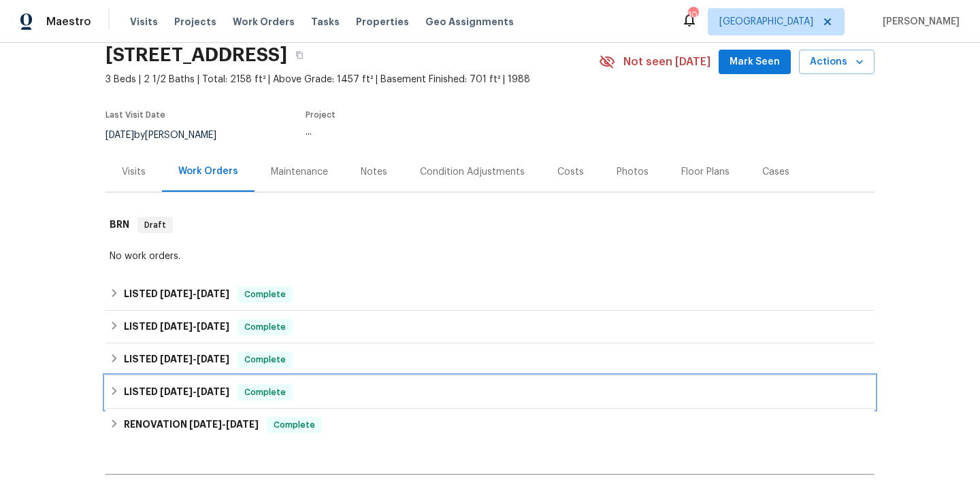
click at [206, 381] on div "LISTED 3/6/25 - 3/7/25 Complete" at bounding box center [489, 392] width 769 height 33
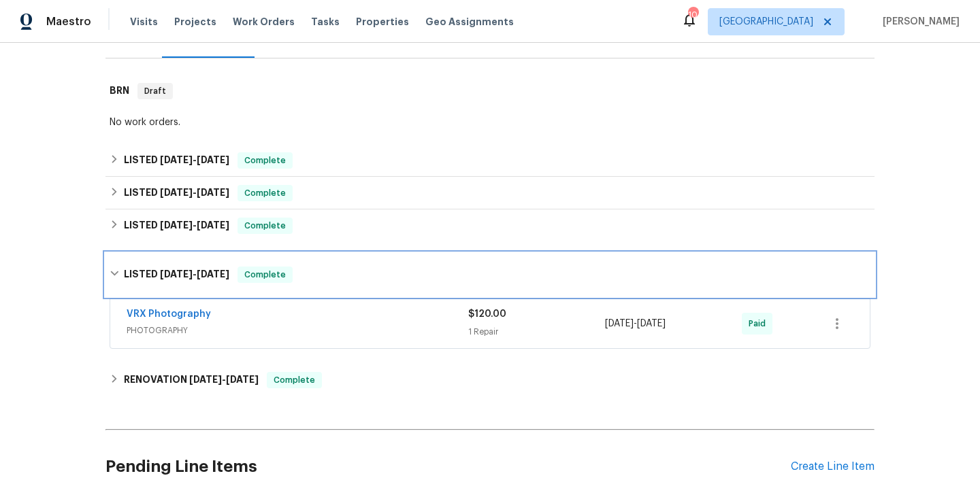
scroll to position [190, 0]
click at [210, 279] on h6 "LISTED 3/6/25 - 3/7/25" at bounding box center [176, 273] width 105 height 16
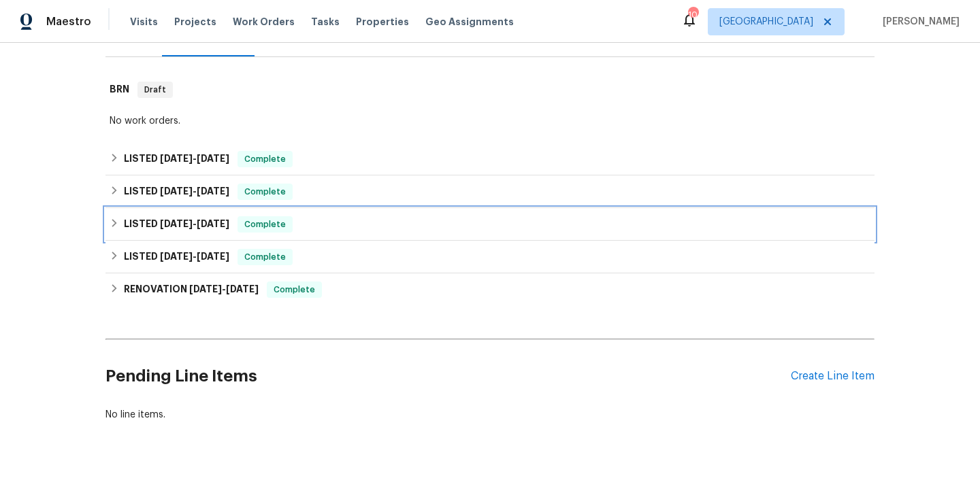
click at [214, 230] on h6 "LISTED 5/2/25 - 5/16/25" at bounding box center [176, 224] width 105 height 16
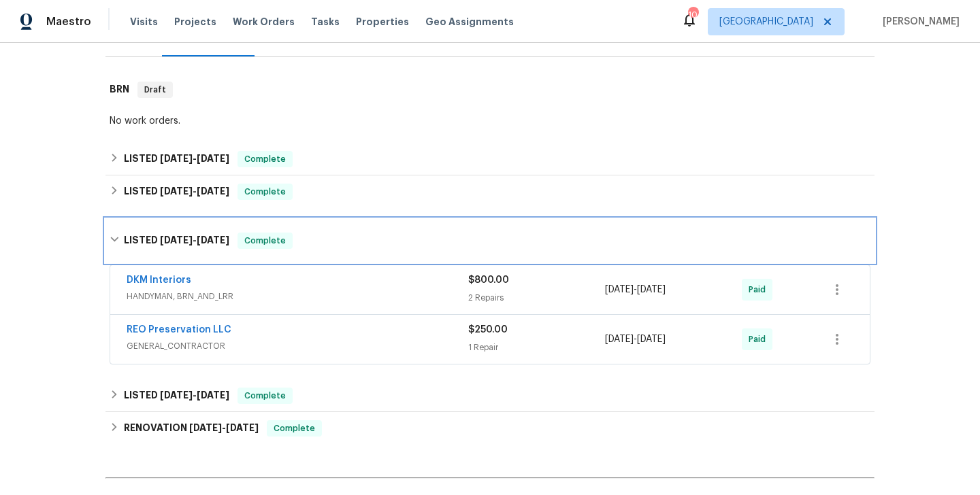
click at [214, 230] on div "LISTED 5/2/25 - 5/16/25 Complete" at bounding box center [489, 241] width 769 height 44
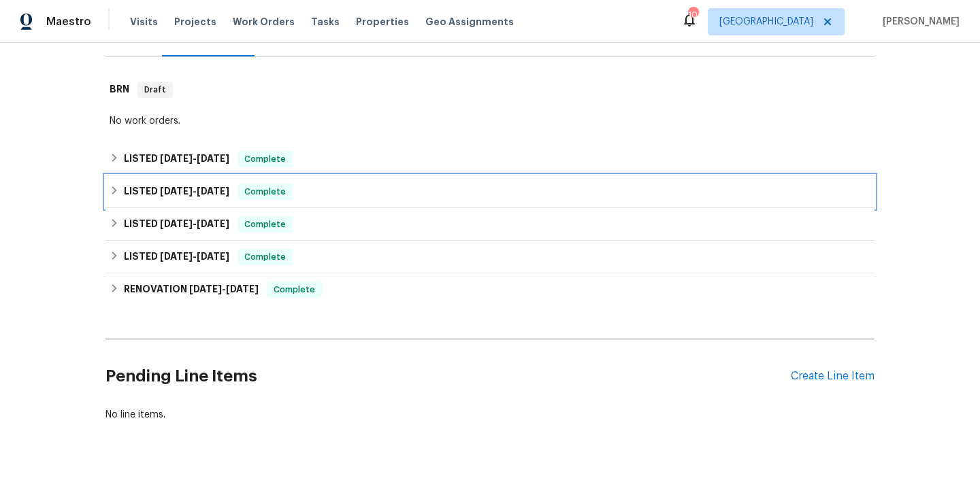
click at [215, 184] on h6 "LISTED 5/23/25 - 6/4/25" at bounding box center [176, 192] width 105 height 16
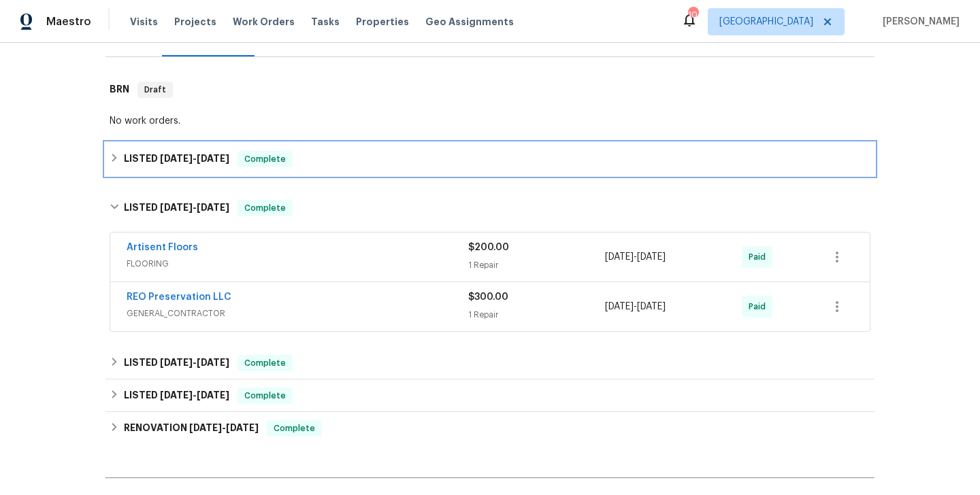
click at [217, 164] on h6 "LISTED 6/30/25 - 7/3/25" at bounding box center [176, 159] width 105 height 16
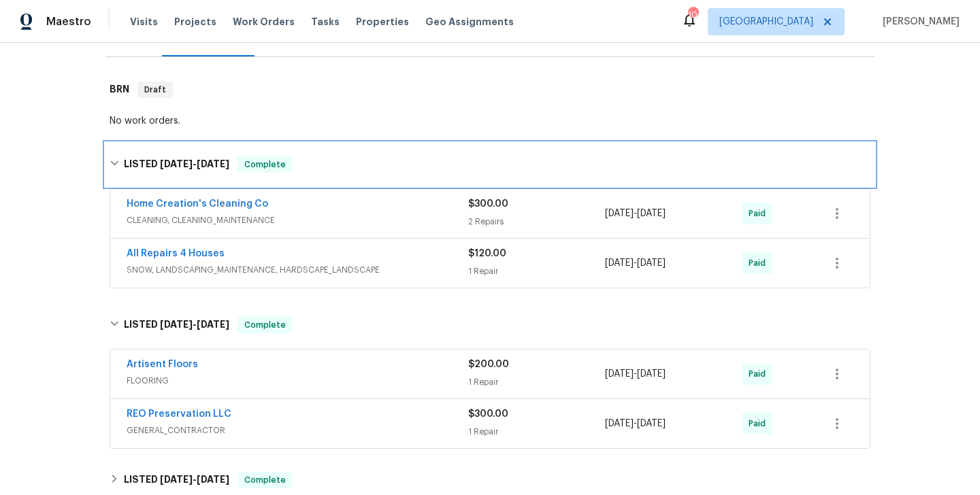
click at [249, 155] on div "LISTED 6/30/25 - 7/3/25 Complete" at bounding box center [489, 165] width 769 height 44
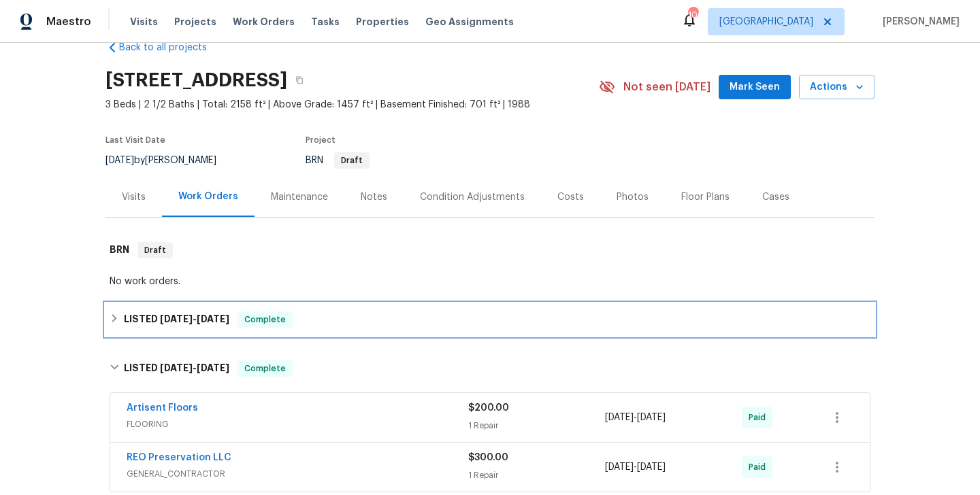
scroll to position [0, 0]
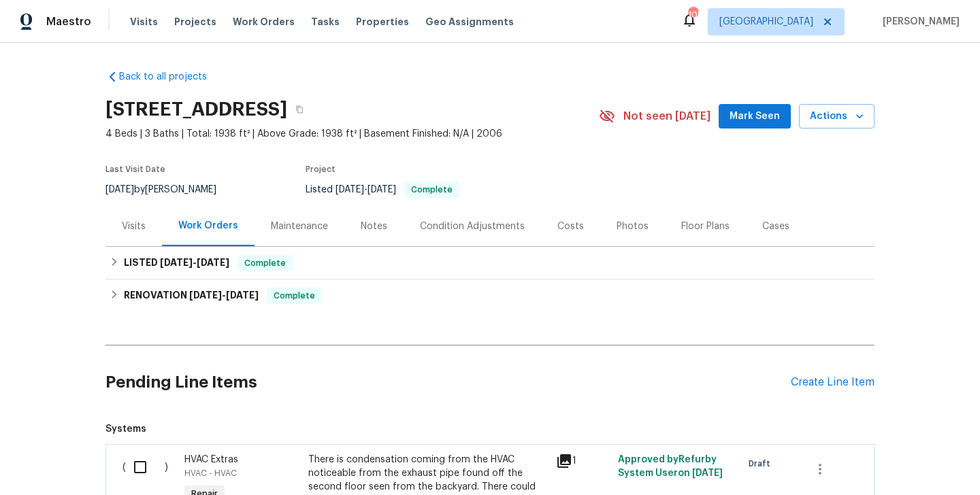
scroll to position [144, 0]
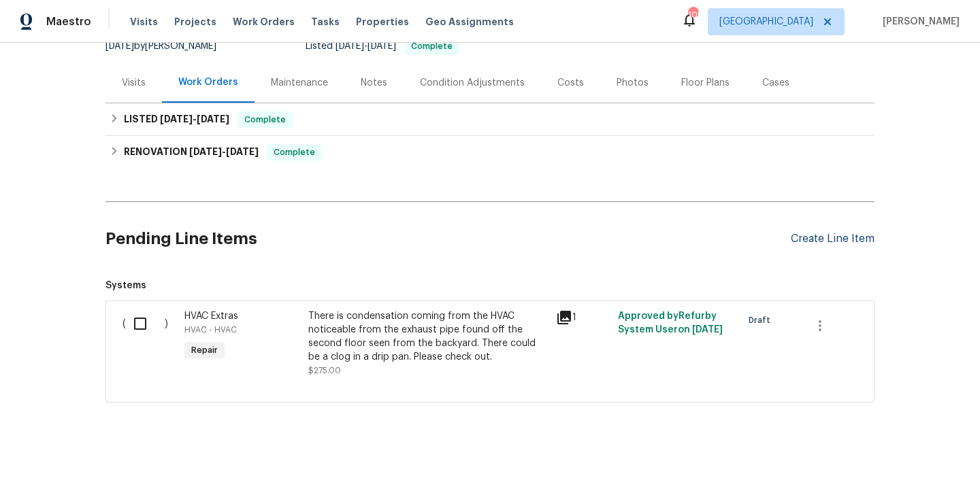
click at [815, 243] on div "Create Line Item" at bounding box center [833, 239] width 84 height 13
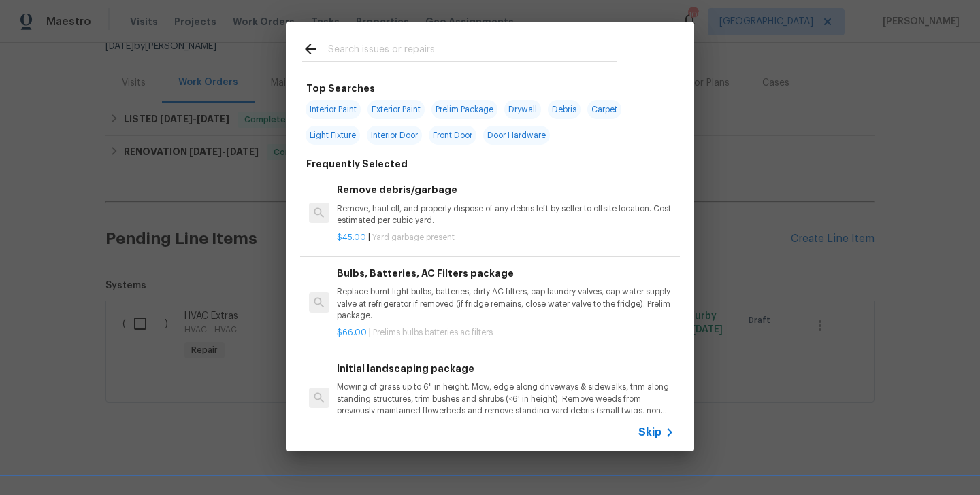
click at [649, 427] on span "Skip" at bounding box center [649, 433] width 23 height 14
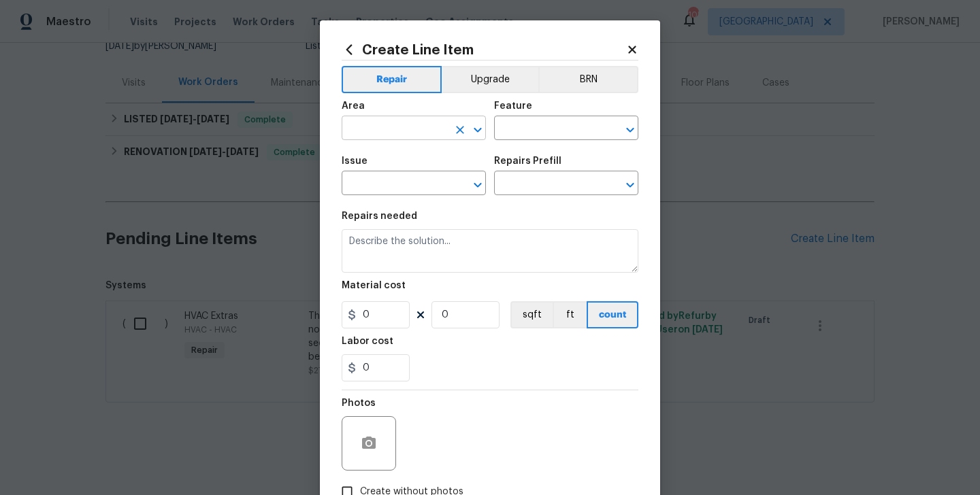
click at [375, 127] on input "text" at bounding box center [395, 129] width 106 height 21
click at [380, 156] on li "HVAC" at bounding box center [414, 160] width 144 height 22
type input "HVAC"
click at [517, 126] on input "text" at bounding box center [547, 129] width 106 height 21
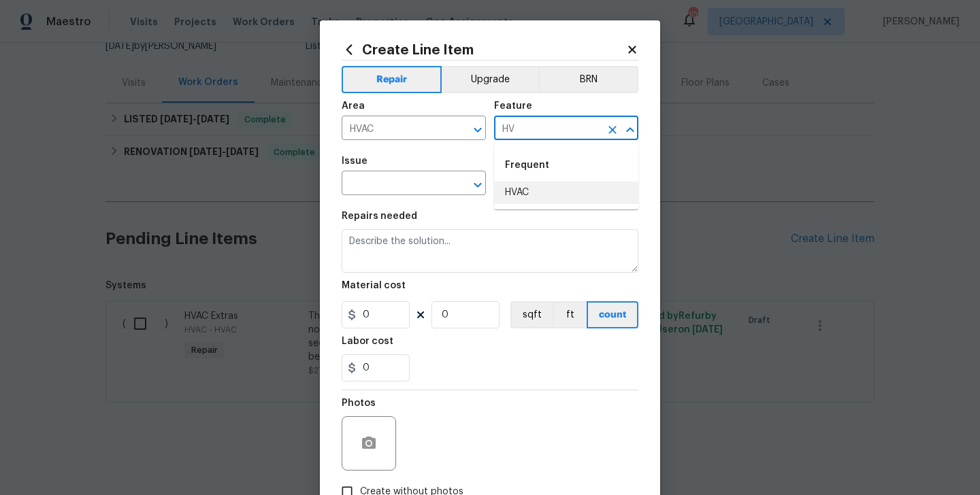
click at [533, 192] on li "HVAC" at bounding box center [566, 193] width 144 height 22
type input "HVAC"
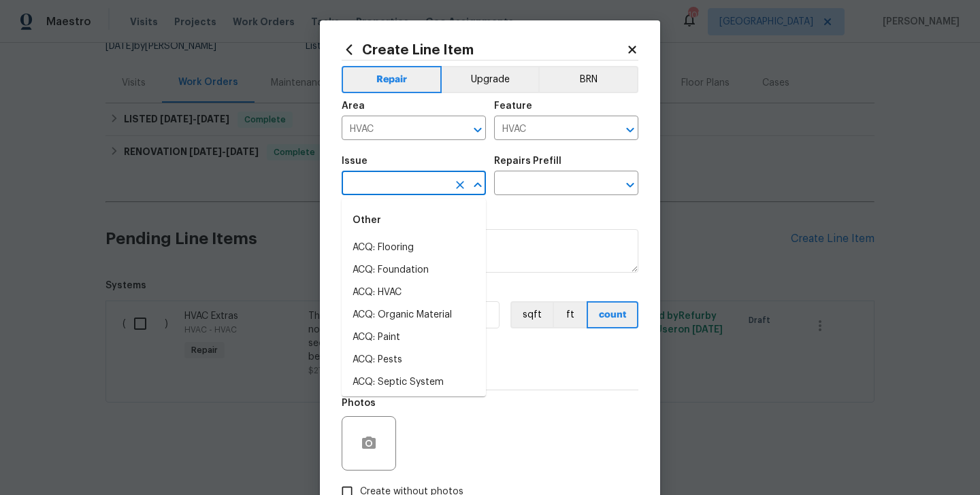
click at [372, 184] on input "text" at bounding box center [395, 184] width 106 height 21
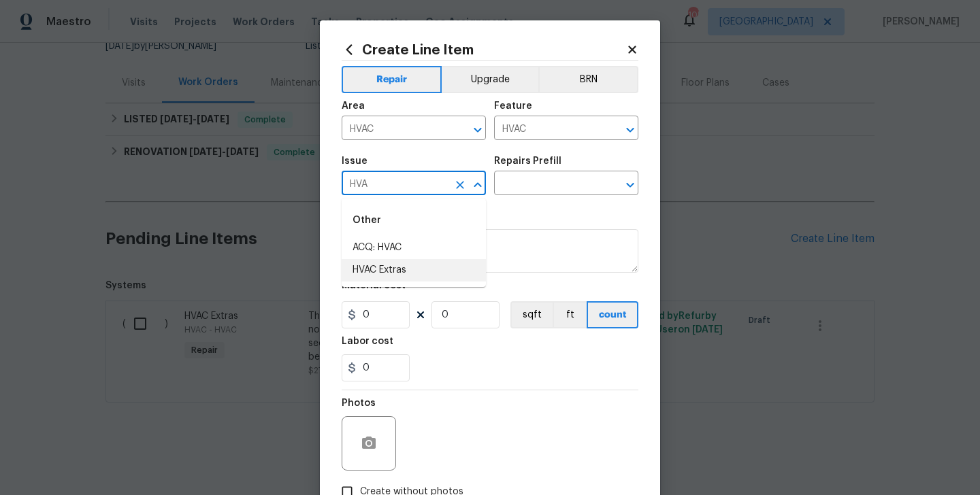
click at [383, 272] on li "HVAC Extras" at bounding box center [414, 270] width 144 height 22
type input "HVAC Extras"
click at [520, 190] on input "text" at bounding box center [547, 184] width 106 height 21
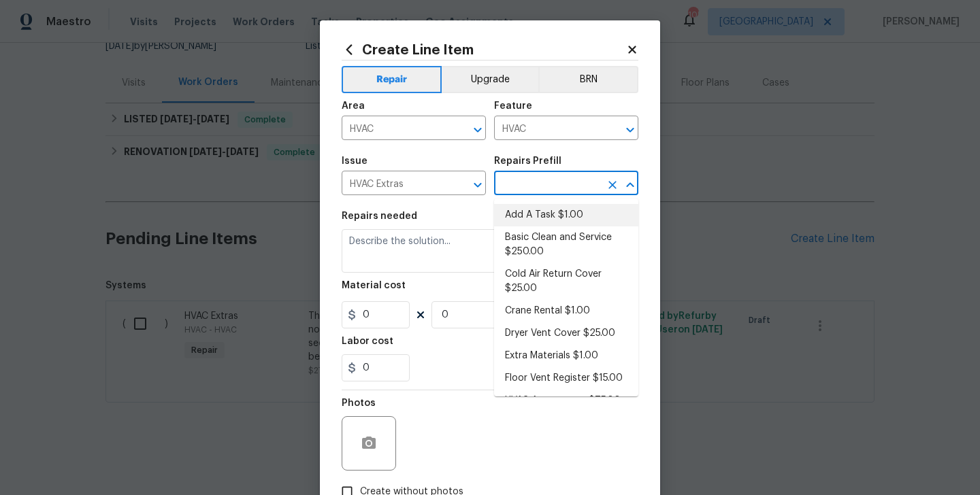
click at [527, 210] on li "Add A Task $1.00" at bounding box center [566, 215] width 144 height 22
type input "Add A Task $1.00"
type textarea "HPM to detail"
type input "1"
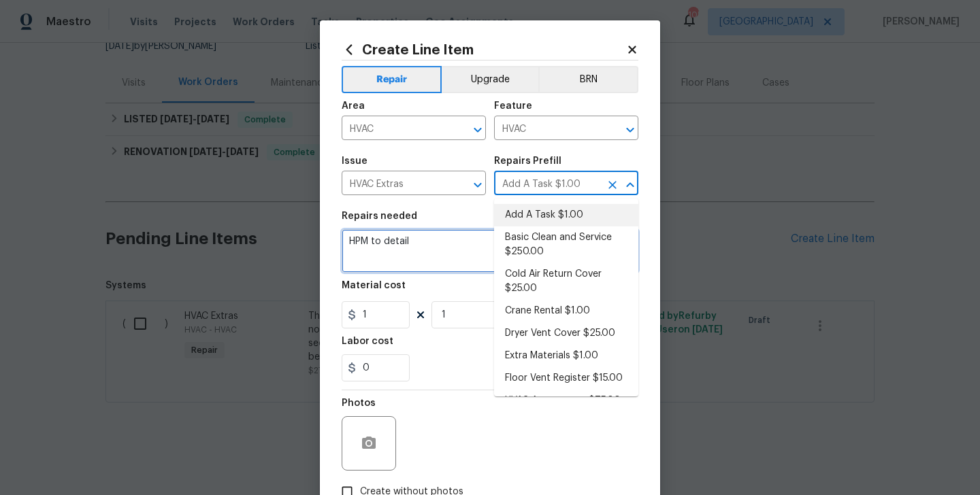
click at [391, 248] on textarea "HPM to detail" at bounding box center [490, 251] width 297 height 44
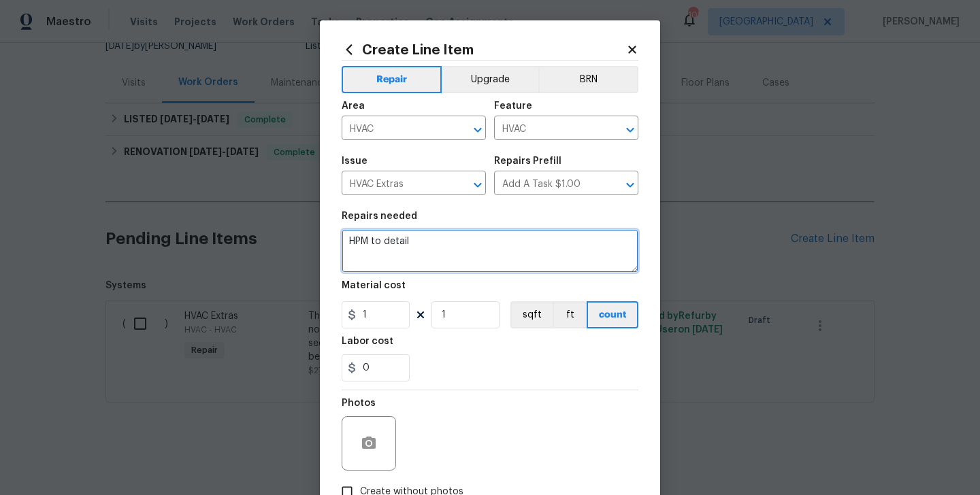
click at [391, 248] on textarea "HPM to detail" at bounding box center [490, 251] width 297 height 44
paste textarea "The thermostat needs new batteries Please replace the batteries for the theroms…"
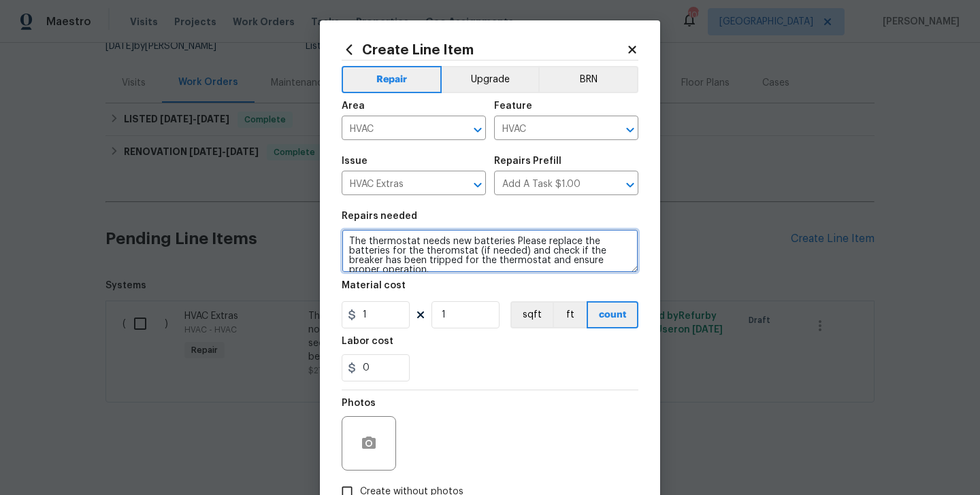
scroll to position [3, 0]
type textarea "The thermostat needs new batteries Please replace the batteries for the theroms…"
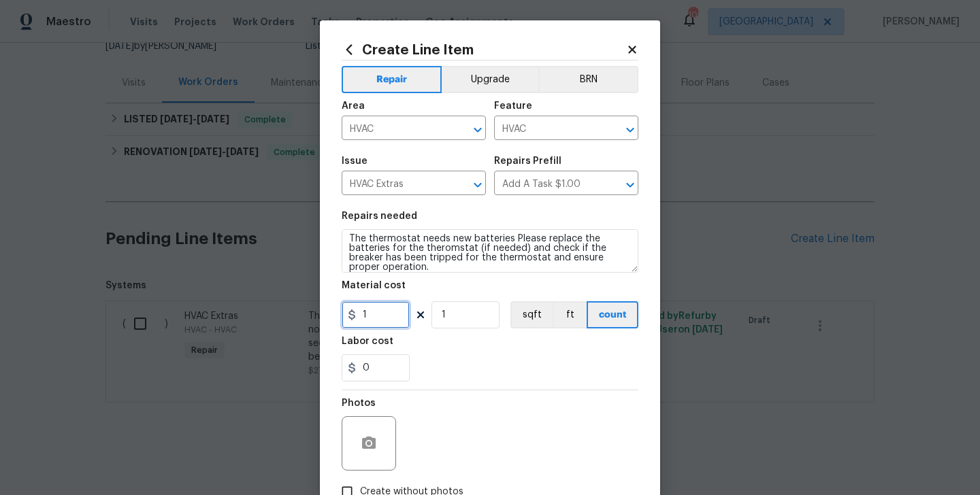
click at [365, 310] on input "1" at bounding box center [376, 315] width 68 height 27
type input "75"
click at [368, 440] on icon "button" at bounding box center [369, 443] width 14 height 12
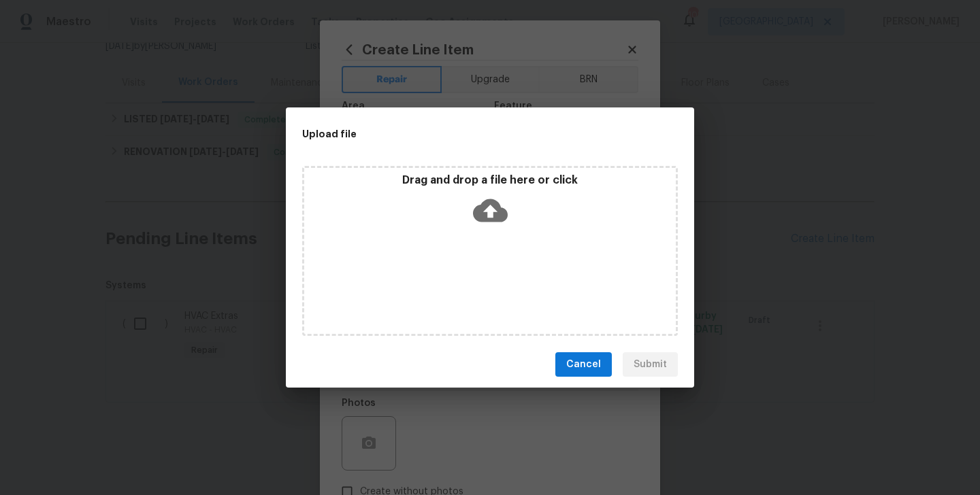
click at [493, 210] on icon at bounding box center [490, 210] width 35 height 35
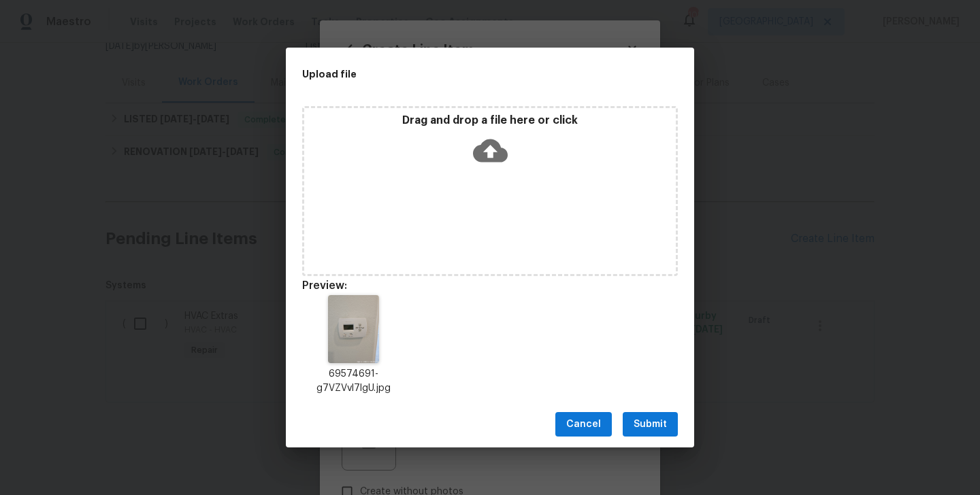
click at [653, 415] on button "Submit" at bounding box center [650, 424] width 55 height 25
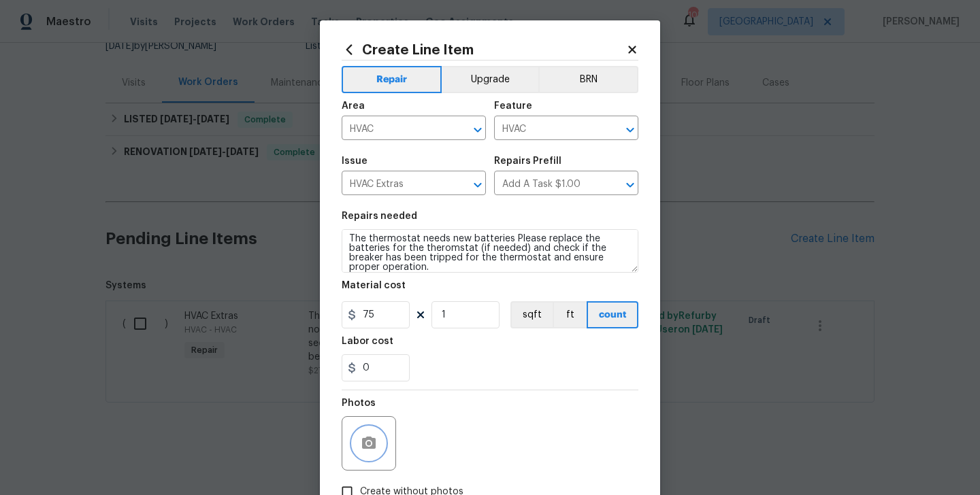
scroll to position [91, 0]
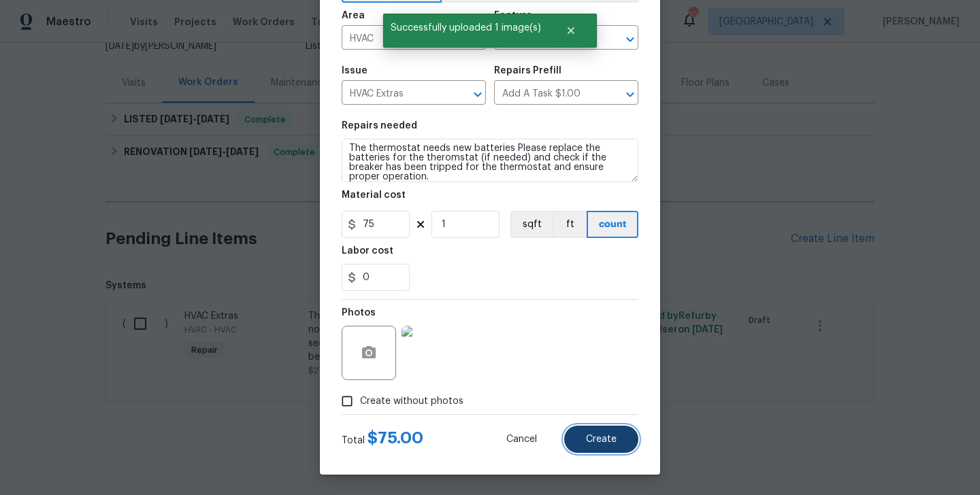
click at [591, 435] on span "Create" at bounding box center [601, 440] width 31 height 10
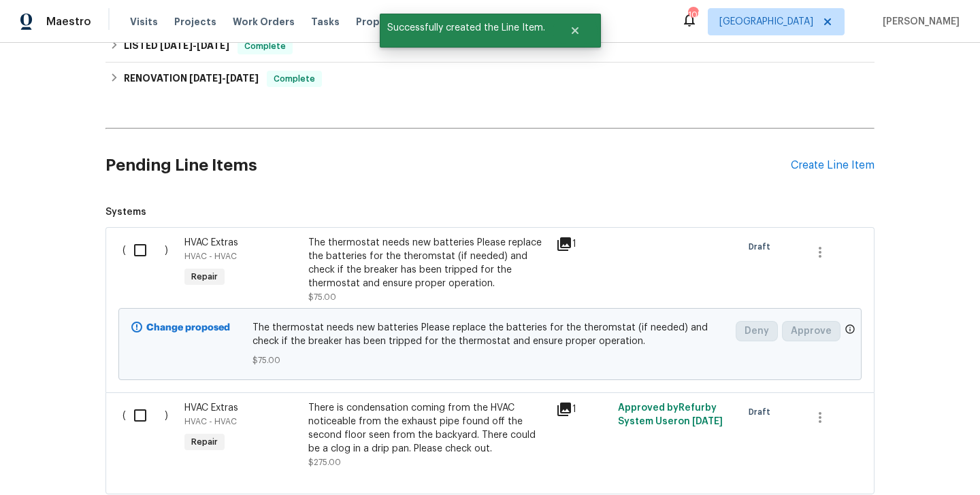
scroll to position [218, 0]
click at [148, 249] on input "checkbox" at bounding box center [145, 249] width 39 height 29
checkbox input "true"
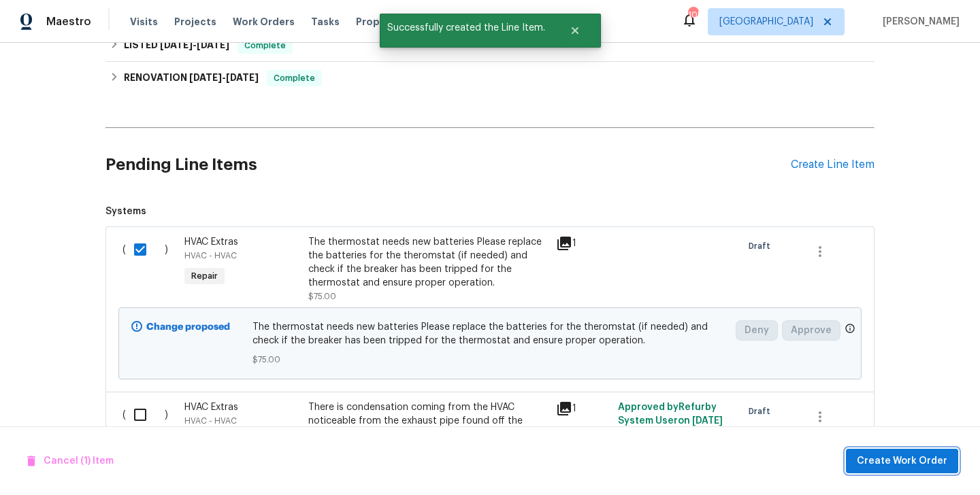
click at [892, 461] on span "Create Work Order" at bounding box center [902, 461] width 91 height 17
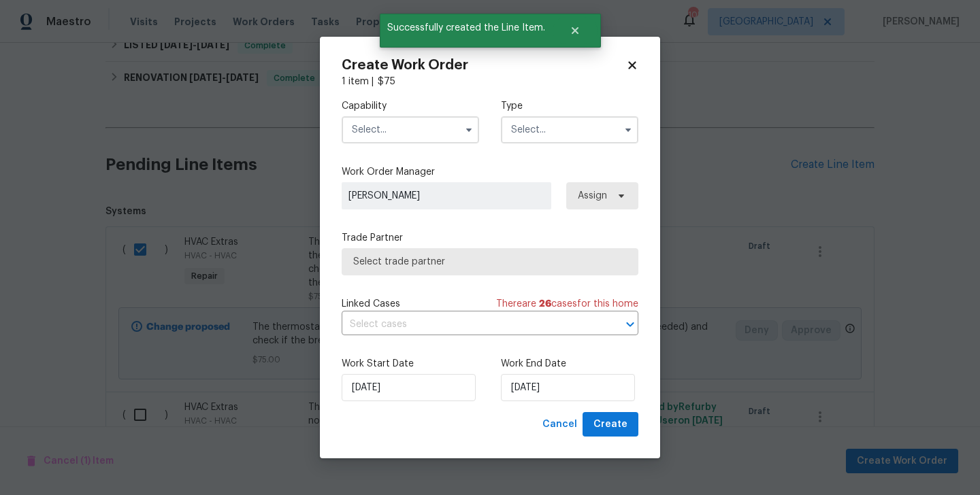
click at [389, 123] on input "text" at bounding box center [410, 129] width 137 height 27
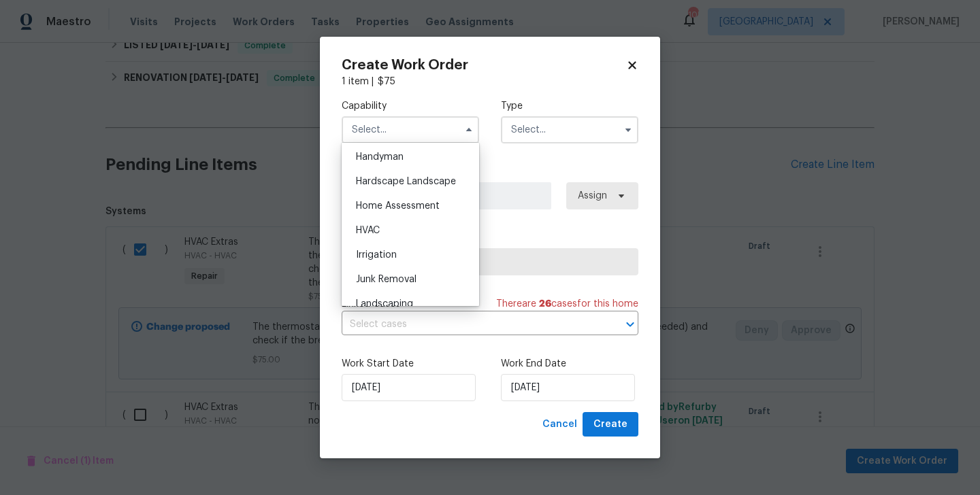
scroll to position [751, 0]
click at [407, 232] on div "HVAC" at bounding box center [410, 229] width 131 height 25
type input "HVAC"
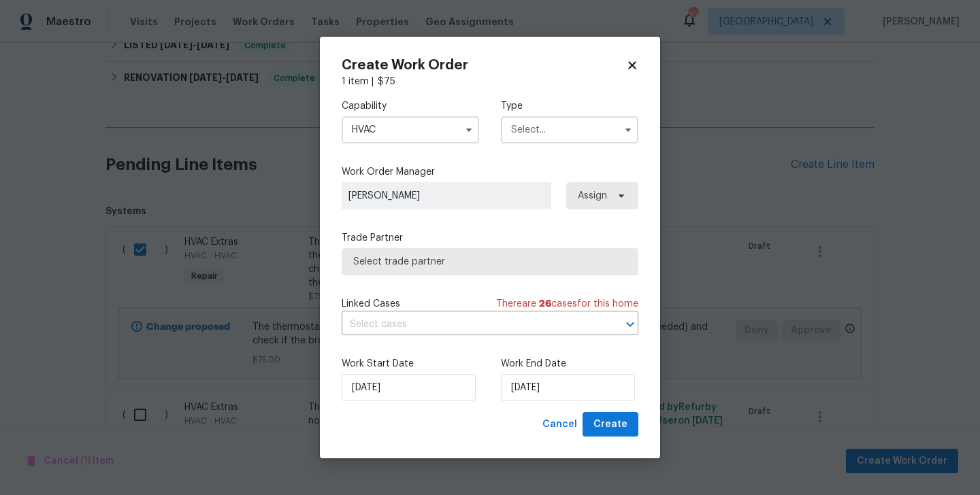
click at [547, 129] on input "text" at bounding box center [569, 129] width 137 height 27
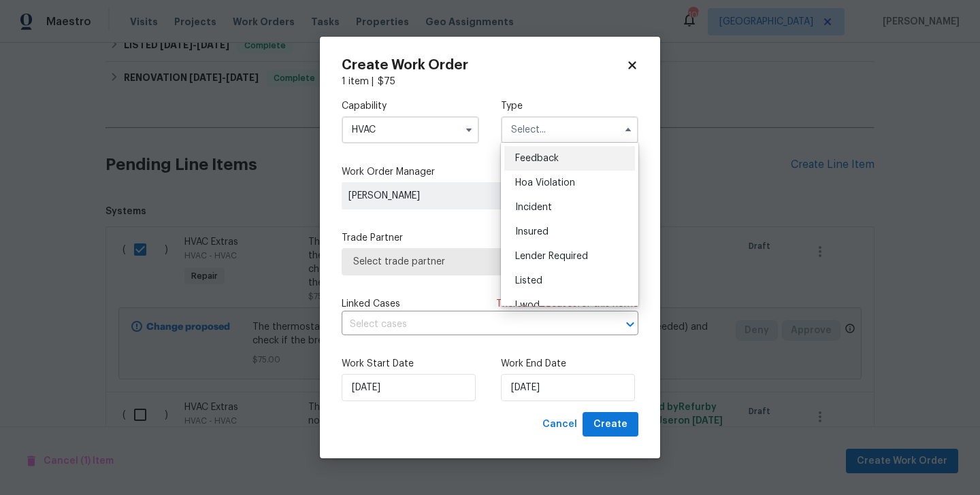
click at [547, 163] on div "Feedback" at bounding box center [569, 158] width 131 height 25
type input "Feedback"
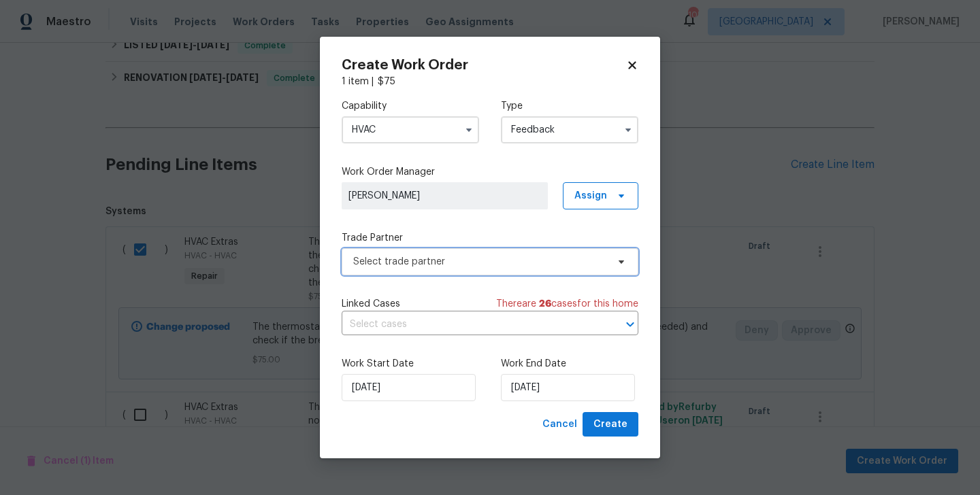
click at [453, 260] on span "Select trade partner" at bounding box center [480, 262] width 254 height 14
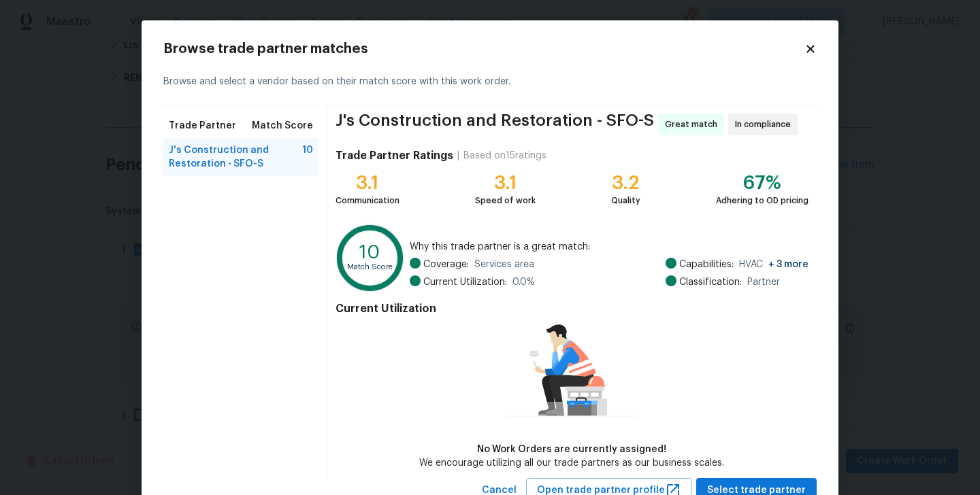
scroll to position [49, 0]
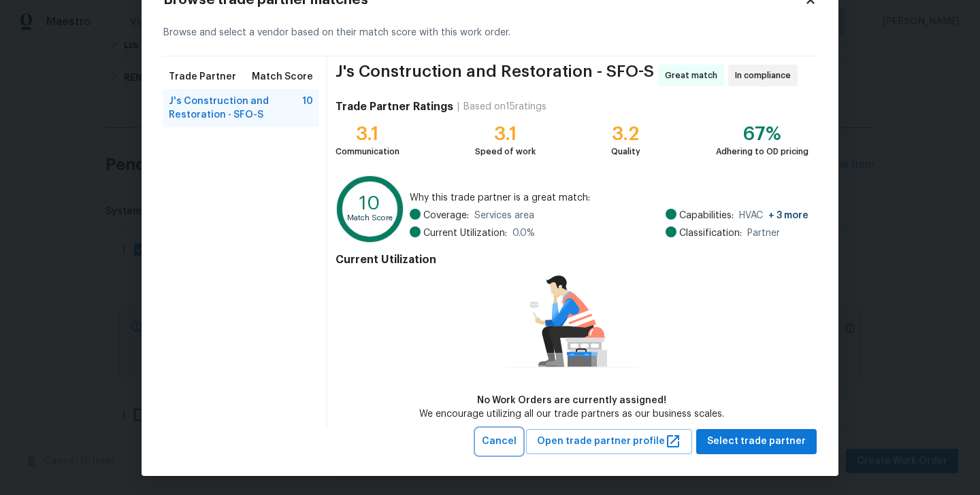
click at [510, 442] on span "Cancel" at bounding box center [499, 442] width 35 height 17
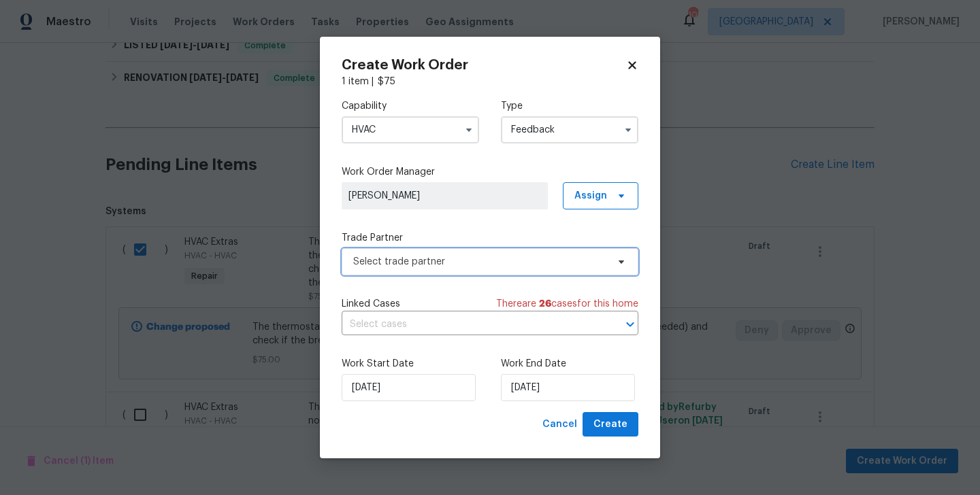
scroll to position [0, 0]
click at [436, 274] on span "Select trade partner" at bounding box center [490, 261] width 297 height 27
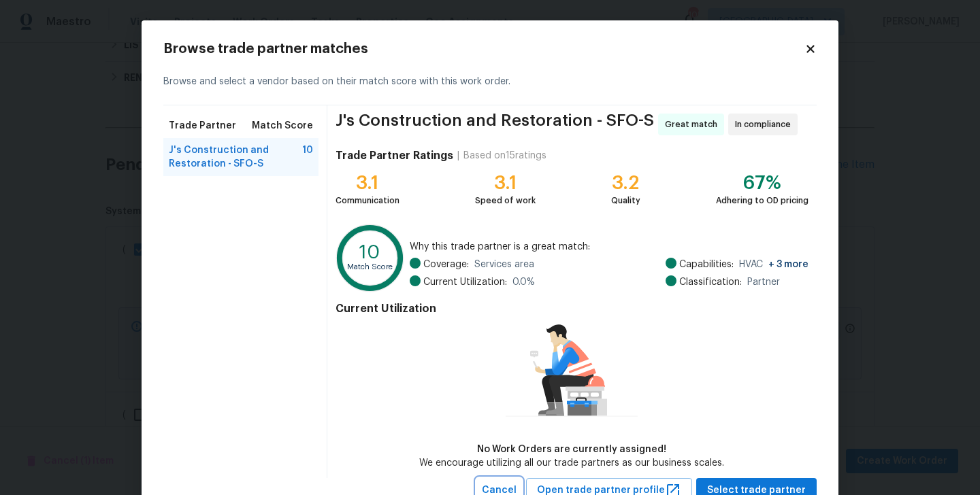
click at [517, 487] on span "Cancel" at bounding box center [499, 491] width 35 height 17
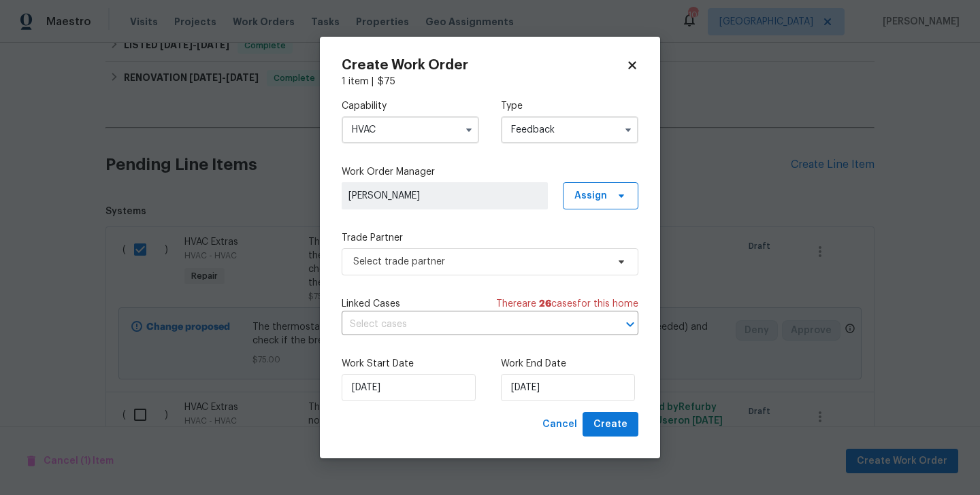
click at [382, 123] on input "HVAC" at bounding box center [410, 129] width 137 height 27
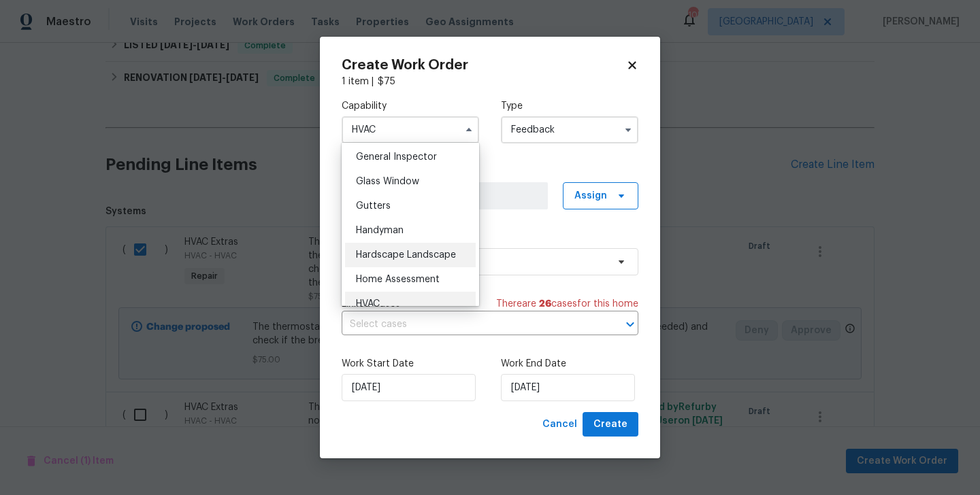
scroll to position [678, 0]
click at [395, 227] on span "Handyman" at bounding box center [380, 230] width 48 height 10
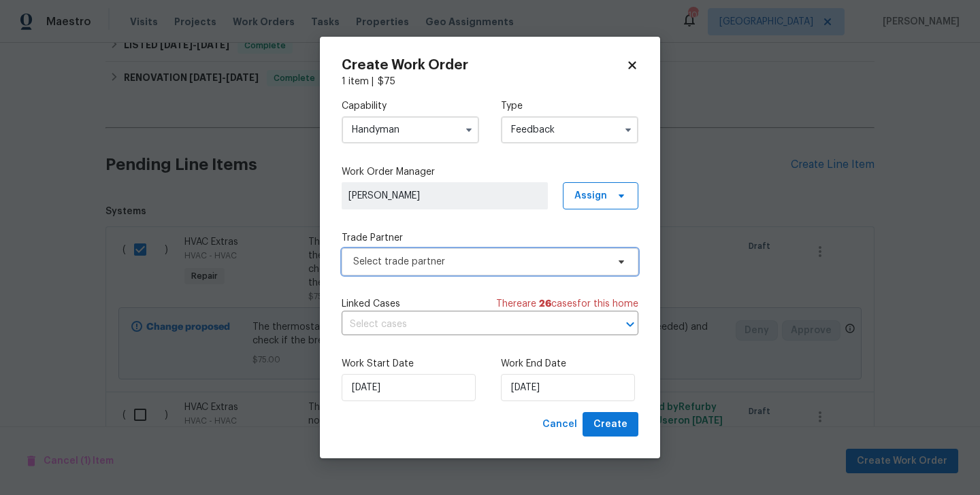
click at [395, 254] on span "Select trade partner" at bounding box center [490, 261] width 297 height 27
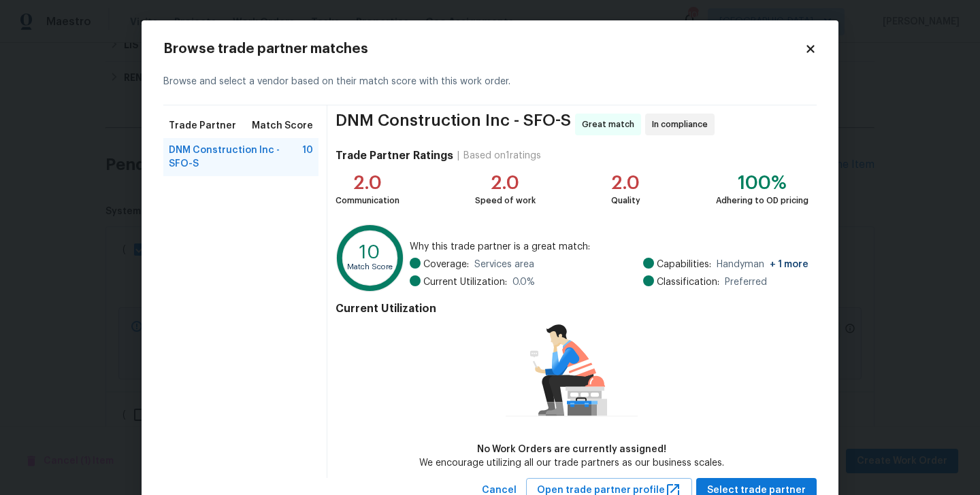
scroll to position [49, 0]
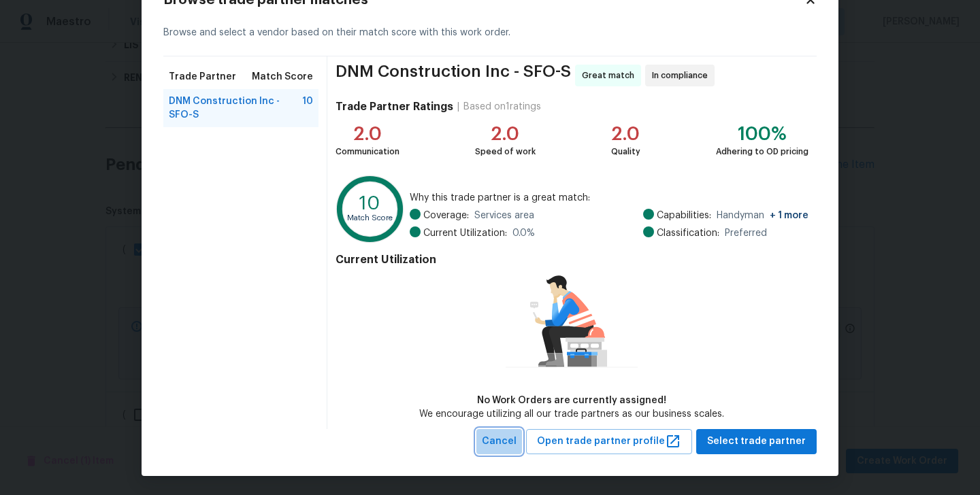
click at [517, 446] on span "Cancel" at bounding box center [499, 442] width 35 height 17
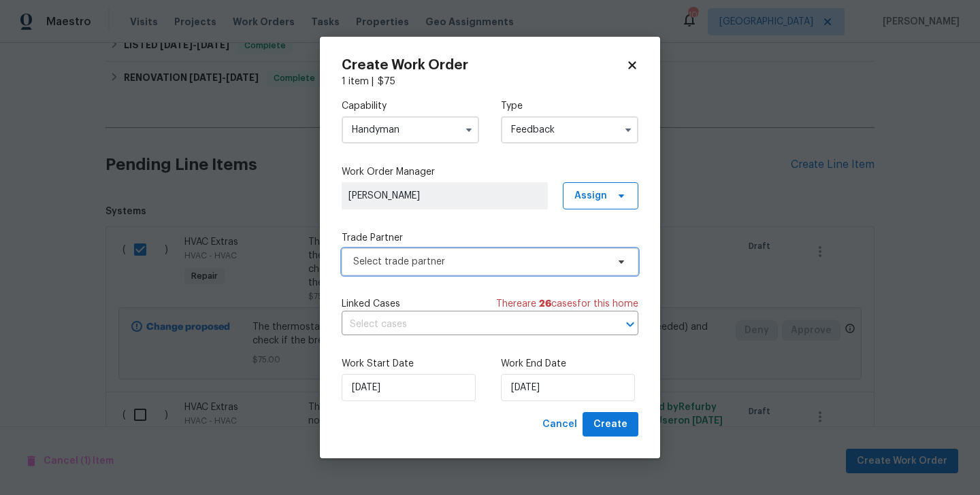
scroll to position [0, 0]
click at [387, 139] on input "Handyman" at bounding box center [410, 129] width 137 height 27
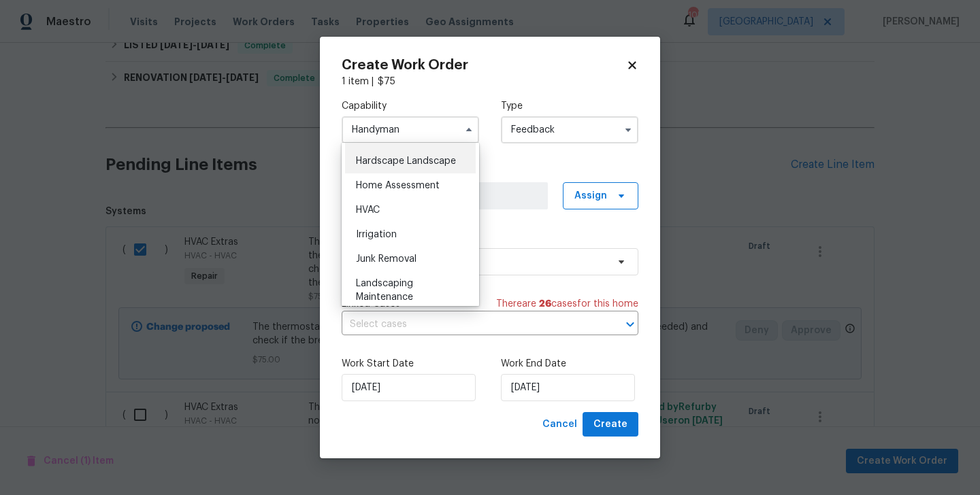
scroll to position [772, 0]
click at [387, 208] on div "HVAC" at bounding box center [410, 209] width 131 height 25
type input "HVAC"
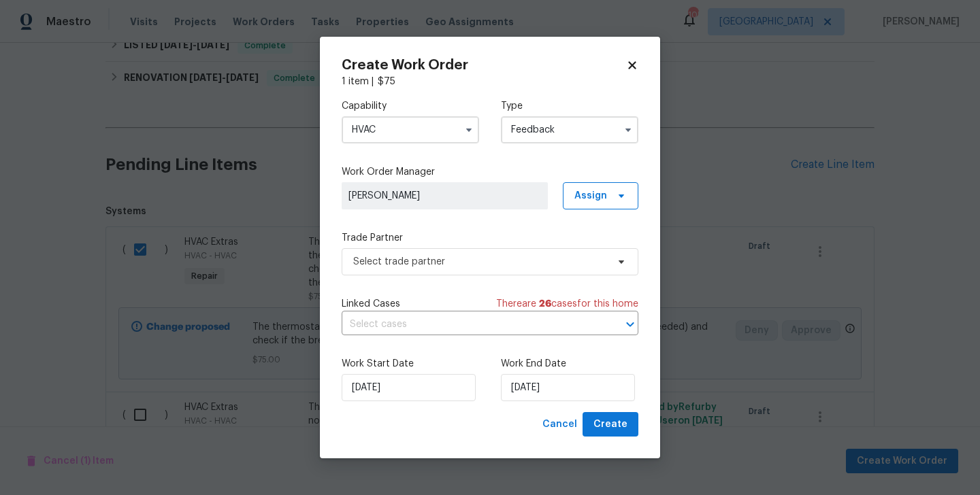
click at [392, 277] on div "Capability HVAC Agent Appliance Bathtub Resurfacing BRN And Lrr Broker Cabinets…" at bounding box center [490, 250] width 297 height 324
click at [387, 267] on span "Select trade partner" at bounding box center [480, 262] width 254 height 14
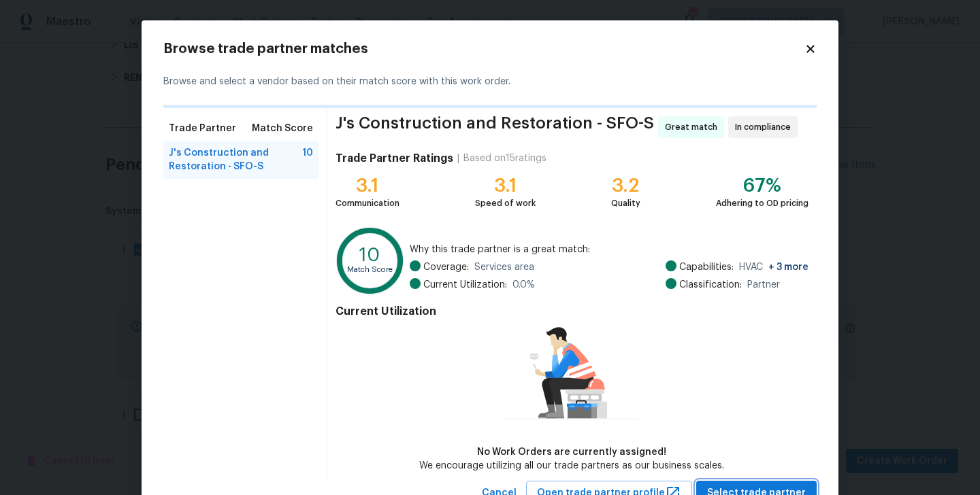
click at [740, 485] on span "Select trade partner" at bounding box center [756, 493] width 99 height 17
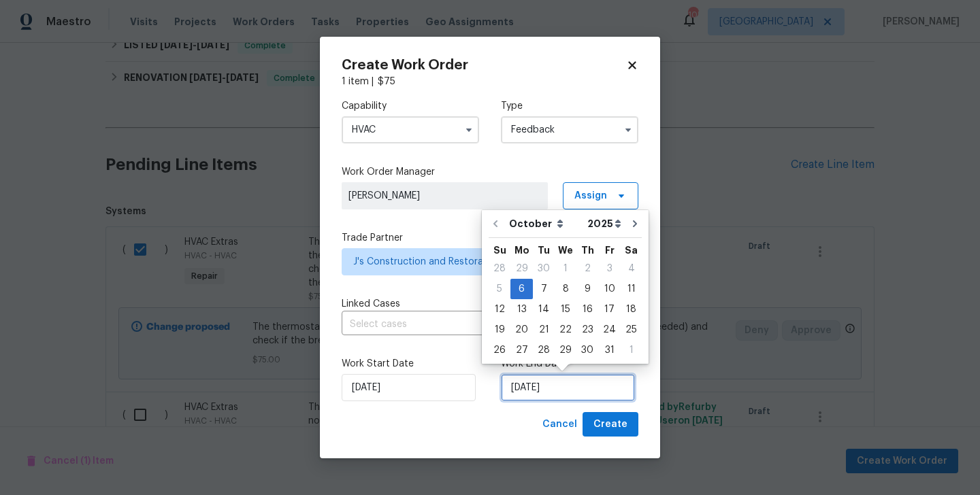
click at [547, 392] on input "[DATE]" at bounding box center [568, 387] width 134 height 27
click at [561, 284] on div "8" at bounding box center [566, 289] width 22 height 19
type input "[DATE]"
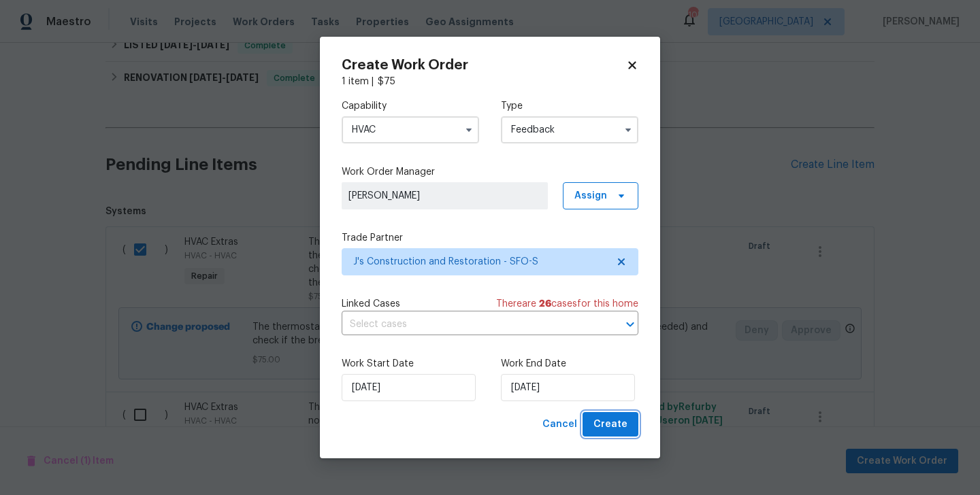
click at [589, 426] on button "Create" at bounding box center [611, 424] width 56 height 25
checkbox input "false"
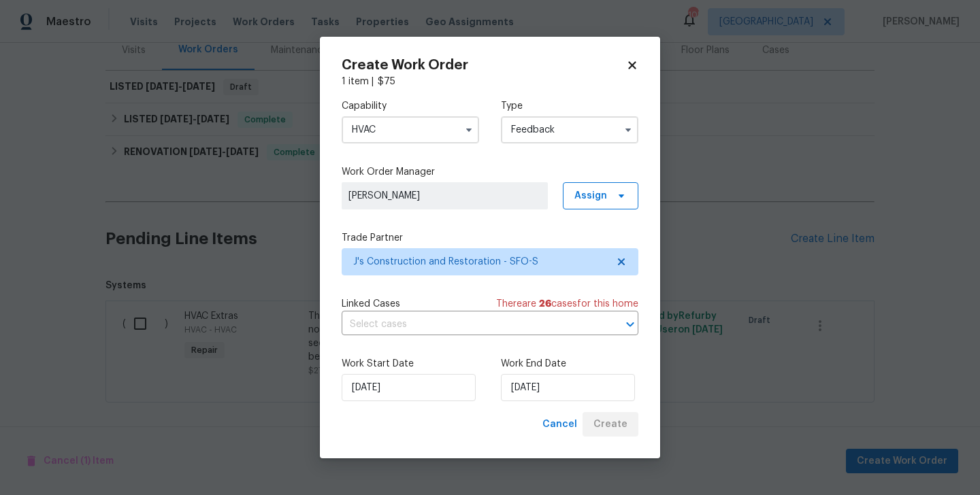
scroll to position [176, 0]
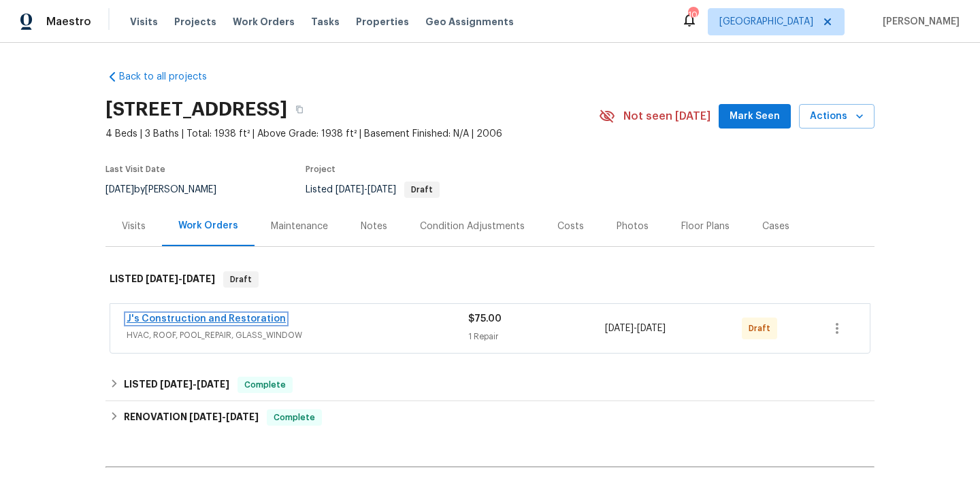
click at [242, 318] on link "J's Construction and Restoration" at bounding box center [206, 319] width 159 height 10
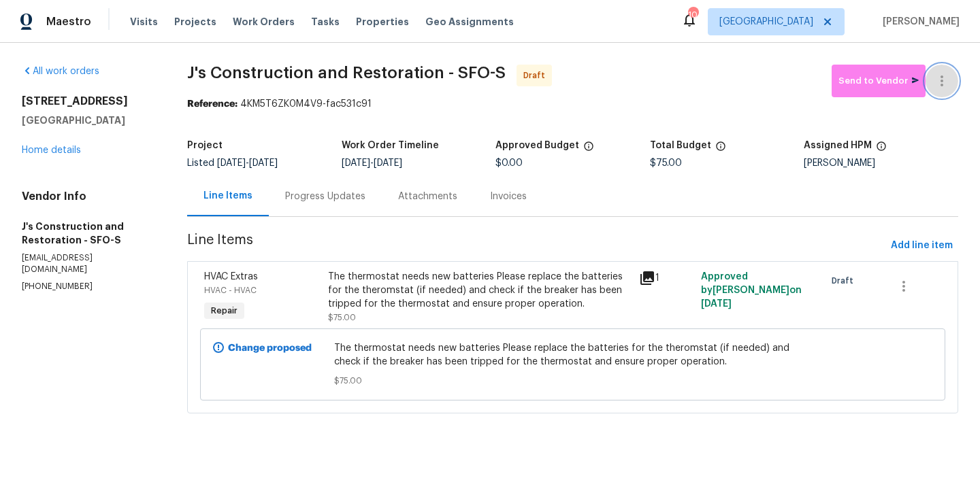
click at [941, 70] on button "button" at bounding box center [942, 81] width 33 height 33
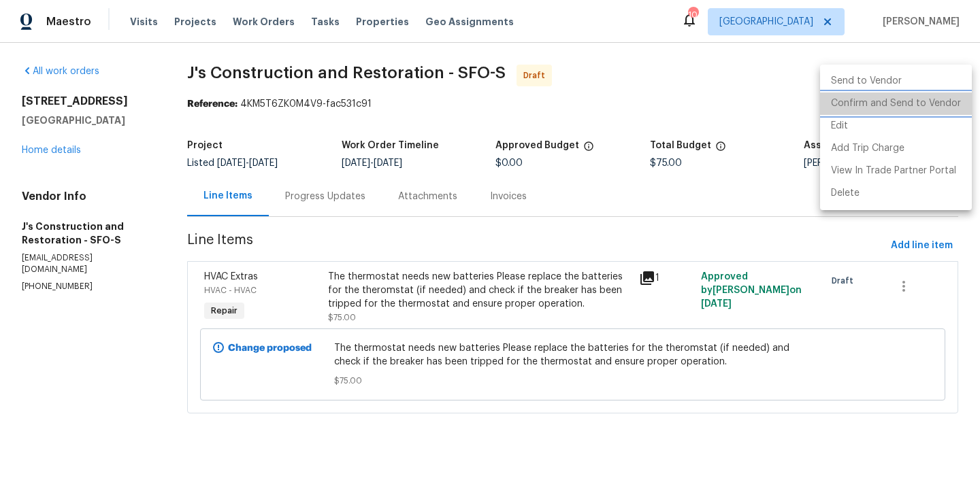
click at [943, 95] on li "Confirm and Send to Vendor" at bounding box center [896, 104] width 152 height 22
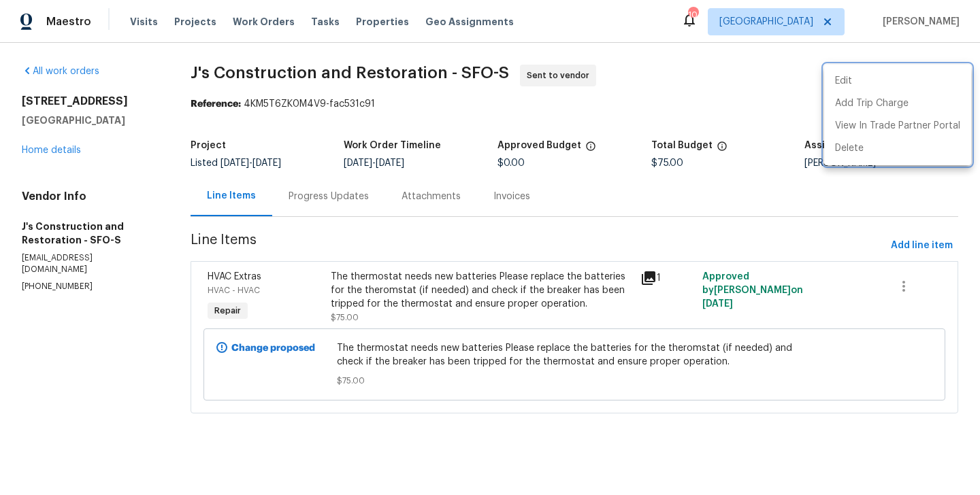
click at [339, 207] on div at bounding box center [490, 247] width 980 height 495
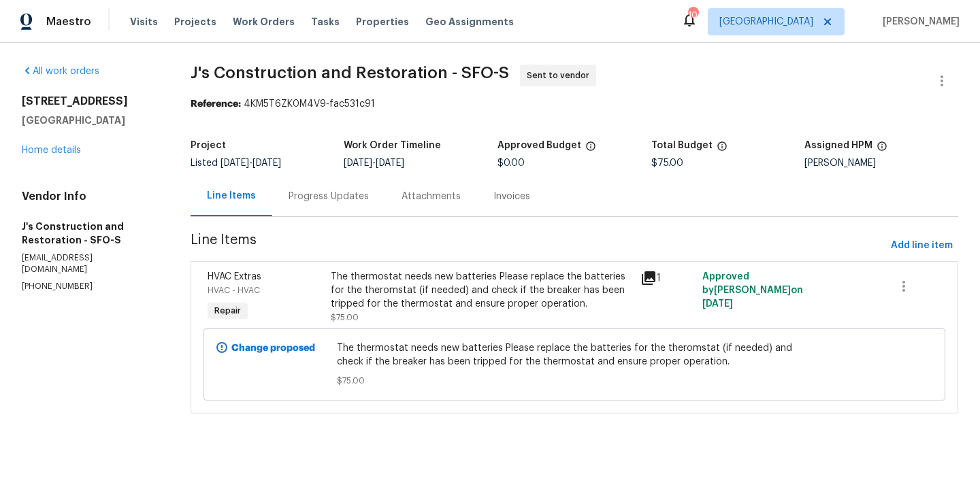
click at [339, 207] on div "Progress Updates" at bounding box center [328, 196] width 113 height 40
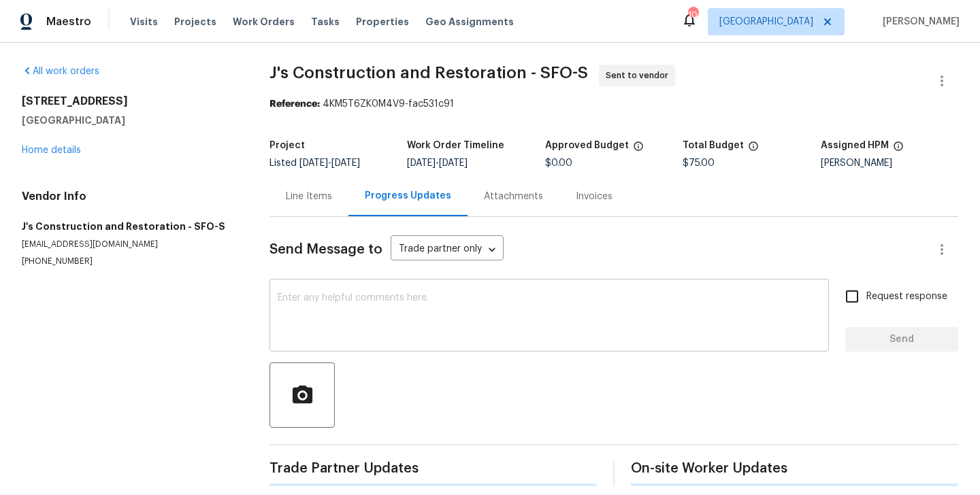
click at [349, 311] on textarea at bounding box center [549, 317] width 543 height 48
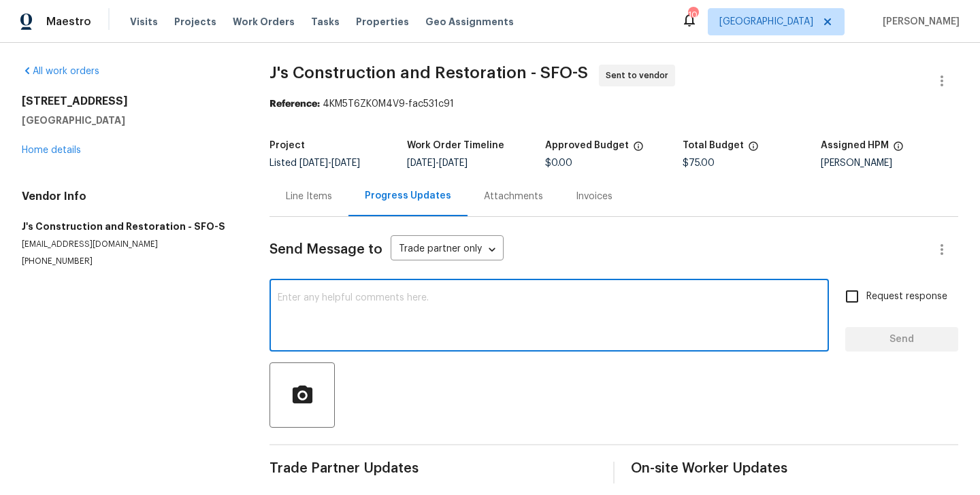
paste textarea "Hi this is Blessida with Opendoor. I’m confirming you received the WO for the p…"
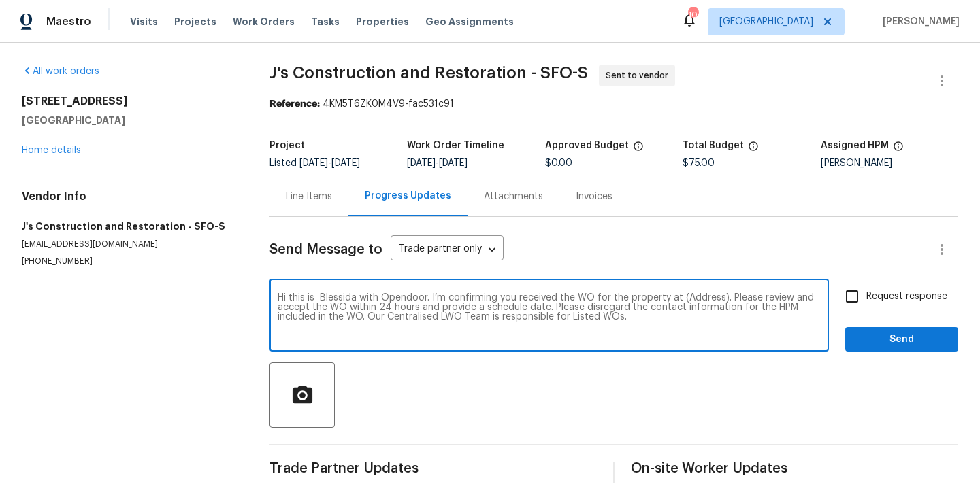
click at [694, 298] on textarea "Hi this is Blessida with Opendoor. I’m confirming you received the WO for the p…" at bounding box center [549, 317] width 543 height 48
paste textarea "[STREET_ADDRESS]"
type textarea "Hi this is Blessida with Opendoor. I’m confirming you received the WO for the p…"
click at [873, 308] on label "Request response" at bounding box center [893, 296] width 110 height 29
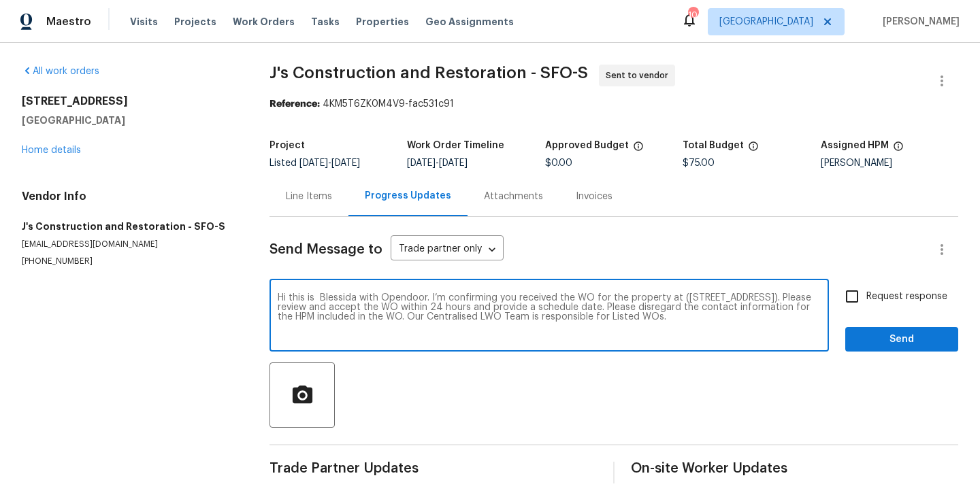
click at [866, 308] on input "Request response" at bounding box center [852, 296] width 29 height 29
click at [870, 293] on span "Request response" at bounding box center [906, 297] width 81 height 14
click at [866, 293] on input "Request response" at bounding box center [852, 296] width 29 height 29
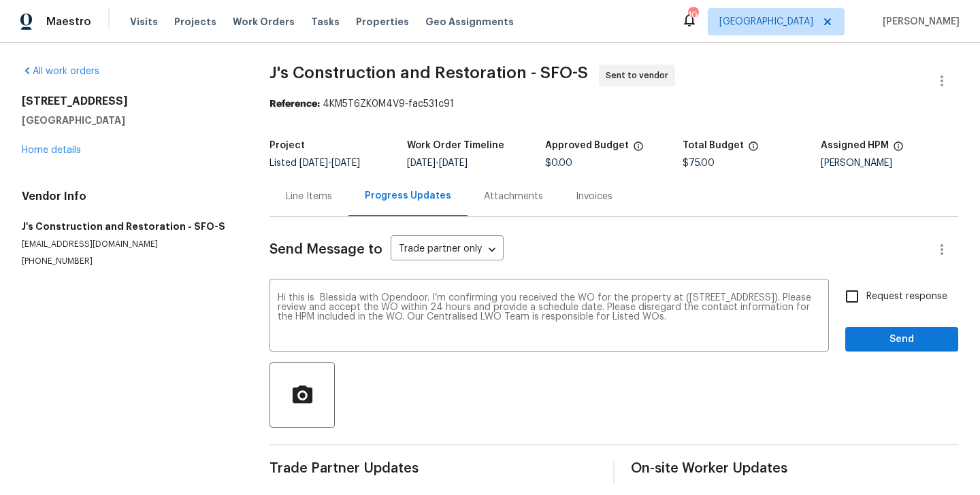
click at [864, 292] on input "Request response" at bounding box center [852, 296] width 29 height 29
checkbox input "true"
click at [872, 333] on span "Send" at bounding box center [901, 339] width 91 height 17
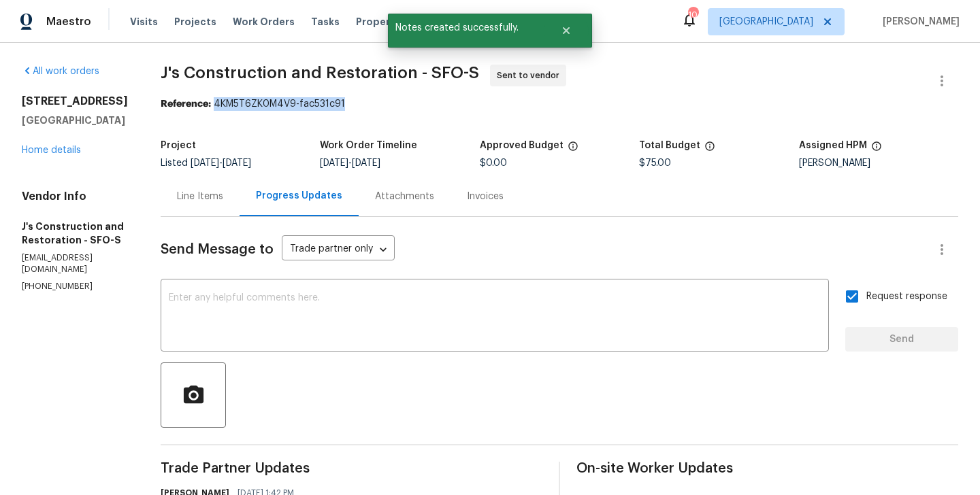
drag, startPoint x: 236, startPoint y: 103, endPoint x: 371, endPoint y: 103, distance: 134.8
click at [371, 103] on div "Reference: 4KM5T6ZK0M4V9-fac531c91" at bounding box center [560, 104] width 798 height 14
copy div "4KM5T6ZK0M4V9-fac531c91"
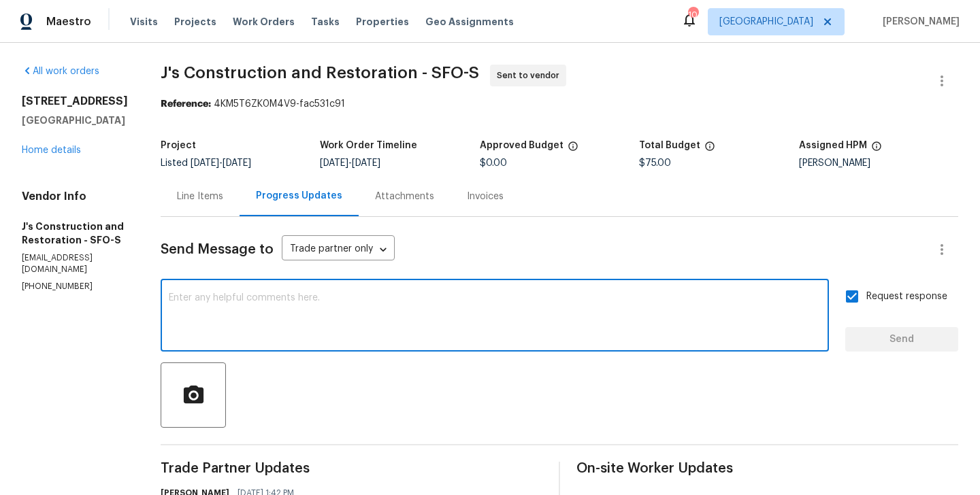
click at [333, 303] on textarea at bounding box center [495, 317] width 652 height 48
paste textarea "The Work Orders must include before-photos (both close-up and wide-angle) and a…"
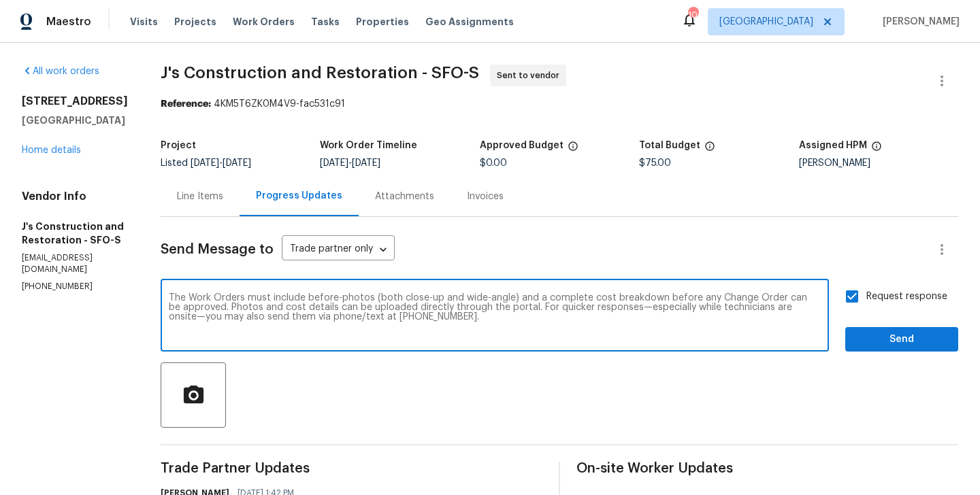
scroll to position [118, 0]
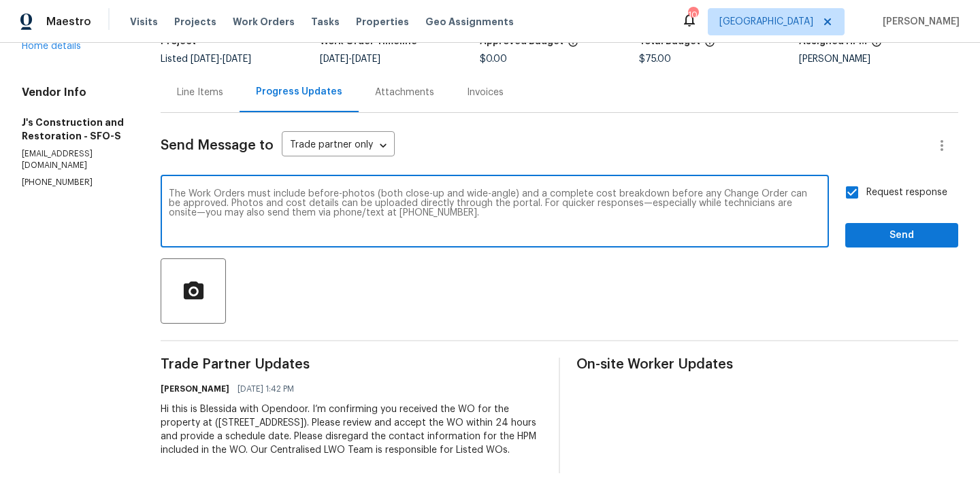
type textarea "The Work Orders must include before-photos (both close-up and wide-angle) and a…"
click at [890, 227] on span "Send" at bounding box center [901, 235] width 91 height 17
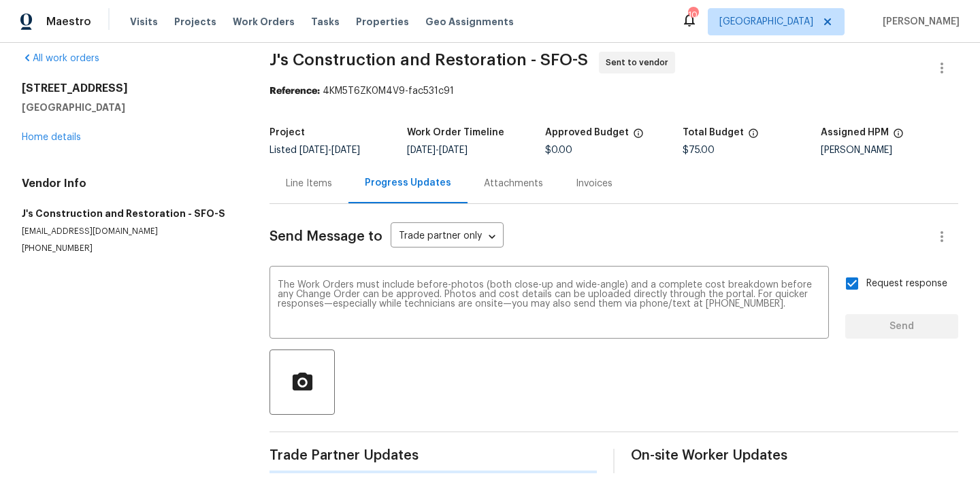
click at [881, 226] on div "Send Message to Trade partner only Trade partner only ​" at bounding box center [598, 237] width 656 height 33
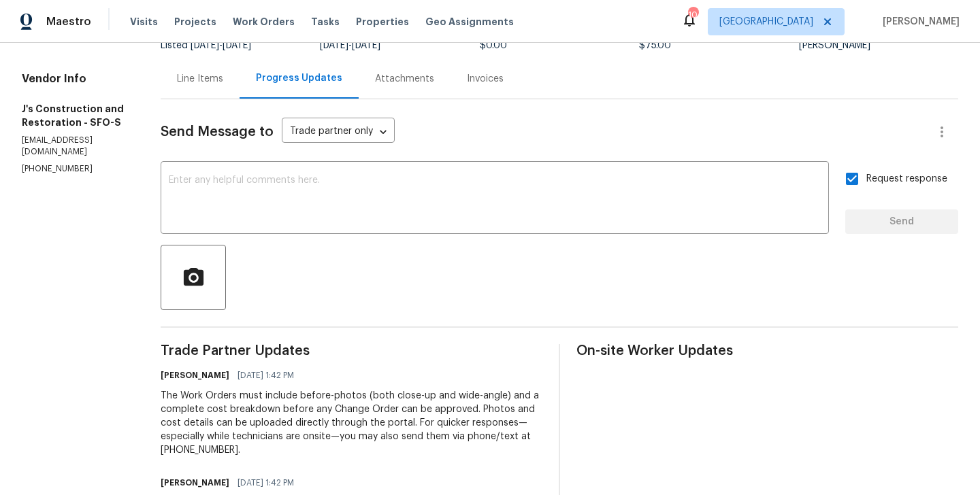
scroll to position [0, 0]
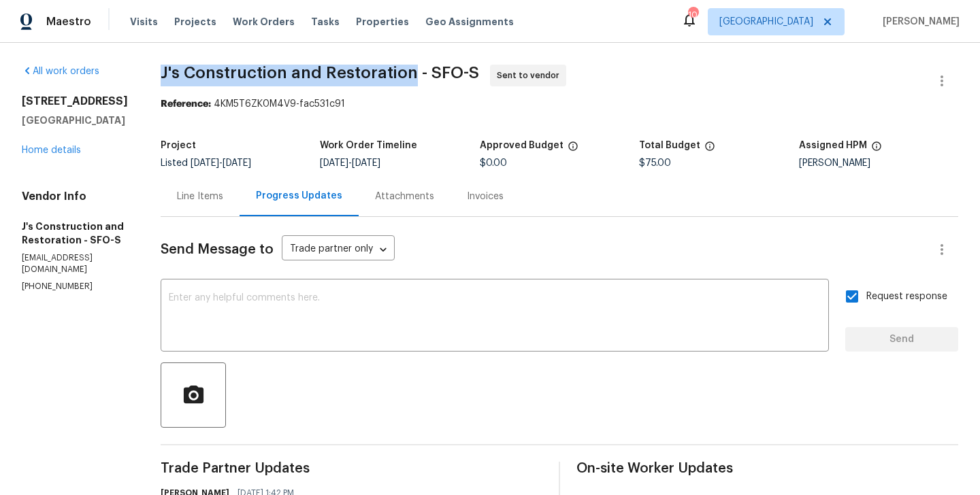
drag, startPoint x: 181, startPoint y: 73, endPoint x: 431, endPoint y: 74, distance: 250.5
click at [431, 74] on div "All work orders [STREET_ADDRESS] Home details Vendor Info J's Construction and …" at bounding box center [490, 375] width 980 height 664
copy span "J's Construction and Restoration"
click at [71, 153] on link "Home details" at bounding box center [51, 151] width 59 height 10
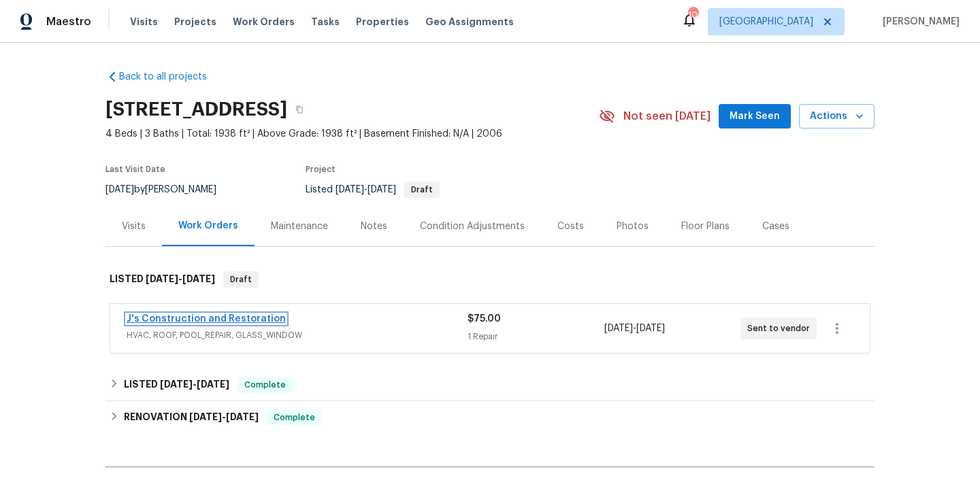
click at [236, 319] on link "J's Construction and Restoration" at bounding box center [206, 319] width 159 height 10
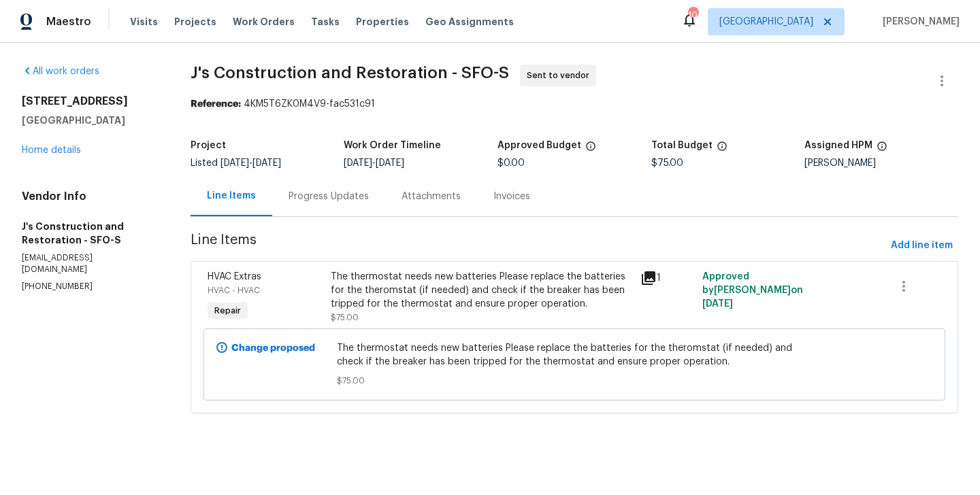
click at [320, 201] on div "Progress Updates" at bounding box center [329, 197] width 80 height 14
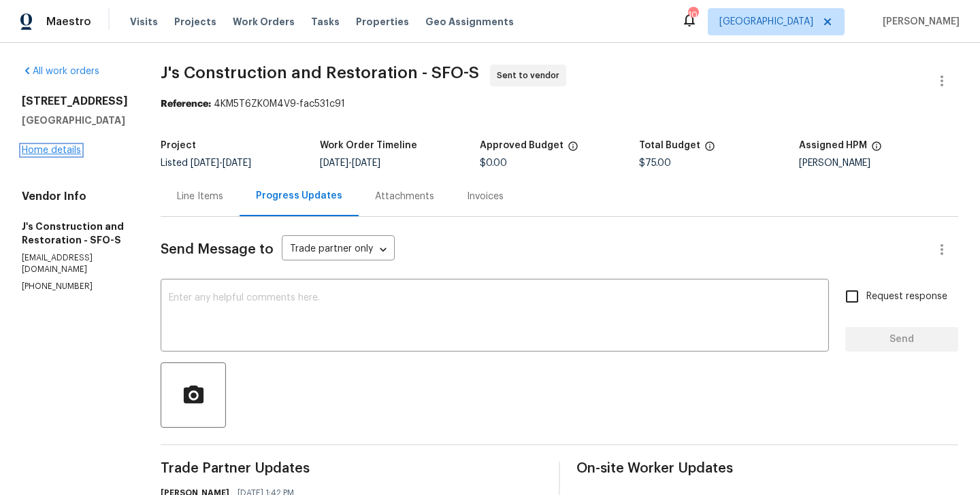
click at [62, 152] on link "Home details" at bounding box center [51, 151] width 59 height 10
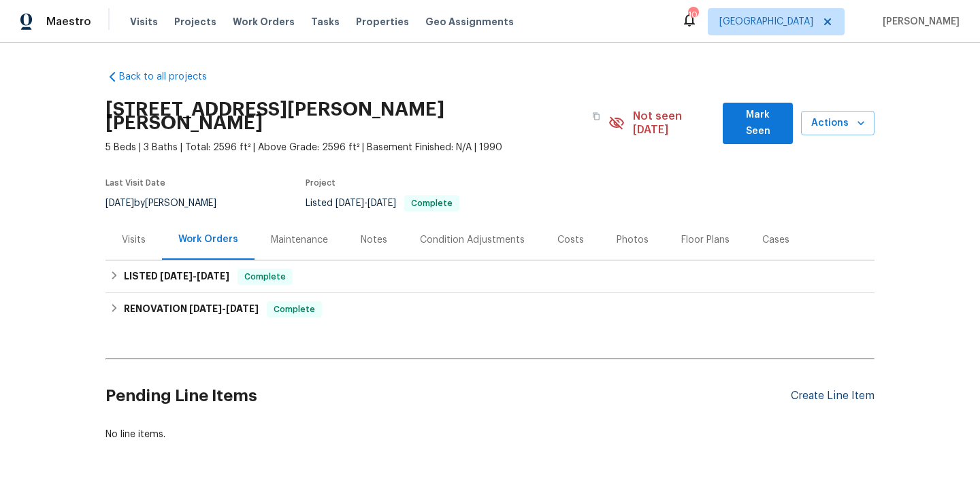
click at [804, 390] on div "Create Line Item" at bounding box center [833, 396] width 84 height 13
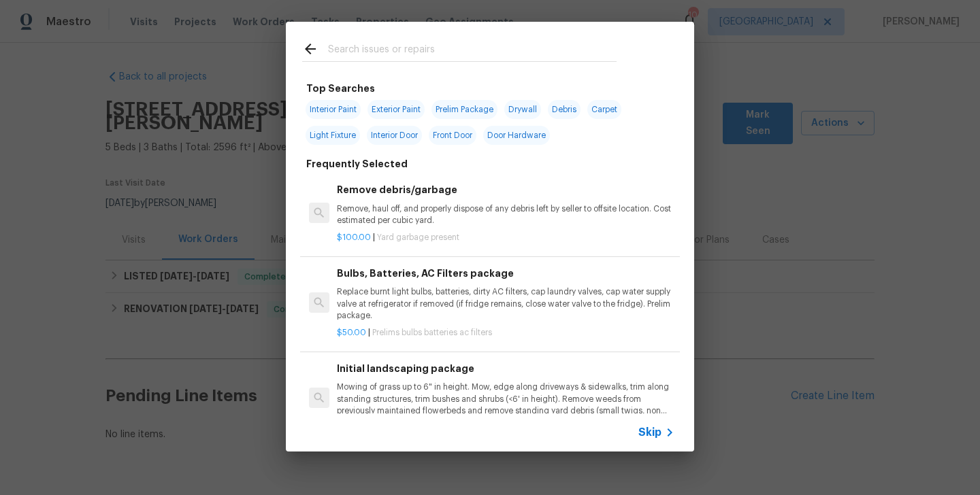
click at [650, 428] on span "Skip" at bounding box center [649, 433] width 23 height 14
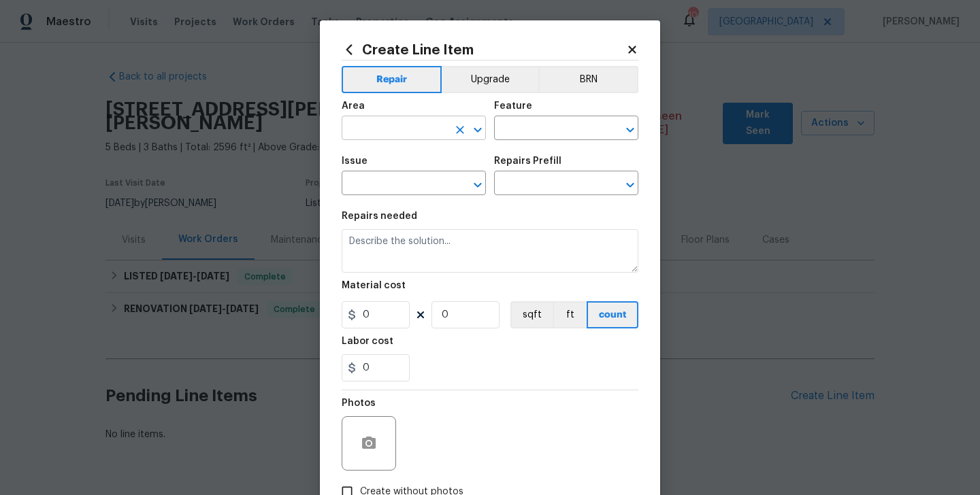
click at [372, 126] on input "text" at bounding box center [395, 129] width 106 height 21
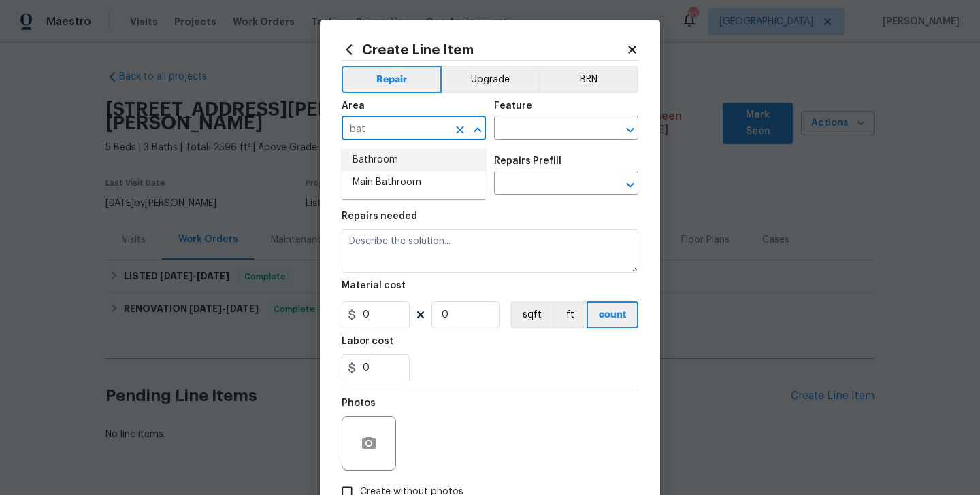
click at [386, 155] on li "Bathroom" at bounding box center [414, 160] width 144 height 22
type input "Bathroom"
click at [547, 137] on input "text" at bounding box center [547, 129] width 106 height 21
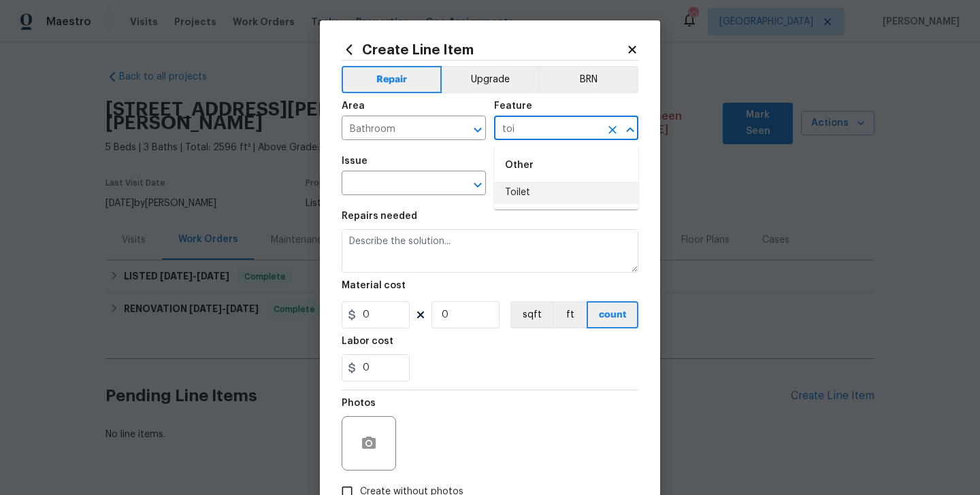
click at [590, 197] on li "Toilet" at bounding box center [566, 193] width 144 height 22
type input "Toilet"
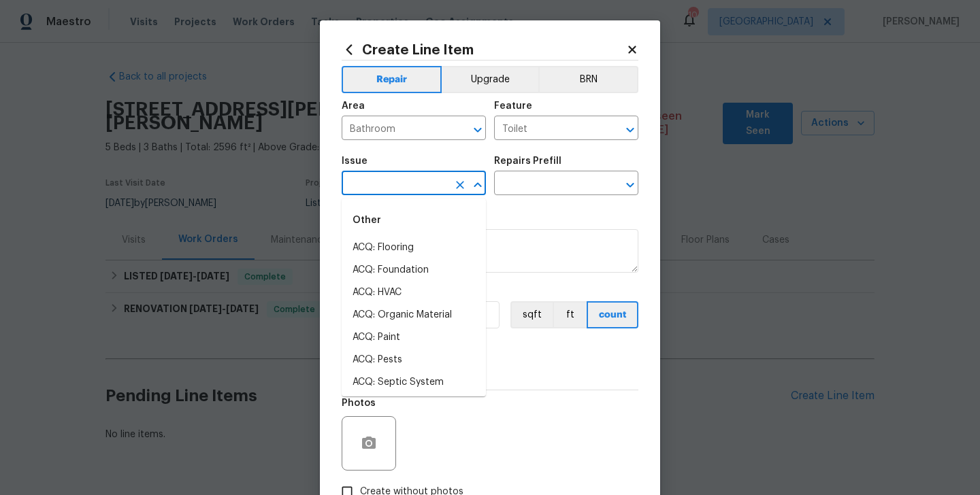
click at [397, 191] on input "text" at bounding box center [395, 184] width 106 height 21
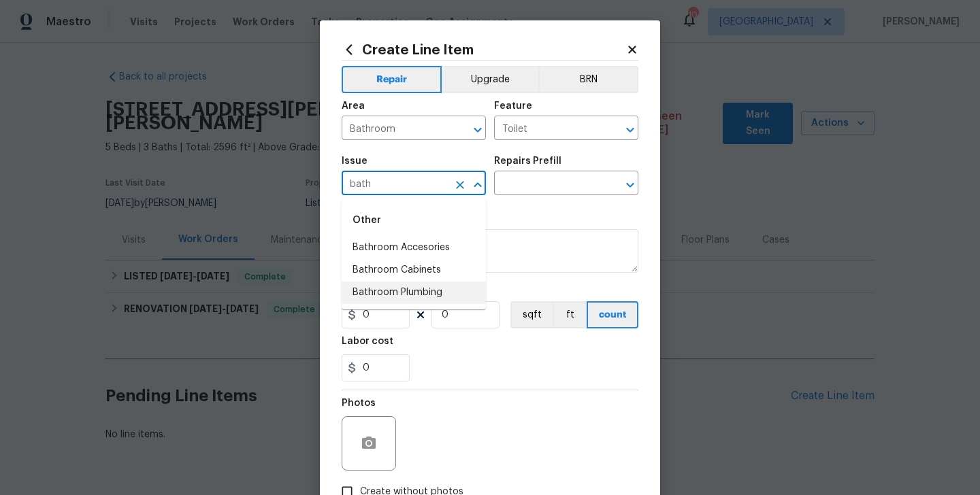
click at [419, 293] on li "Bathroom Plumbing" at bounding box center [414, 293] width 144 height 22
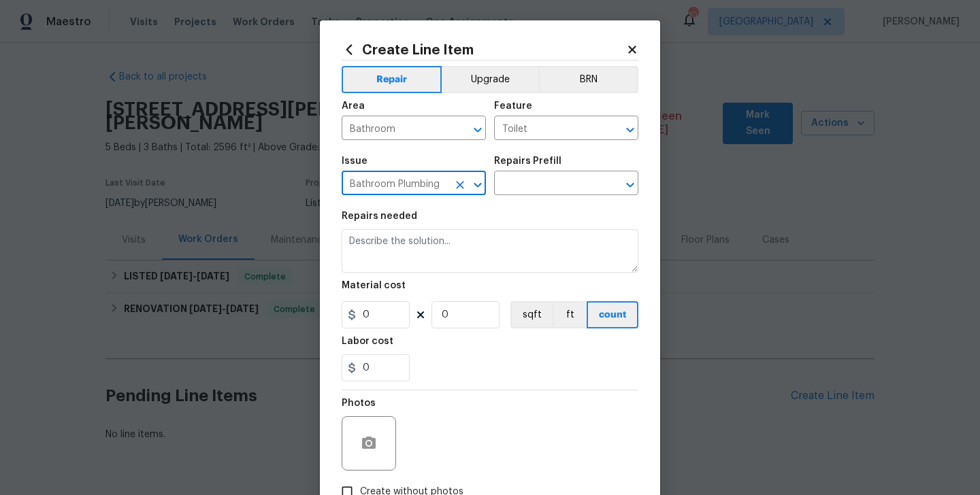
type input "Bathroom Plumbing"
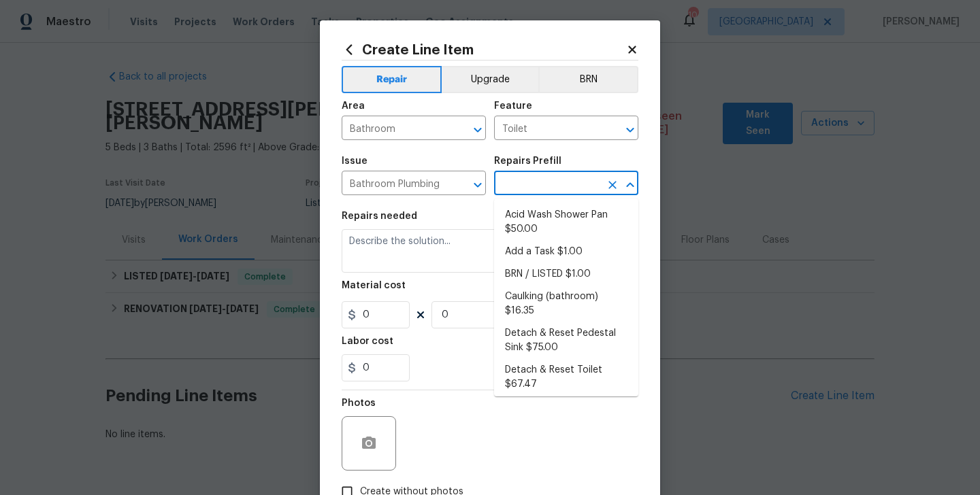
click at [532, 193] on input "text" at bounding box center [547, 184] width 106 height 21
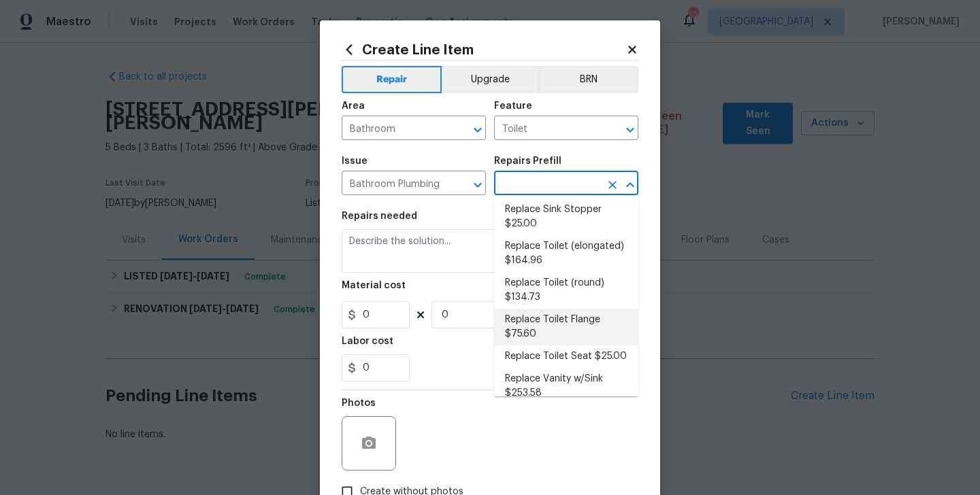
scroll to position [704, 0]
click at [556, 274] on li "Replace Toilet (round) $134.73" at bounding box center [566, 292] width 144 height 37
type input "Plumbing"
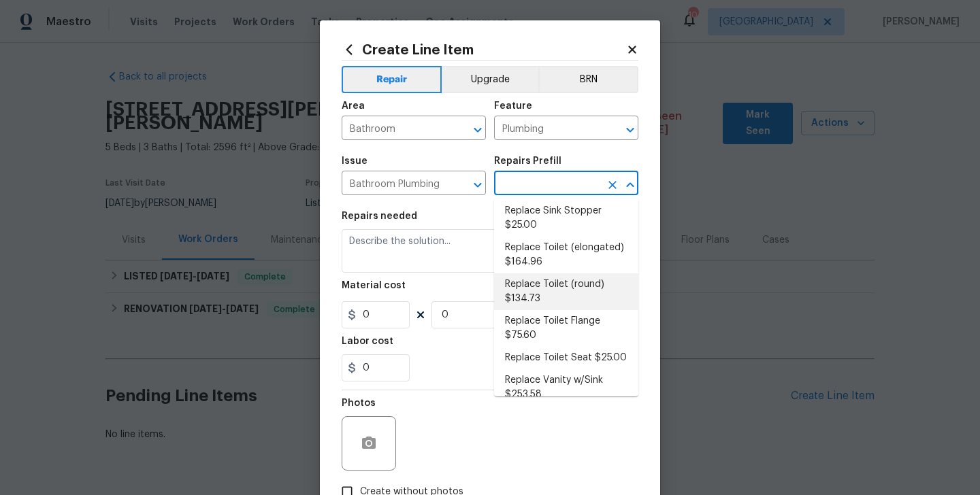
type input "Replace Toilet (round) $134.73"
type textarea "Remove the existing toilet, prep the flange, install a new standard round toile…"
type input "134.73"
type input "1"
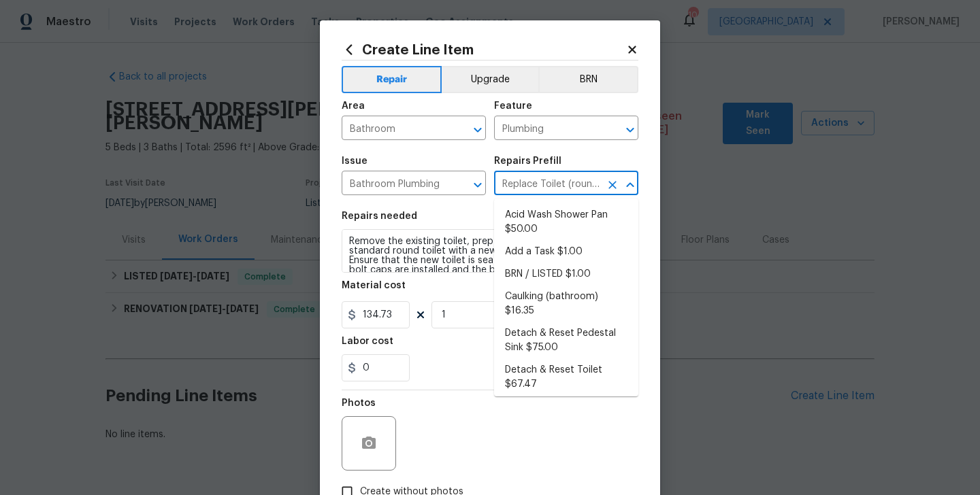
scroll to position [589, 0]
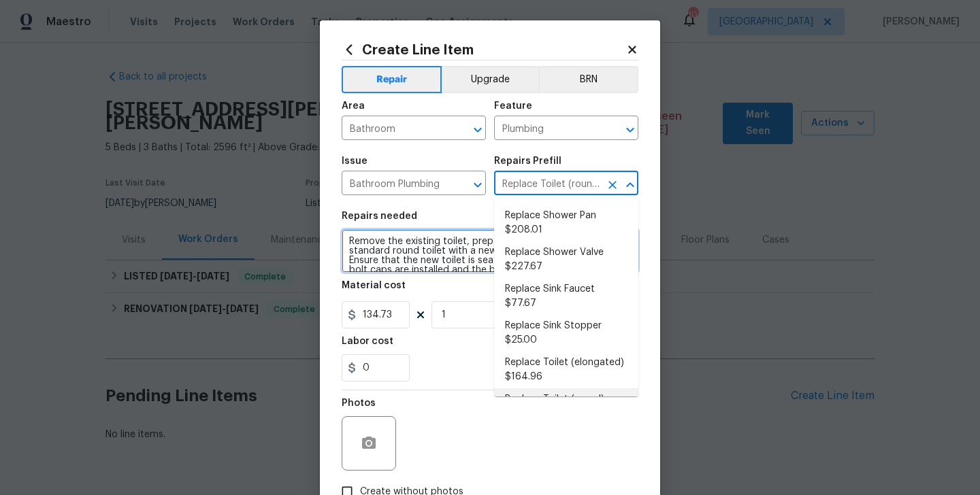
click at [391, 258] on textarea "Remove the existing toilet, prep the flange, install a new standard round toile…" at bounding box center [490, 251] width 297 height 44
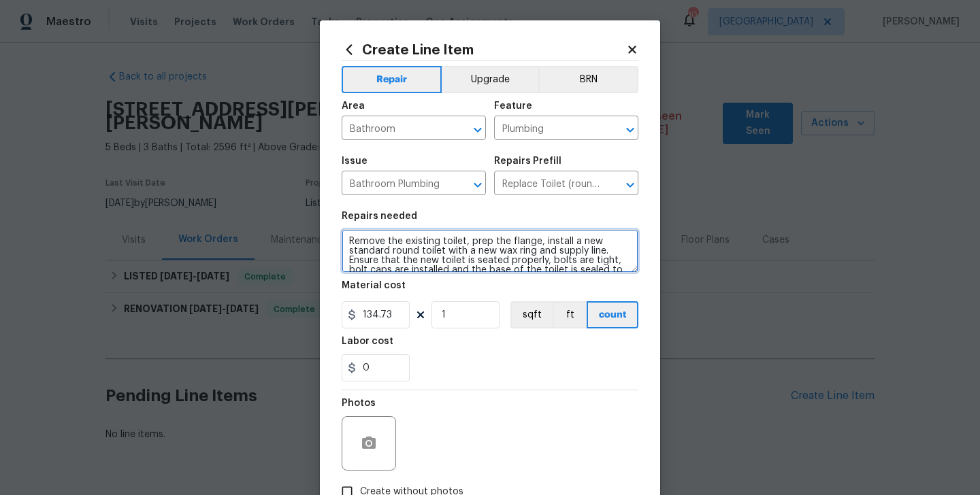
click at [391, 258] on textarea "Remove the existing toilet, prep the flange, install a new standard round toile…" at bounding box center [490, 251] width 297 height 44
paste textarea "#lwotoilet. Received feedback visitor reporting the upstairs toilet is running …"
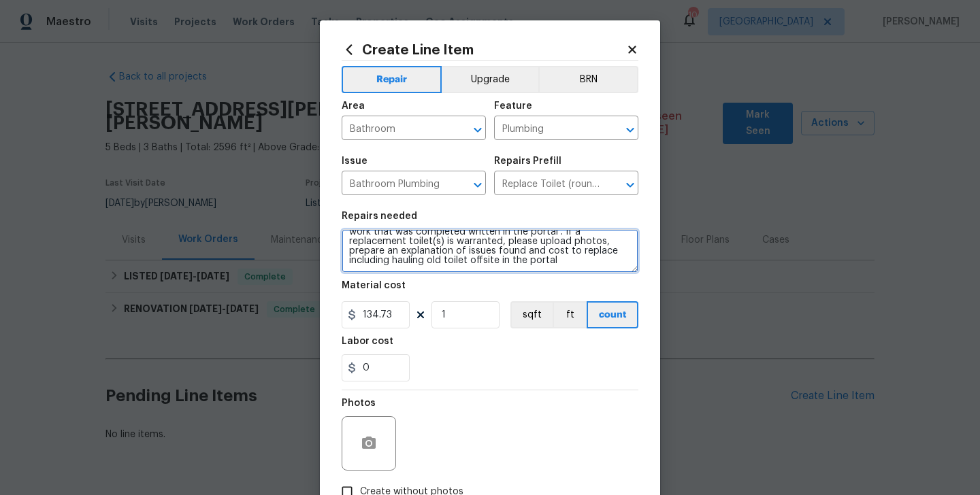
type textarea "#lwotoilet. Received feedback visitor reporting the upstairs toilet is running …"
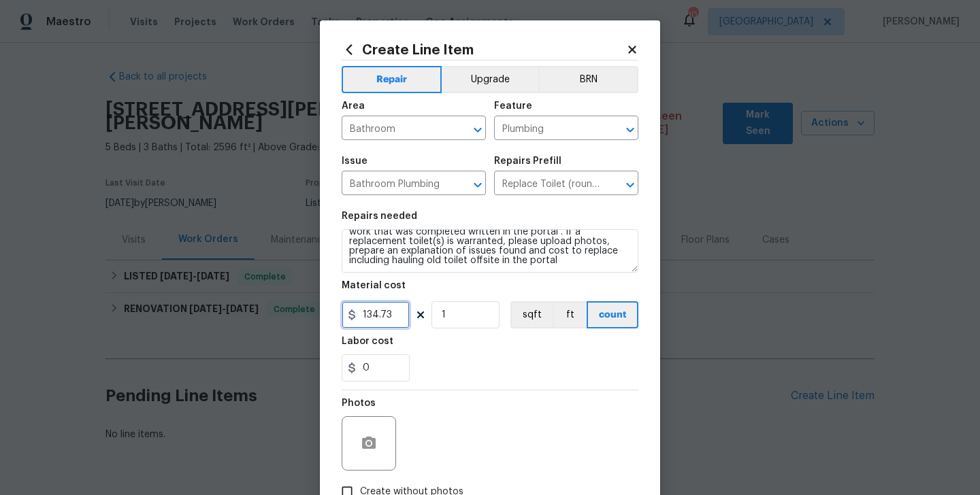
click at [367, 306] on input "134.73" at bounding box center [376, 315] width 68 height 27
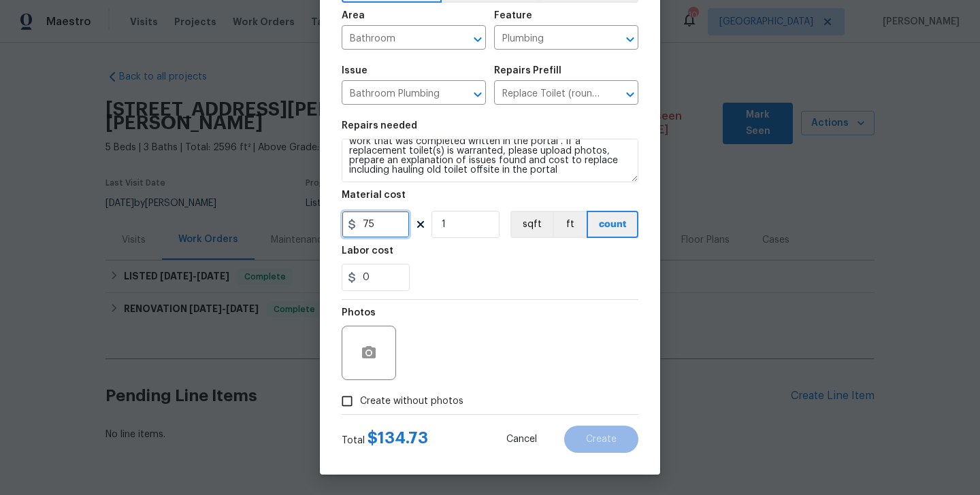
type input "75"
click at [399, 405] on span "Create without photos" at bounding box center [411, 402] width 103 height 14
click at [360, 405] on input "Create without photos" at bounding box center [347, 402] width 26 height 26
checkbox input "true"
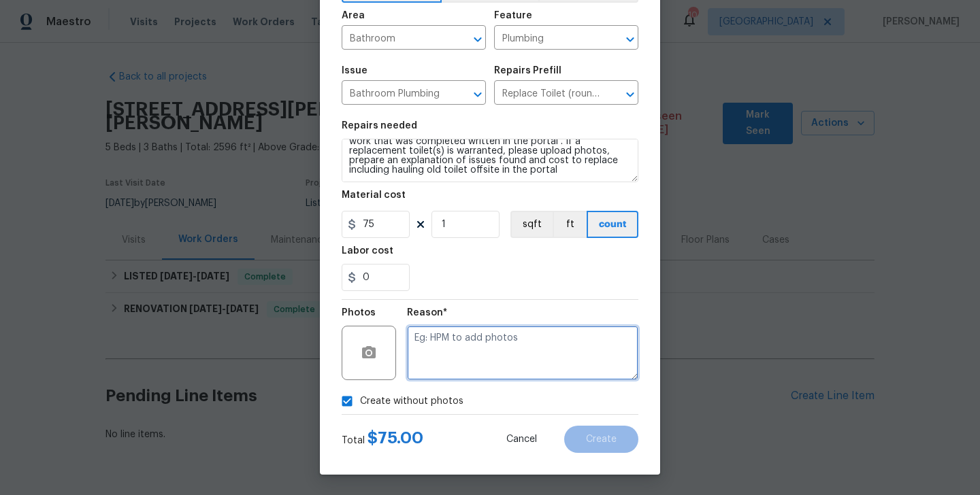
click at [471, 361] on textarea at bounding box center [522, 353] width 231 height 54
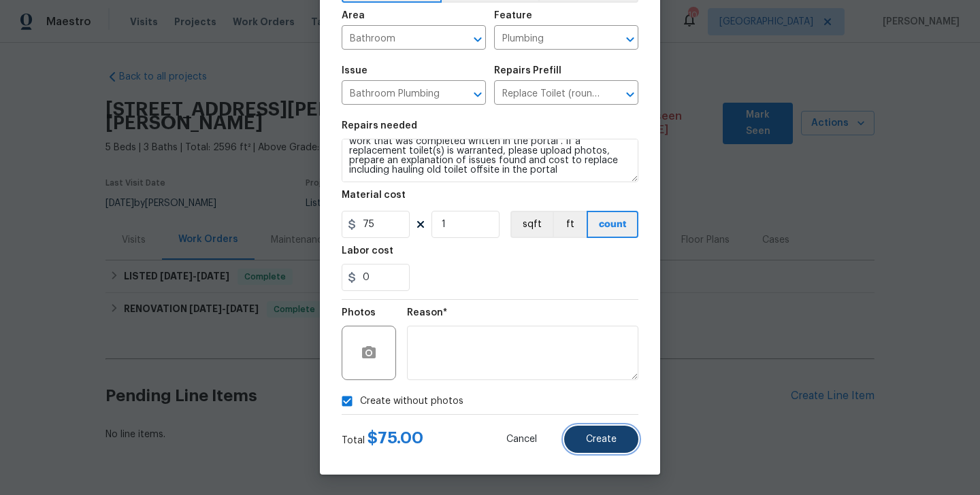
click at [586, 444] on button "Create" at bounding box center [601, 439] width 74 height 27
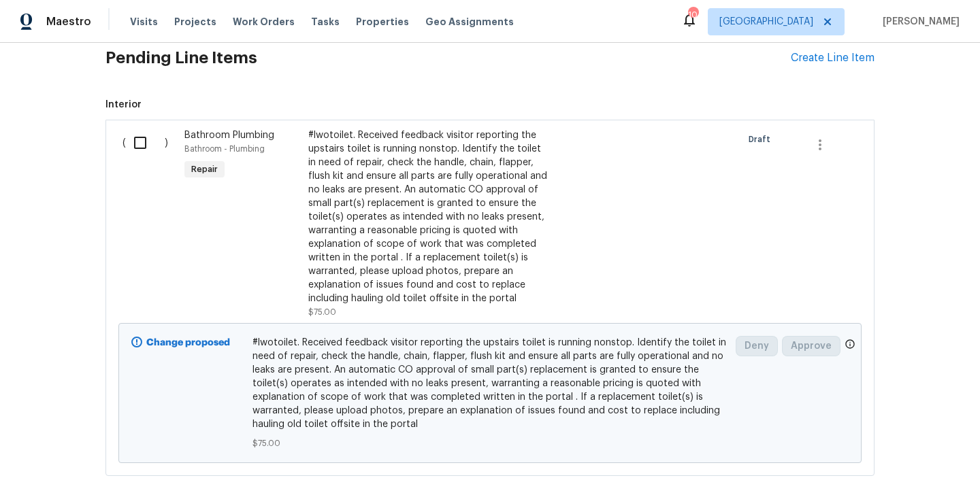
scroll to position [339, 0]
click at [141, 135] on input "checkbox" at bounding box center [145, 142] width 39 height 29
checkbox input "true"
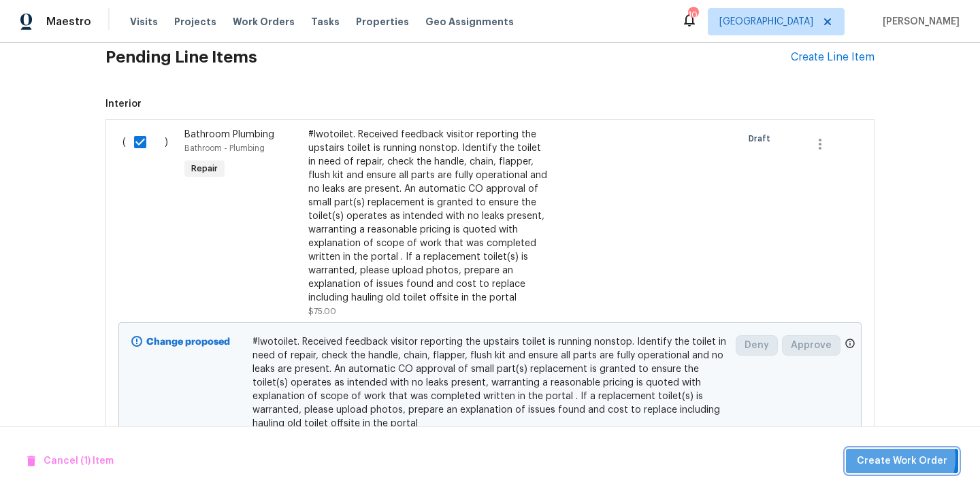
click at [891, 458] on span "Create Work Order" at bounding box center [902, 461] width 91 height 17
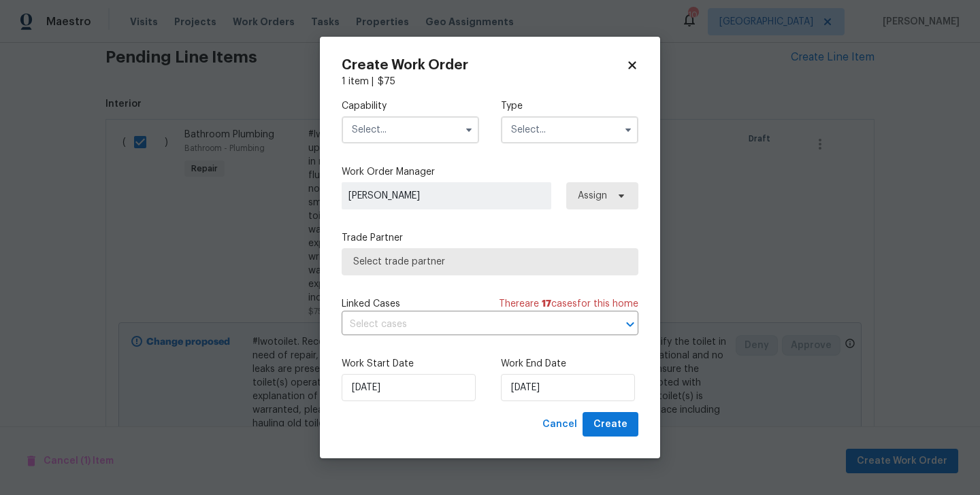
click at [379, 128] on input "text" at bounding box center [410, 129] width 137 height 27
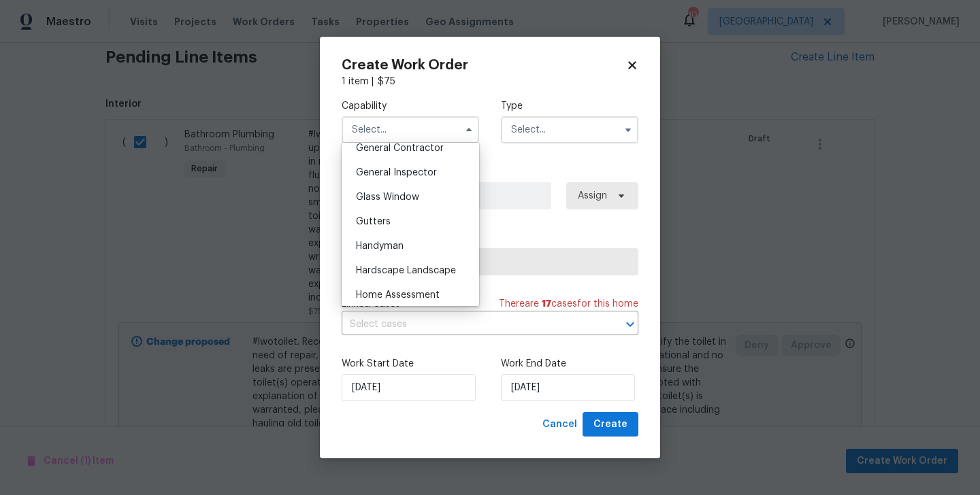
scroll to position [664, 0]
click at [410, 246] on div "Handyman" at bounding box center [410, 243] width 131 height 25
type input "Handyman"
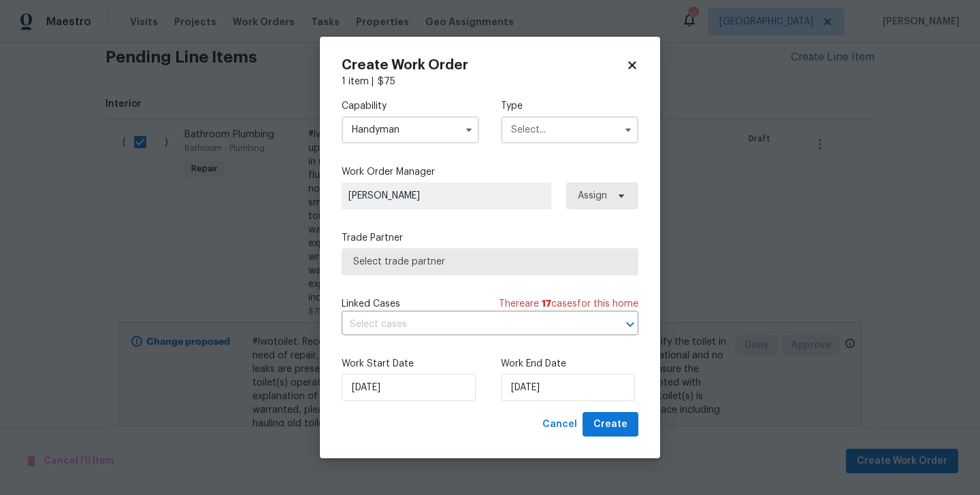
click at [534, 123] on input "text" at bounding box center [569, 129] width 137 height 27
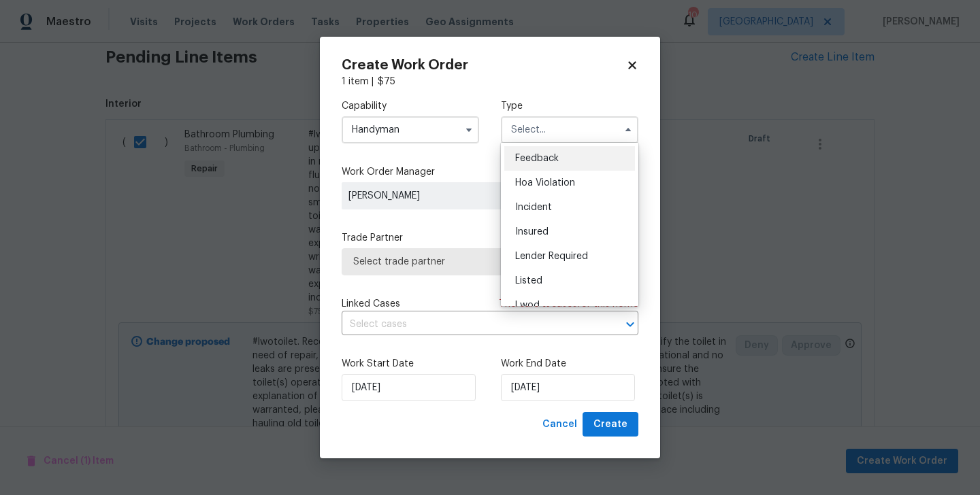
click at [542, 152] on div "Feedback" at bounding box center [569, 158] width 131 height 25
type input "Feedback"
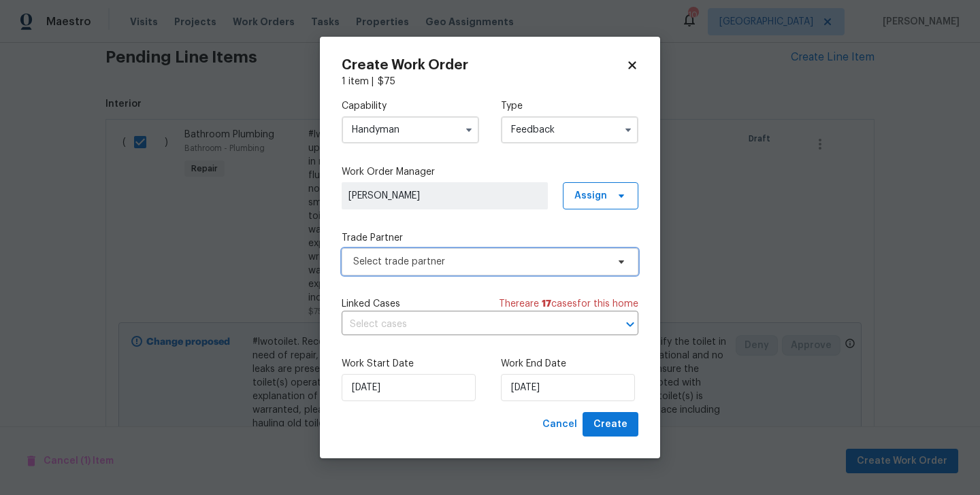
click at [461, 274] on span "Select trade partner" at bounding box center [490, 261] width 297 height 27
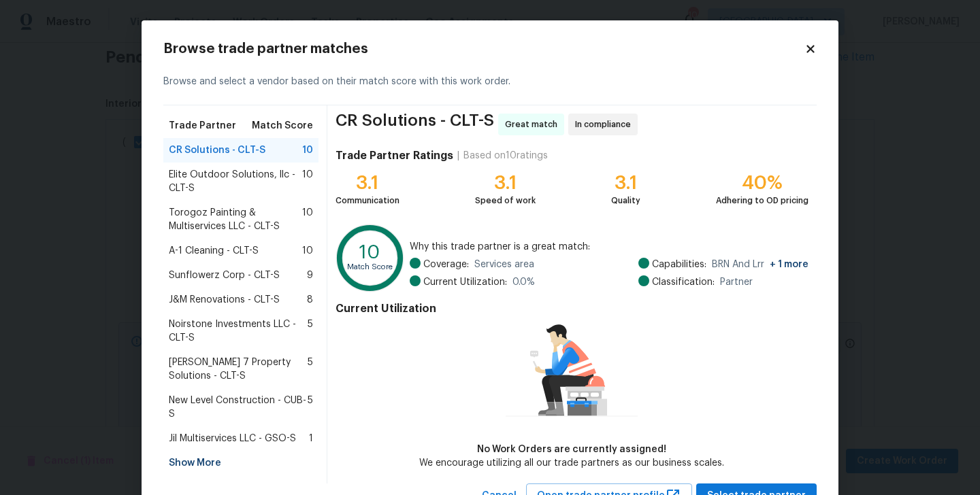
click at [195, 458] on div "Show More" at bounding box center [240, 463] width 155 height 25
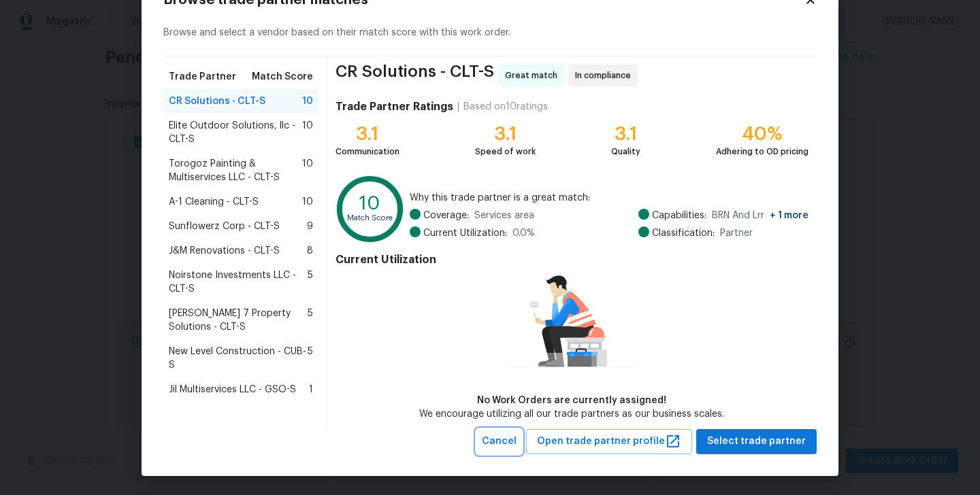
click at [517, 435] on span "Cancel" at bounding box center [499, 442] width 35 height 17
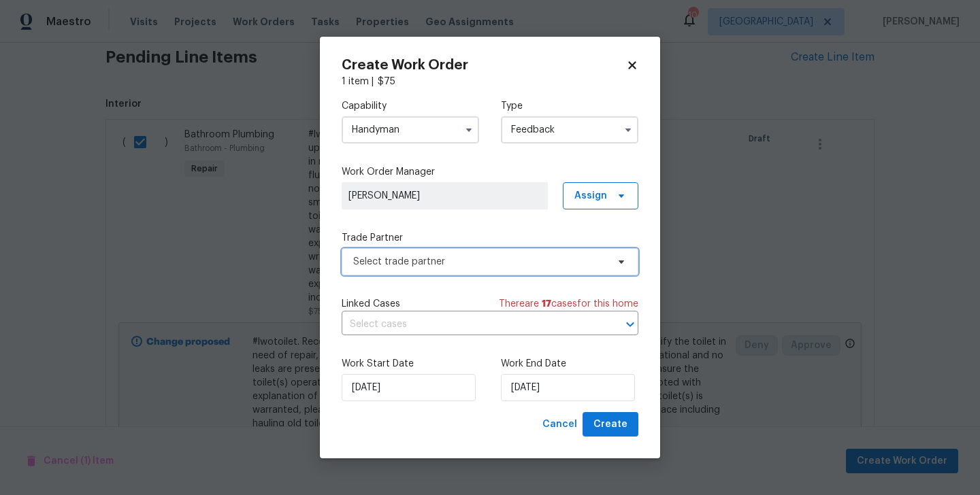
scroll to position [0, 0]
click at [422, 244] on label "Trade Partner" at bounding box center [490, 238] width 297 height 14
click at [418, 263] on span "Select trade partner" at bounding box center [480, 262] width 254 height 14
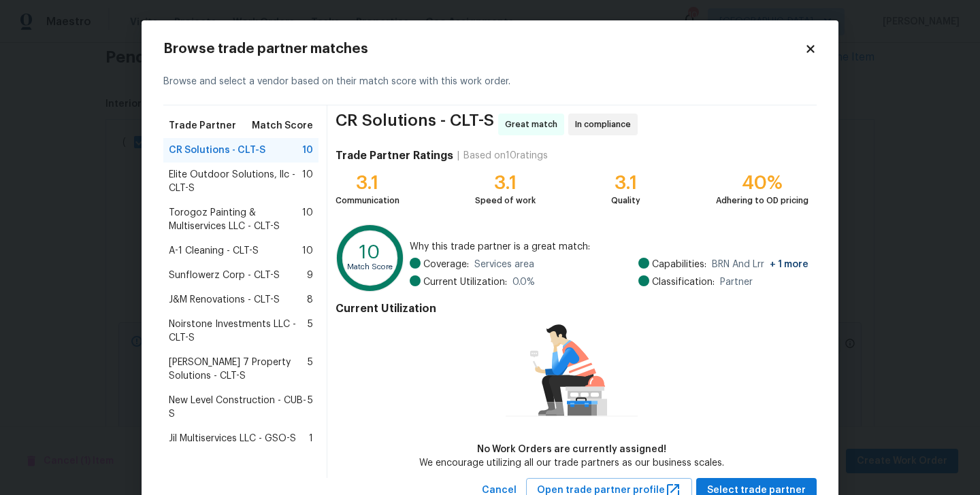
click at [226, 244] on div "A-1 Cleaning - CLT-S 10" at bounding box center [240, 251] width 155 height 25
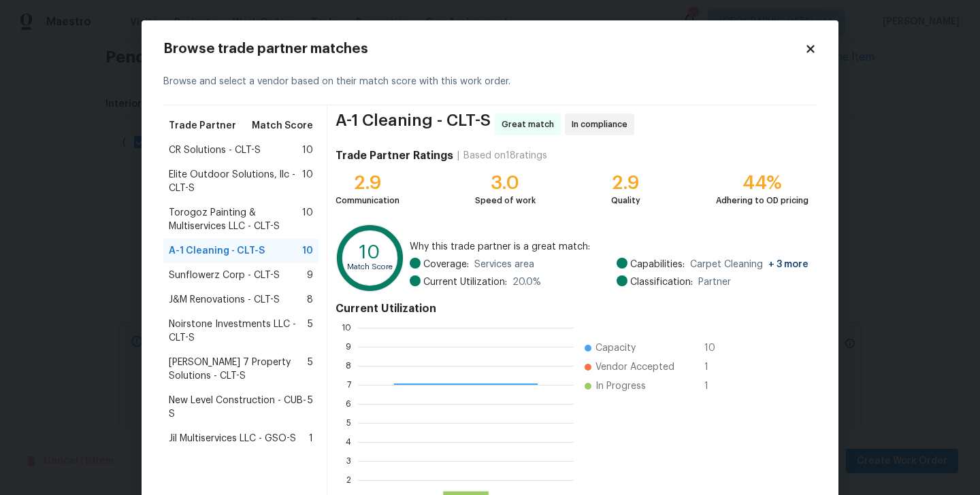
scroll to position [105, 0]
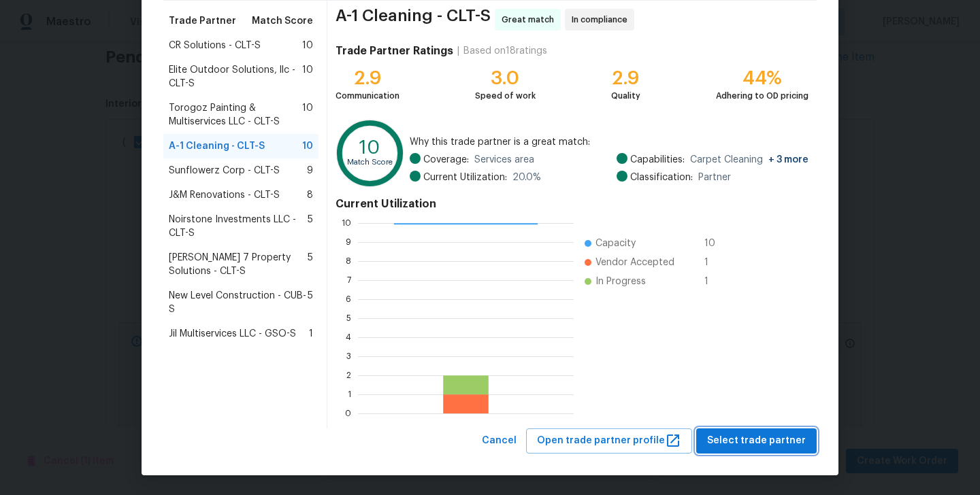
click at [768, 442] on span "Select trade partner" at bounding box center [756, 441] width 99 height 17
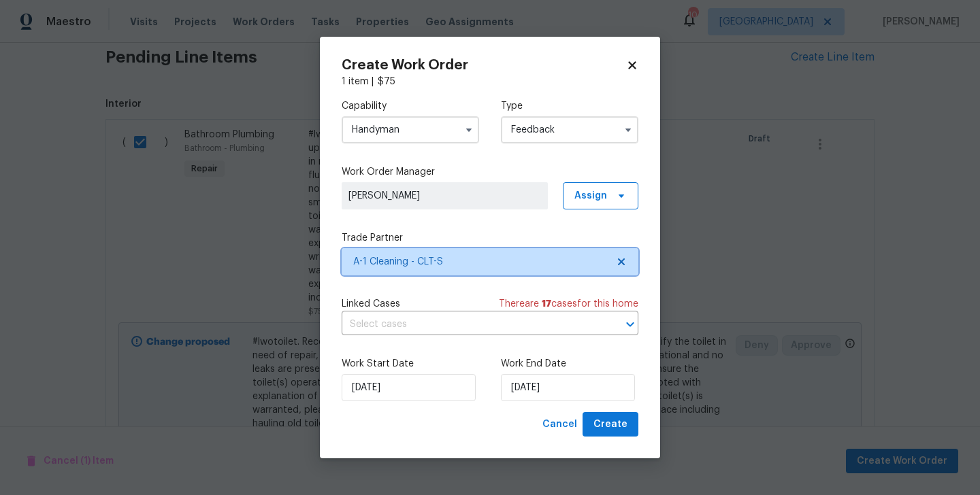
scroll to position [0, 0]
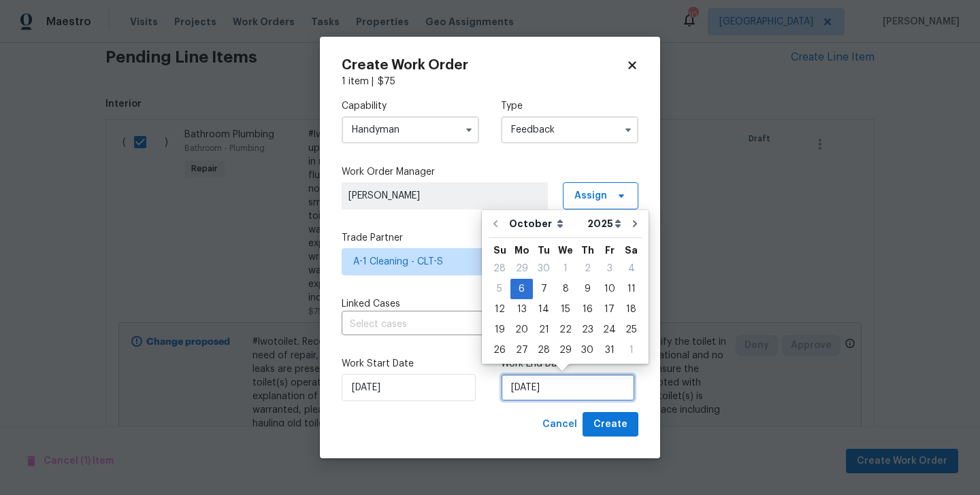
click at [538, 387] on input "[DATE]" at bounding box center [568, 387] width 134 height 27
click at [568, 283] on div "8" at bounding box center [566, 289] width 22 height 19
type input "[DATE]"
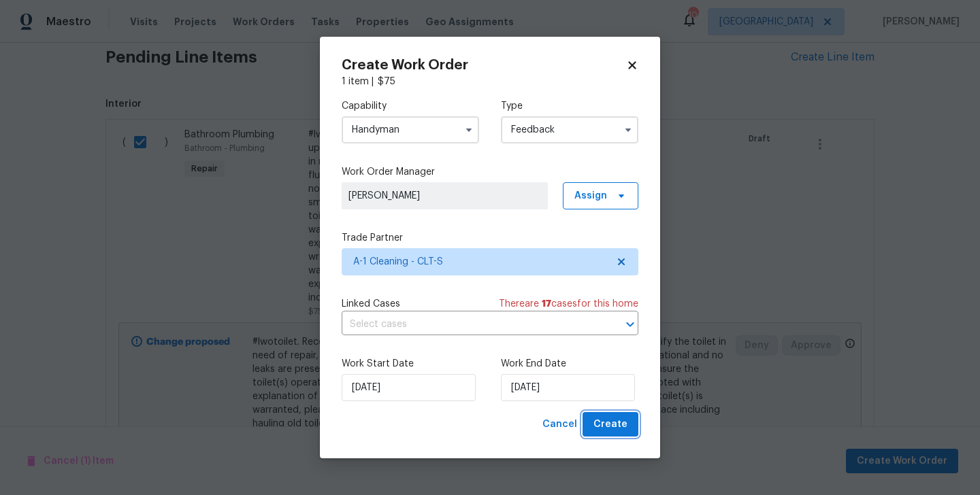
click at [615, 429] on span "Create" at bounding box center [610, 425] width 34 height 17
checkbox input "false"
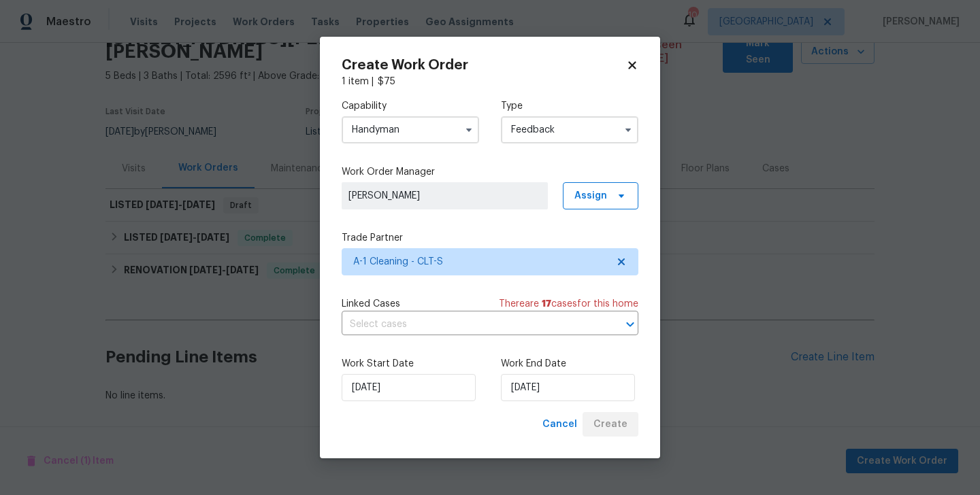
scroll to position [58, 0]
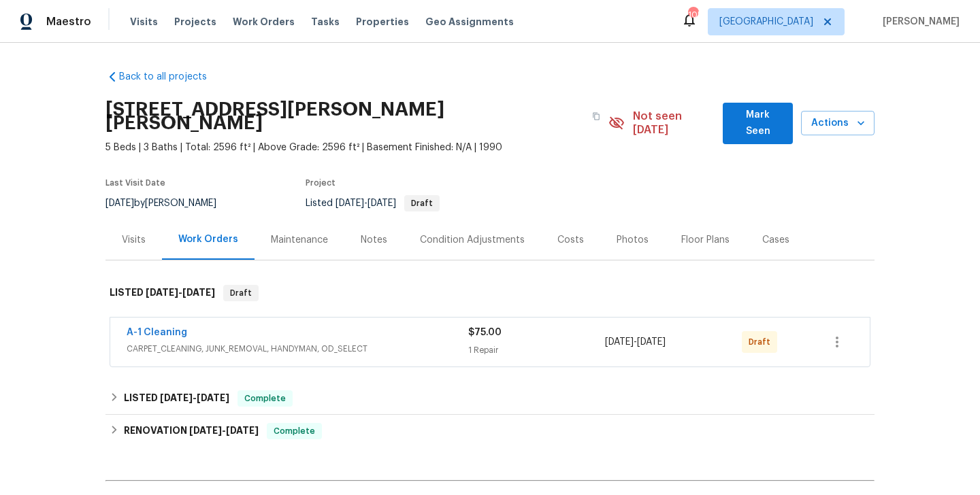
click at [165, 326] on span "A-1 Cleaning" at bounding box center [157, 333] width 61 height 14
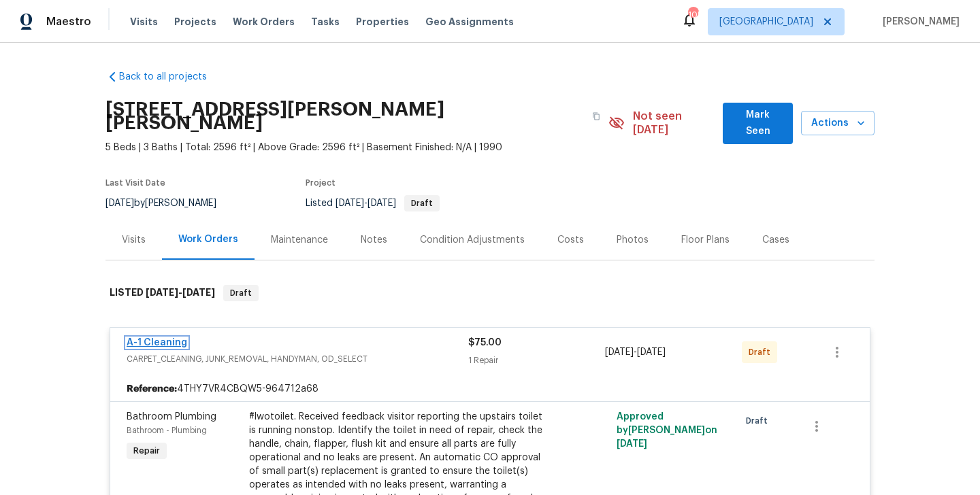
click at [155, 338] on link "A-1 Cleaning" at bounding box center [157, 343] width 61 height 10
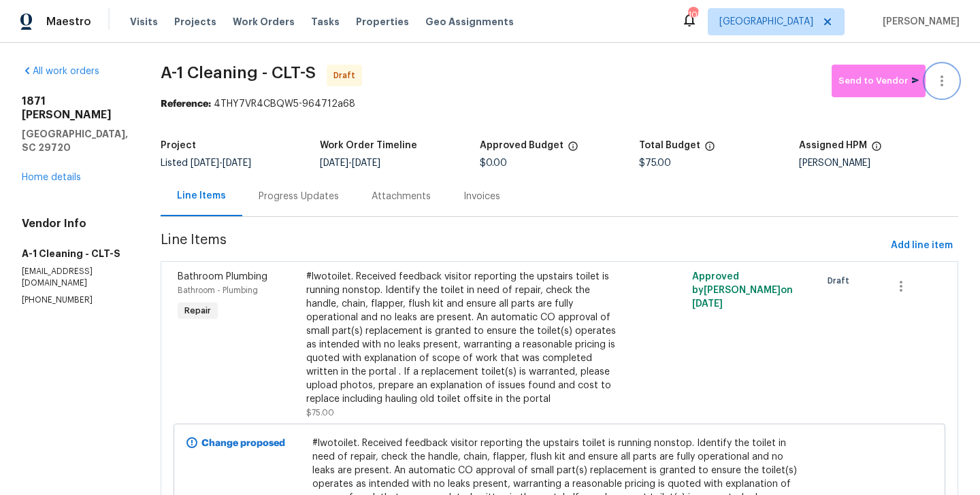
click at [946, 71] on button "button" at bounding box center [942, 81] width 33 height 33
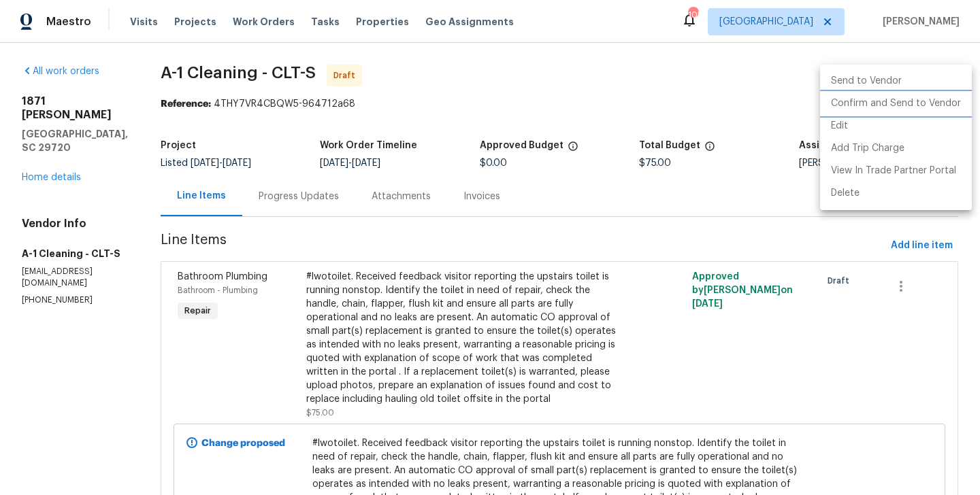
click at [946, 104] on li "Confirm and Send to Vendor" at bounding box center [896, 104] width 152 height 22
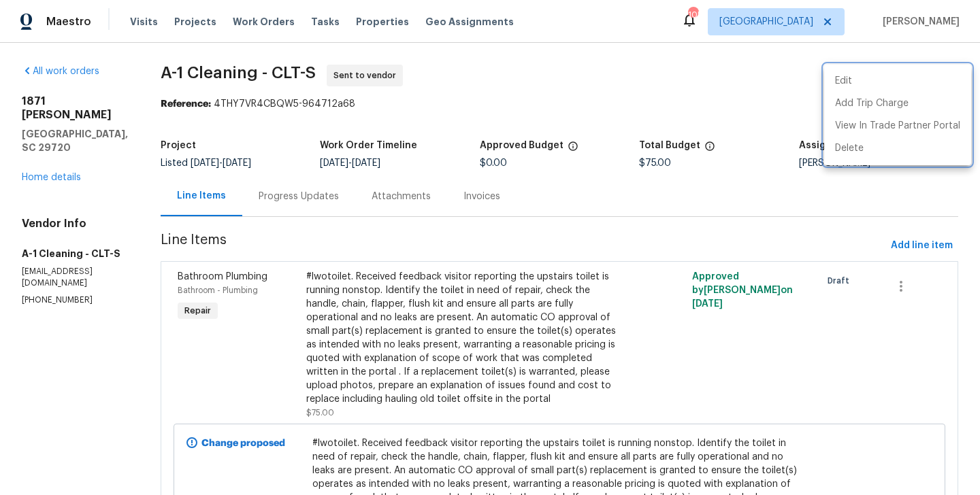
click at [324, 198] on div at bounding box center [490, 247] width 980 height 495
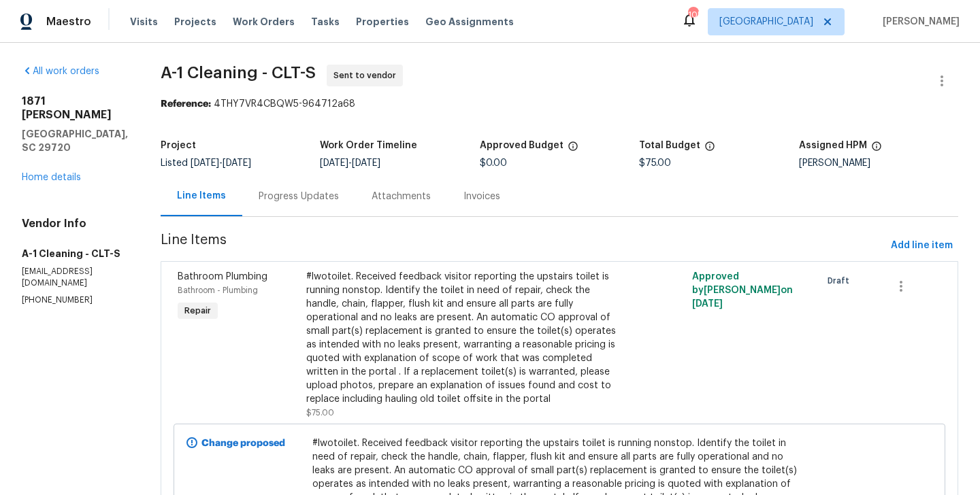
click at [324, 198] on div "Progress Updates" at bounding box center [299, 197] width 80 height 14
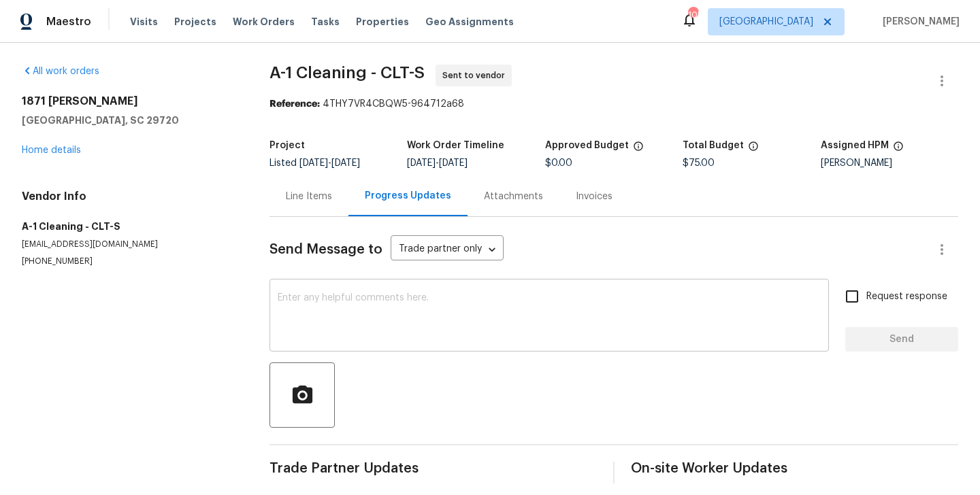
click at [371, 288] on div "x ​" at bounding box center [549, 316] width 559 height 69
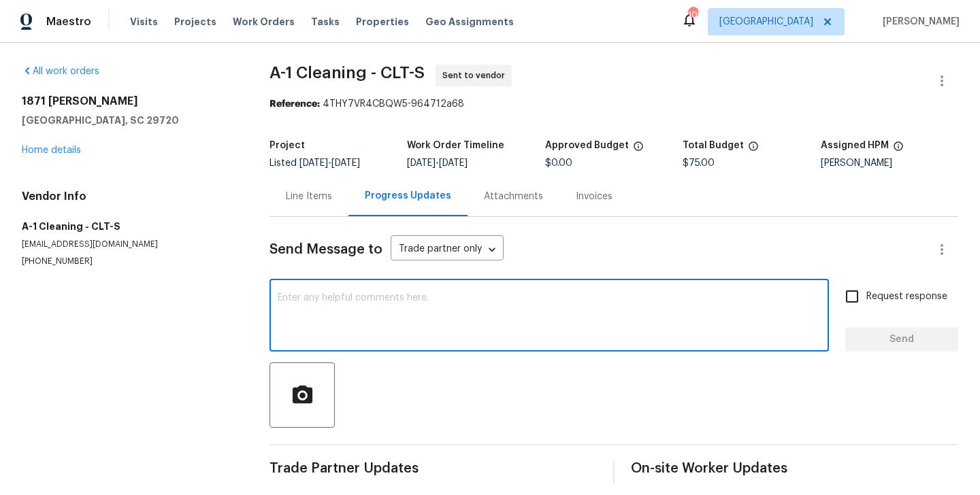
paste textarea "Hi this is Blessida with Opendoor. I’m confirming you received the WO for the p…"
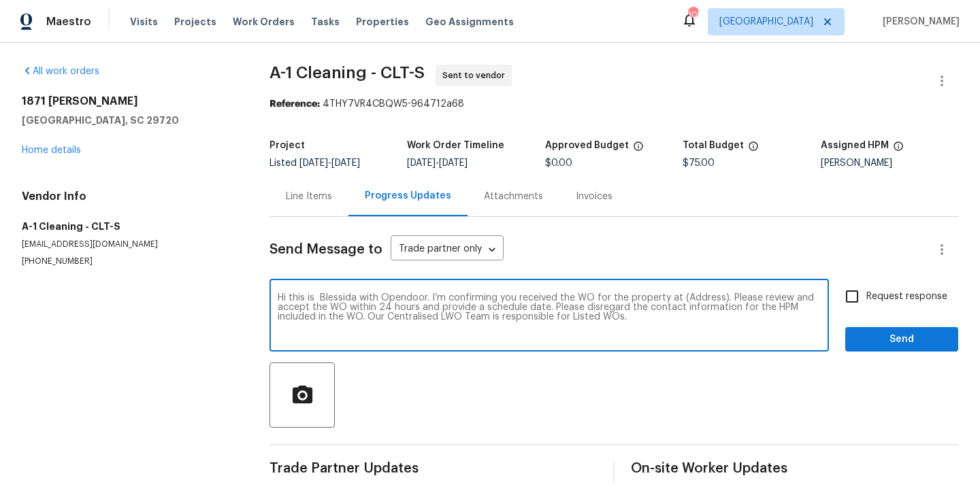
click at [693, 297] on textarea "Hi this is Blessida with Opendoor. I’m confirming you received the WO for the p…" at bounding box center [549, 317] width 543 height 48
paste textarea "[STREET_ADDRESS][PERSON_NAME][PERSON_NAME]"
type textarea "Hi this is Blessida with Opendoor. I’m confirming you received the WO for the p…"
click at [893, 302] on span "Request response" at bounding box center [906, 297] width 81 height 14
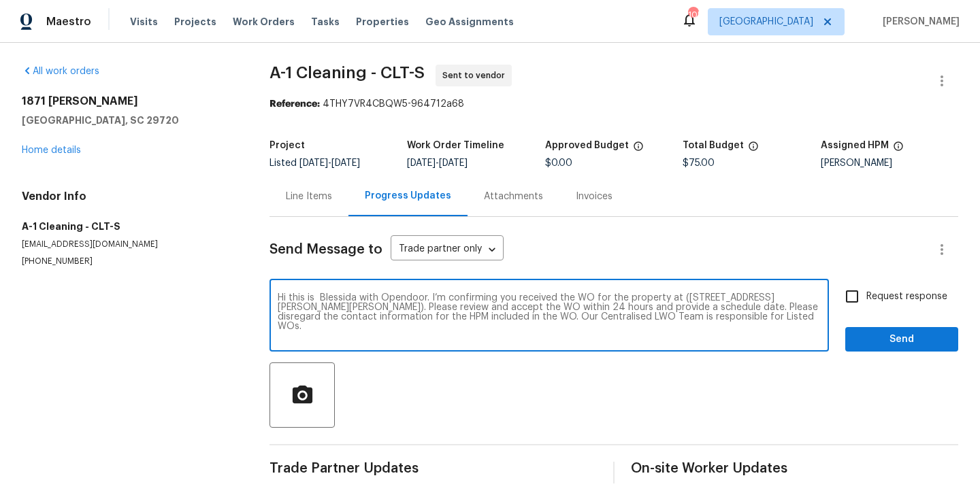
click at [866, 302] on input "Request response" at bounding box center [852, 296] width 29 height 29
checkbox input "true"
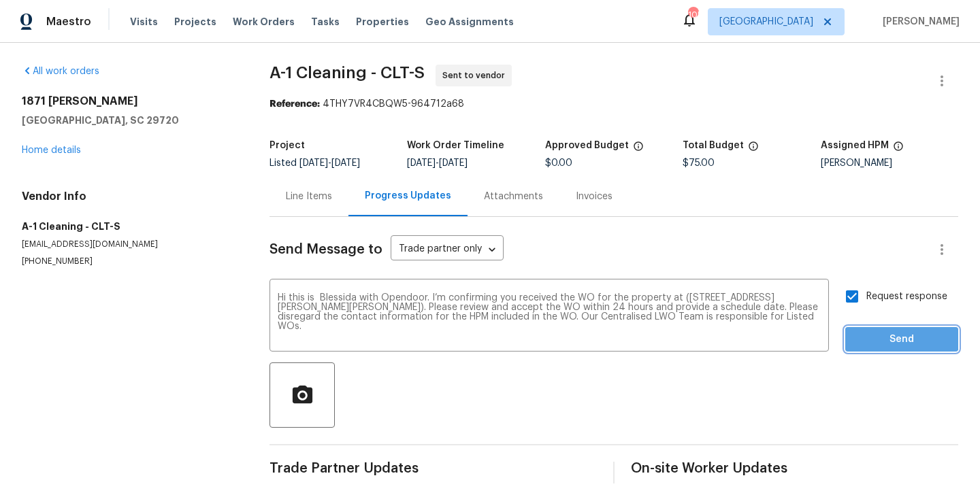
click at [879, 334] on span "Send" at bounding box center [901, 339] width 91 height 17
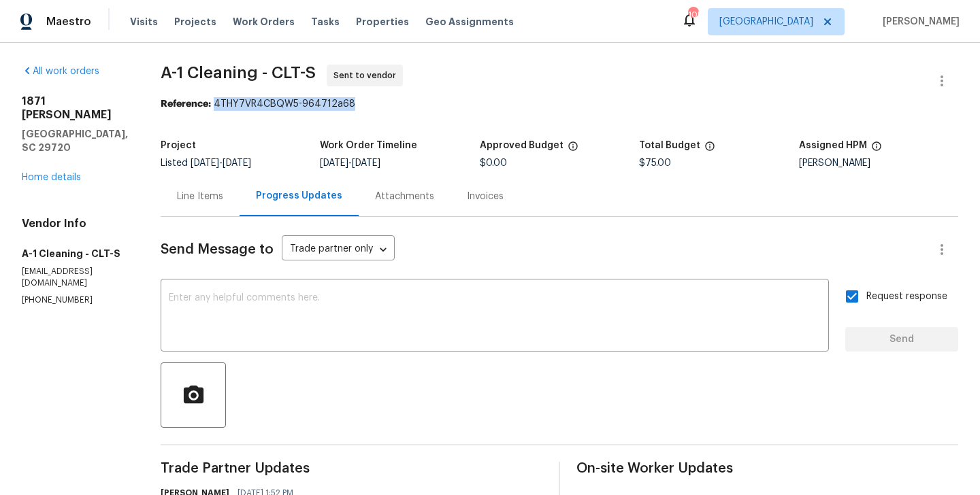
drag, startPoint x: 212, startPoint y: 105, endPoint x: 402, endPoint y: 105, distance: 189.9
click at [402, 105] on div "Reference: 4THY7VR4CBQW5-964712a68" at bounding box center [560, 104] width 798 height 14
copy div "4THY7VR4CBQW5-964712a68"
click at [369, 279] on div "Send Message to Trade partner only Trade partner only ​ x ​ Request response Se…" at bounding box center [560, 404] width 798 height 374
click at [360, 297] on textarea at bounding box center [495, 317] width 652 height 48
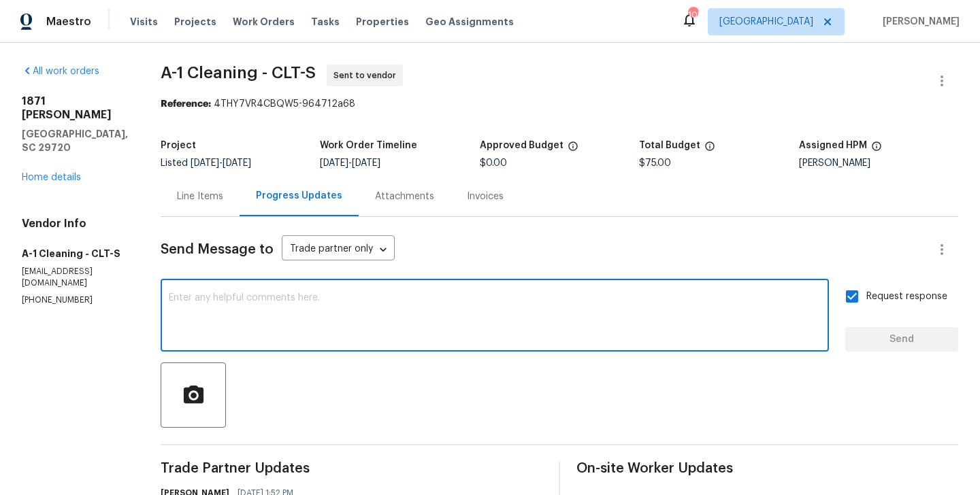
paste textarea "The Work Orders must include before-photos (both close-up and wide-angle) and a…"
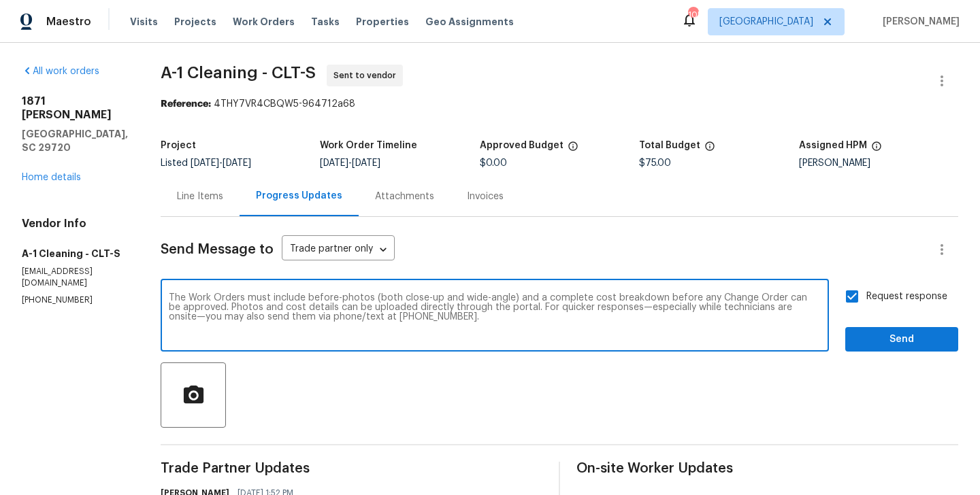
type textarea "The Work Orders must include before-photos (both close-up and wide-angle) and a…"
click at [873, 345] on span "Send" at bounding box center [901, 339] width 91 height 17
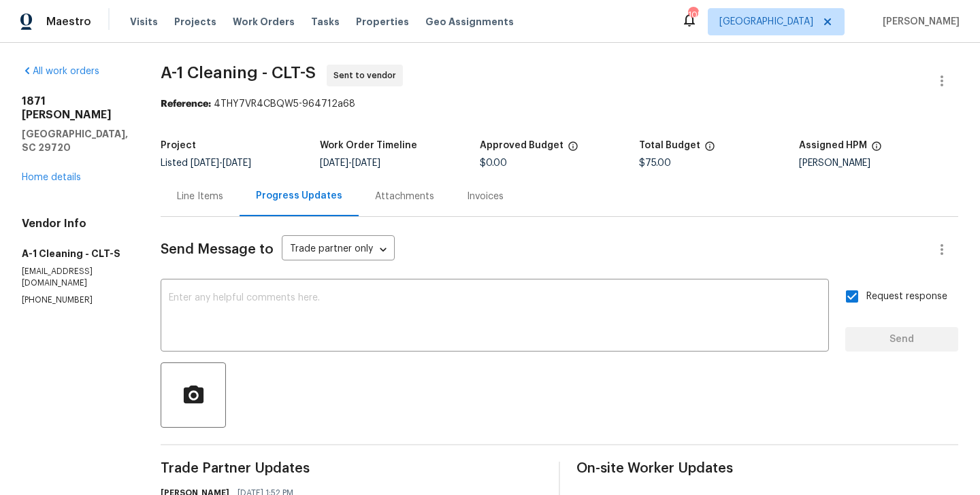
click at [161, 73] on span "A-1 Cleaning - CLT-S" at bounding box center [238, 73] width 155 height 16
drag, startPoint x: 155, startPoint y: 71, endPoint x: 251, endPoint y: 72, distance: 96.0
click at [251, 72] on span "A-1 Cleaning - CLT-S" at bounding box center [238, 73] width 155 height 16
copy span "A-1 Cleaning"
click at [67, 173] on link "Home details" at bounding box center [51, 178] width 59 height 10
